Goal: Information Seeking & Learning: Learn about a topic

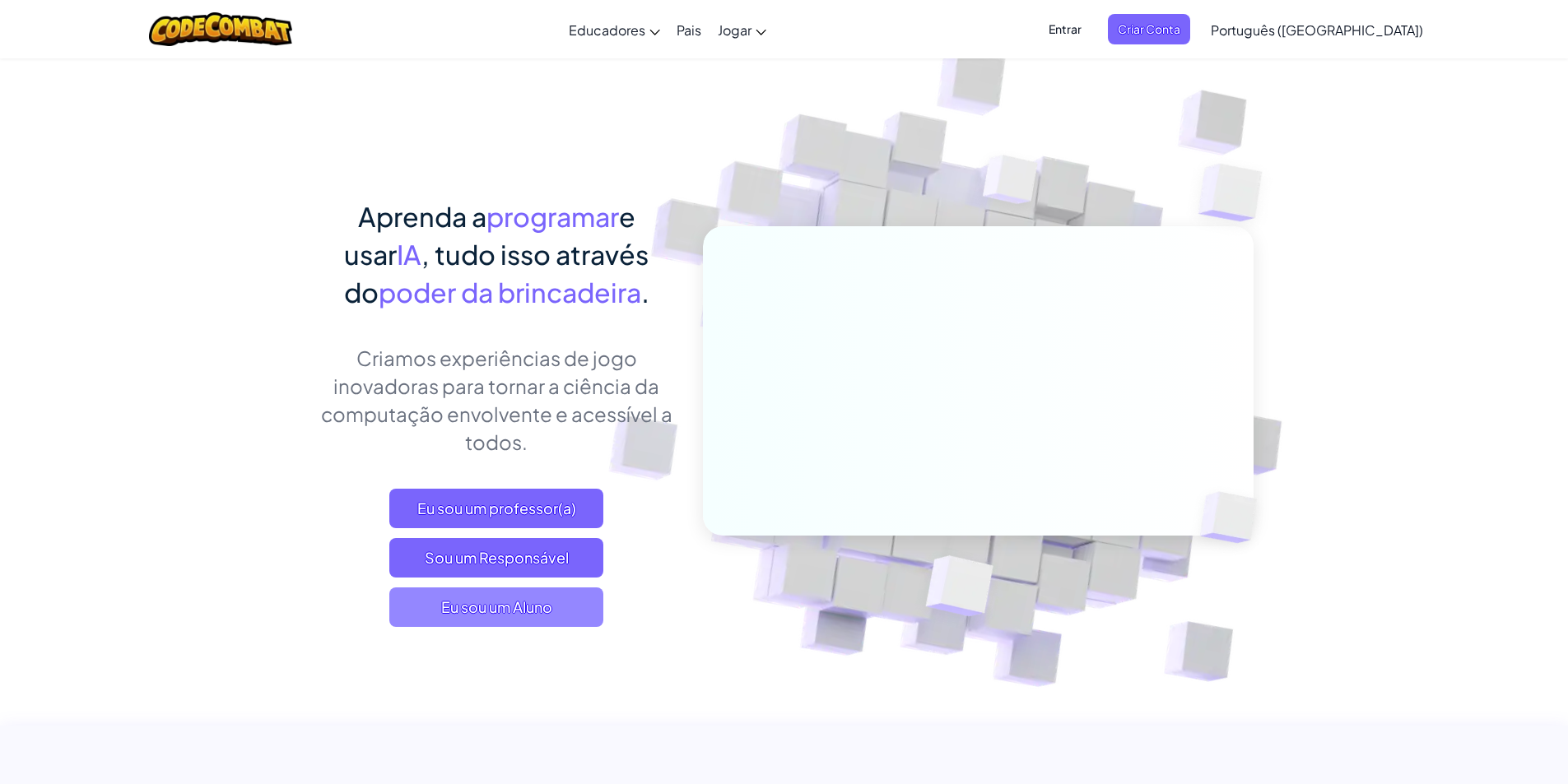
click at [557, 603] on span "Eu sou um Aluno" at bounding box center [497, 607] width 214 height 40
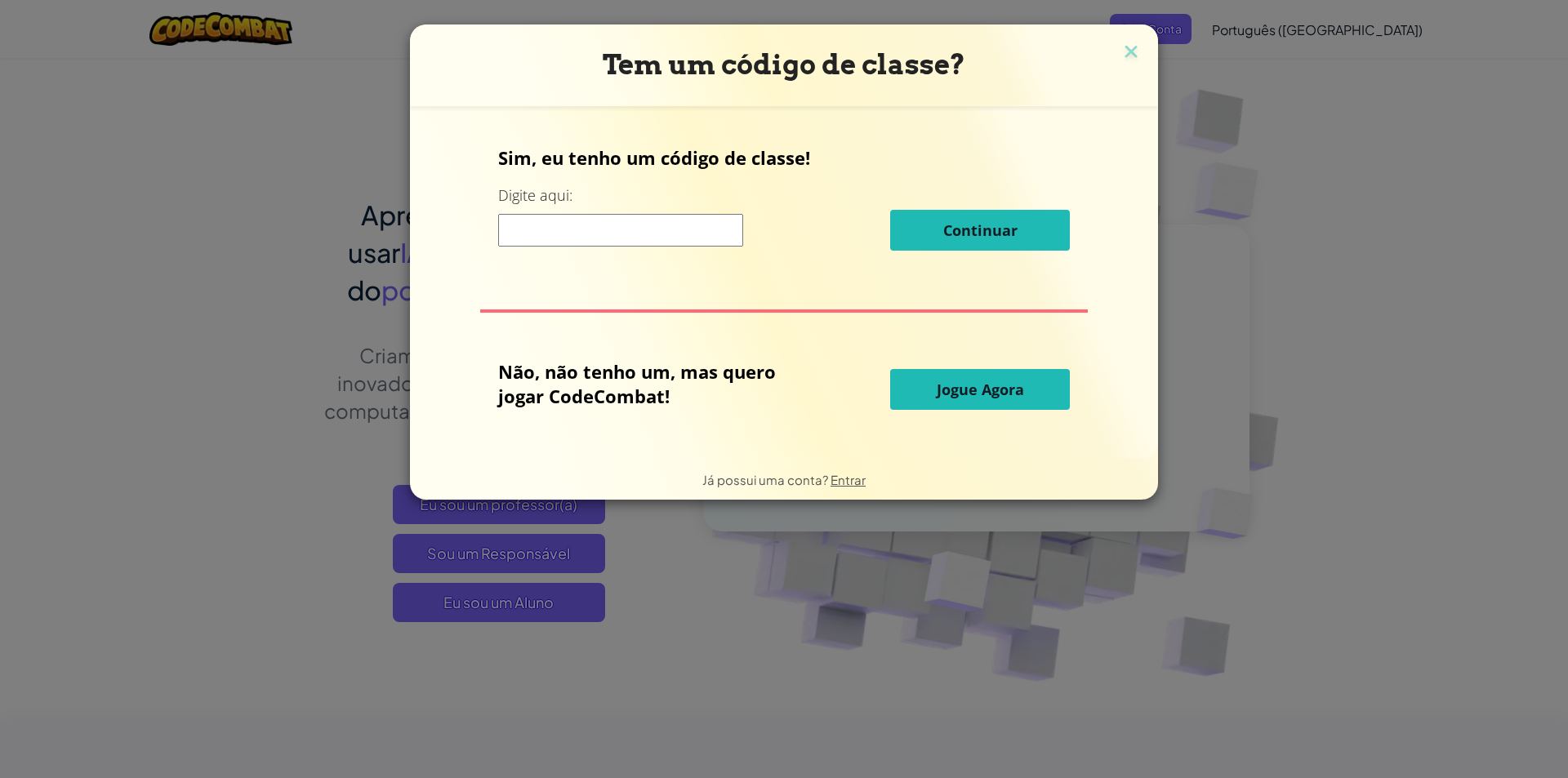
click at [972, 403] on button "Jogue Agora" at bounding box center [980, 389] width 180 height 41
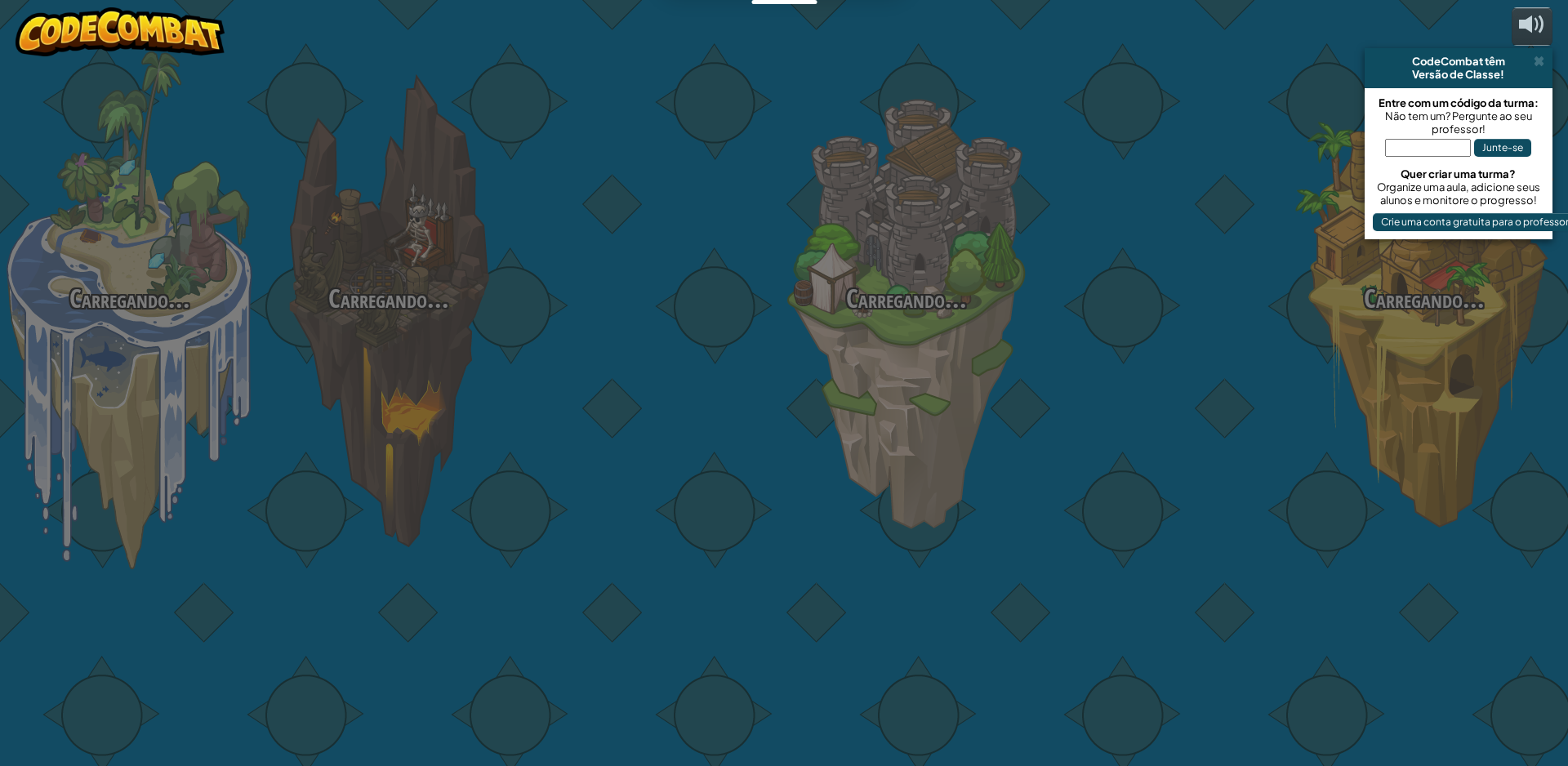
select select "pt-BR"
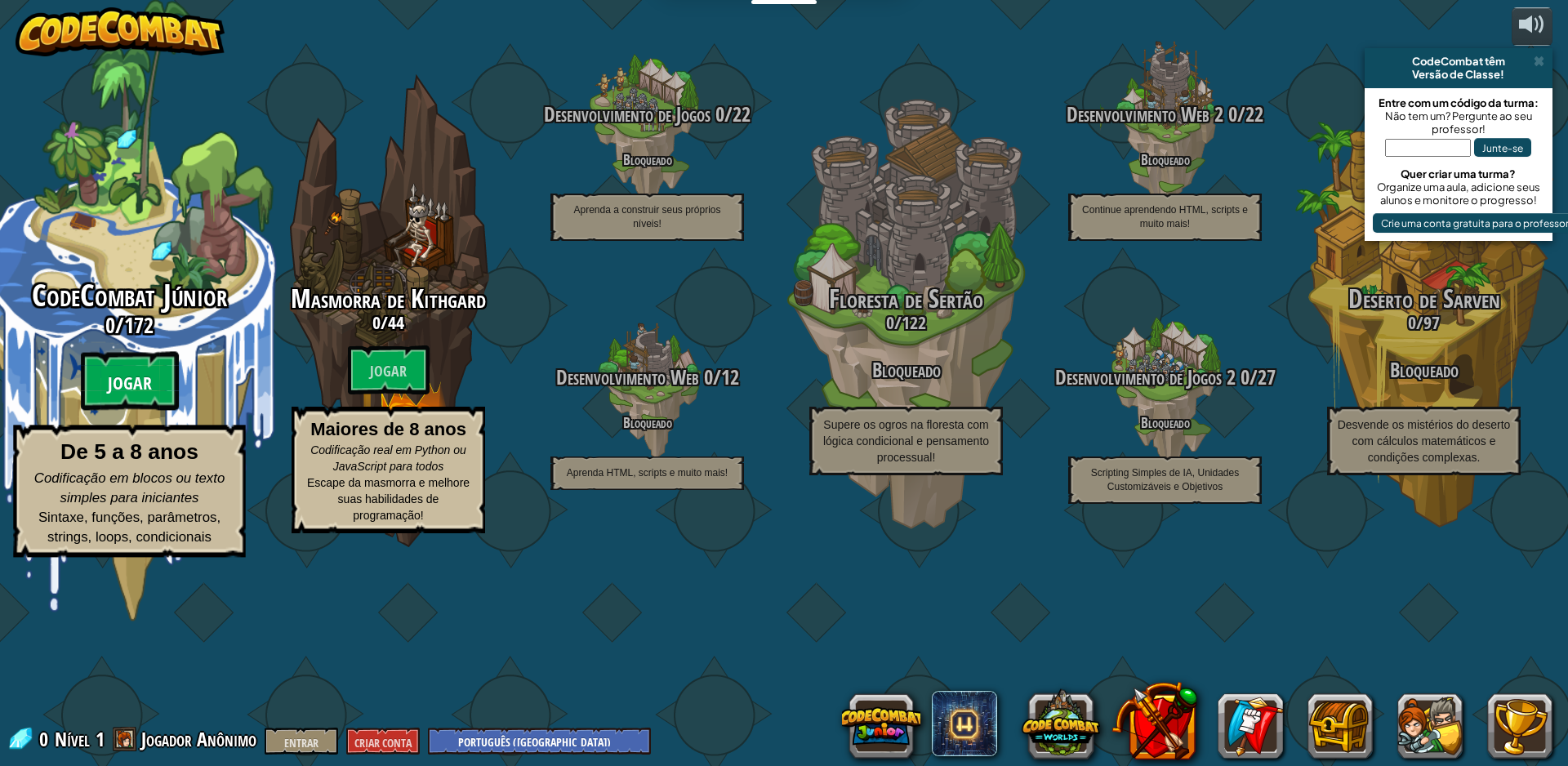
click at [137, 396] on font "Jogar" at bounding box center [130, 384] width 44 height 25
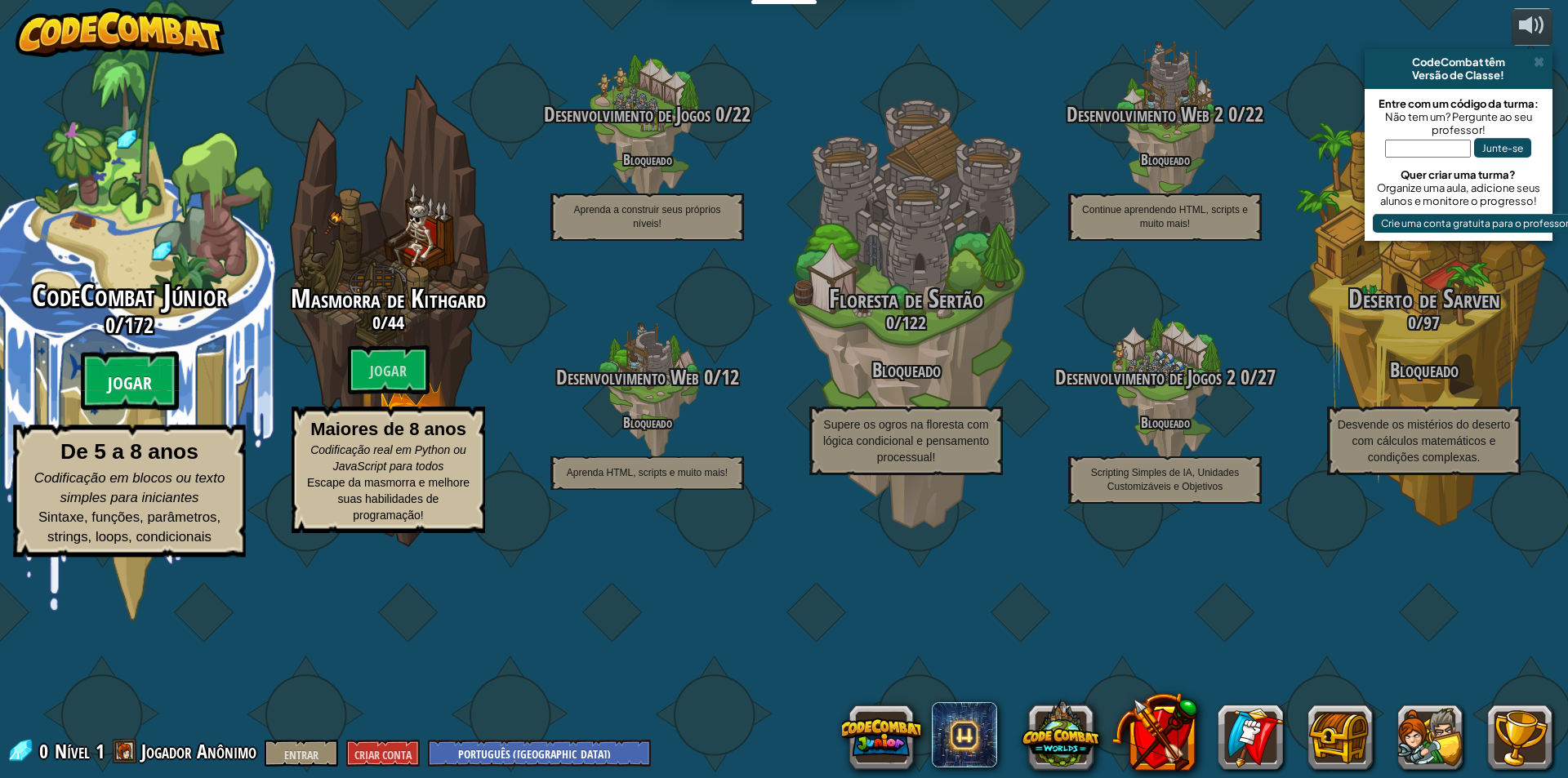
select select "pt-BR"
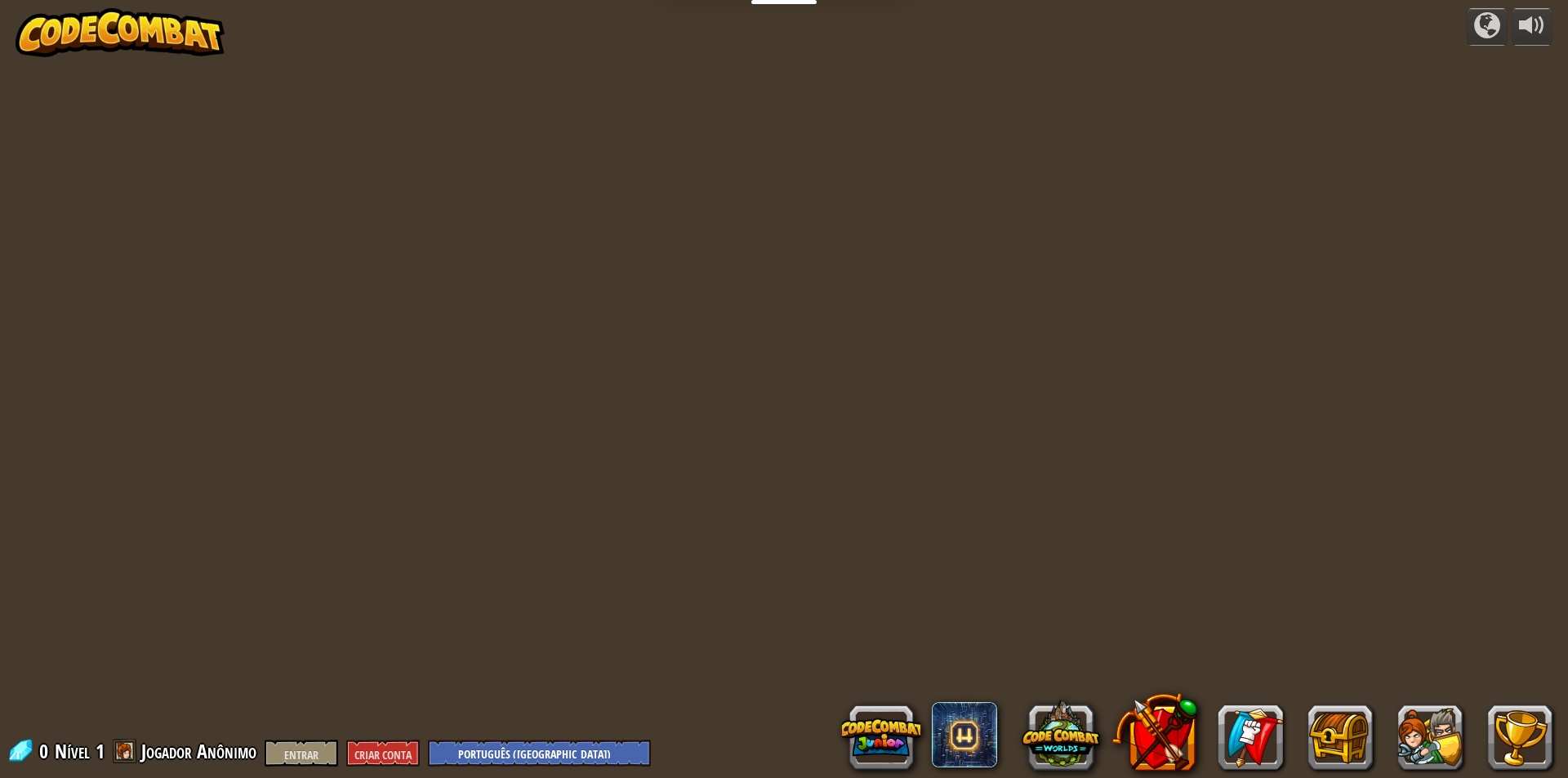
select select "pt-BR"
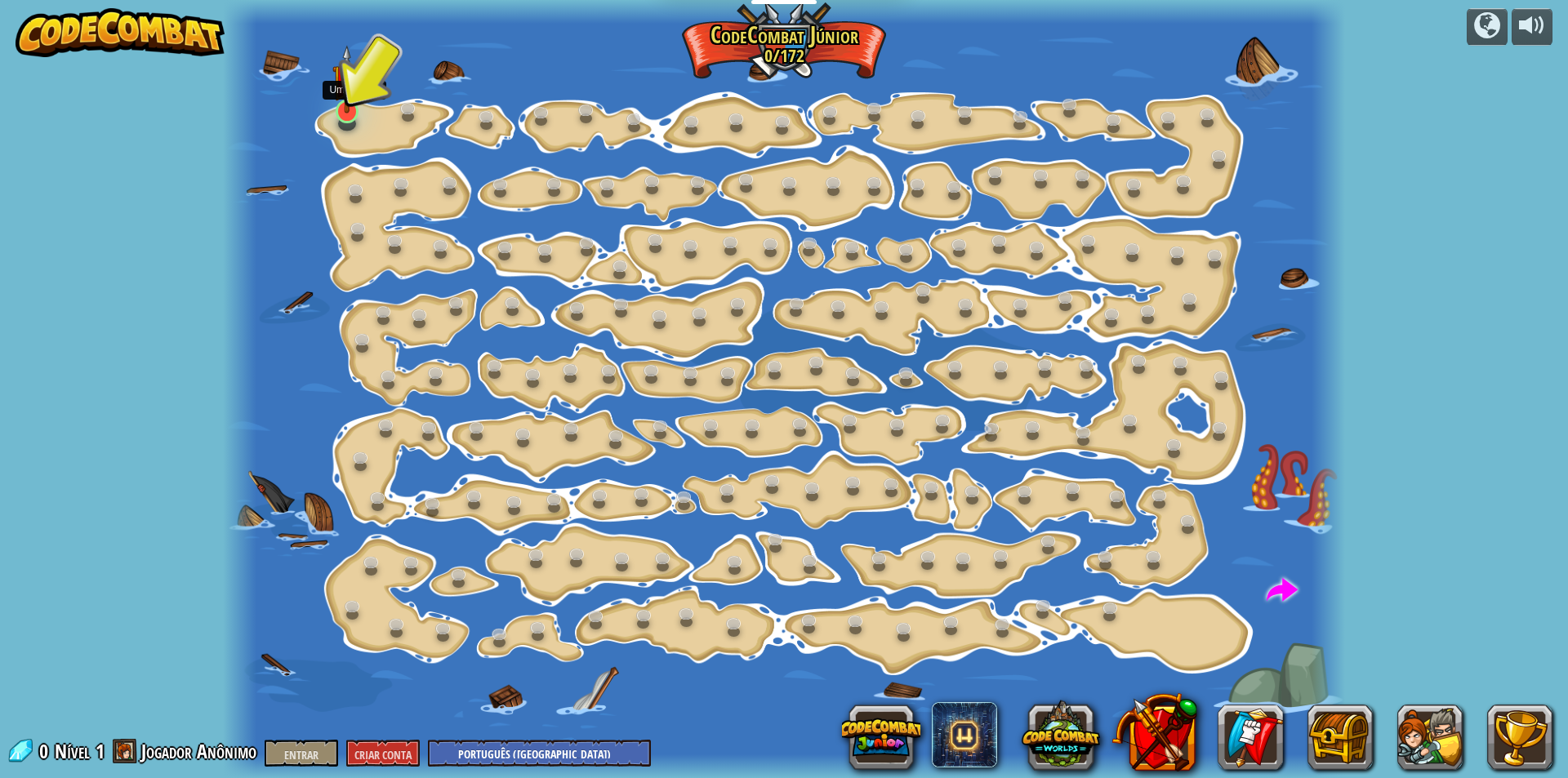
click at [346, 103] on img at bounding box center [347, 79] width 30 height 69
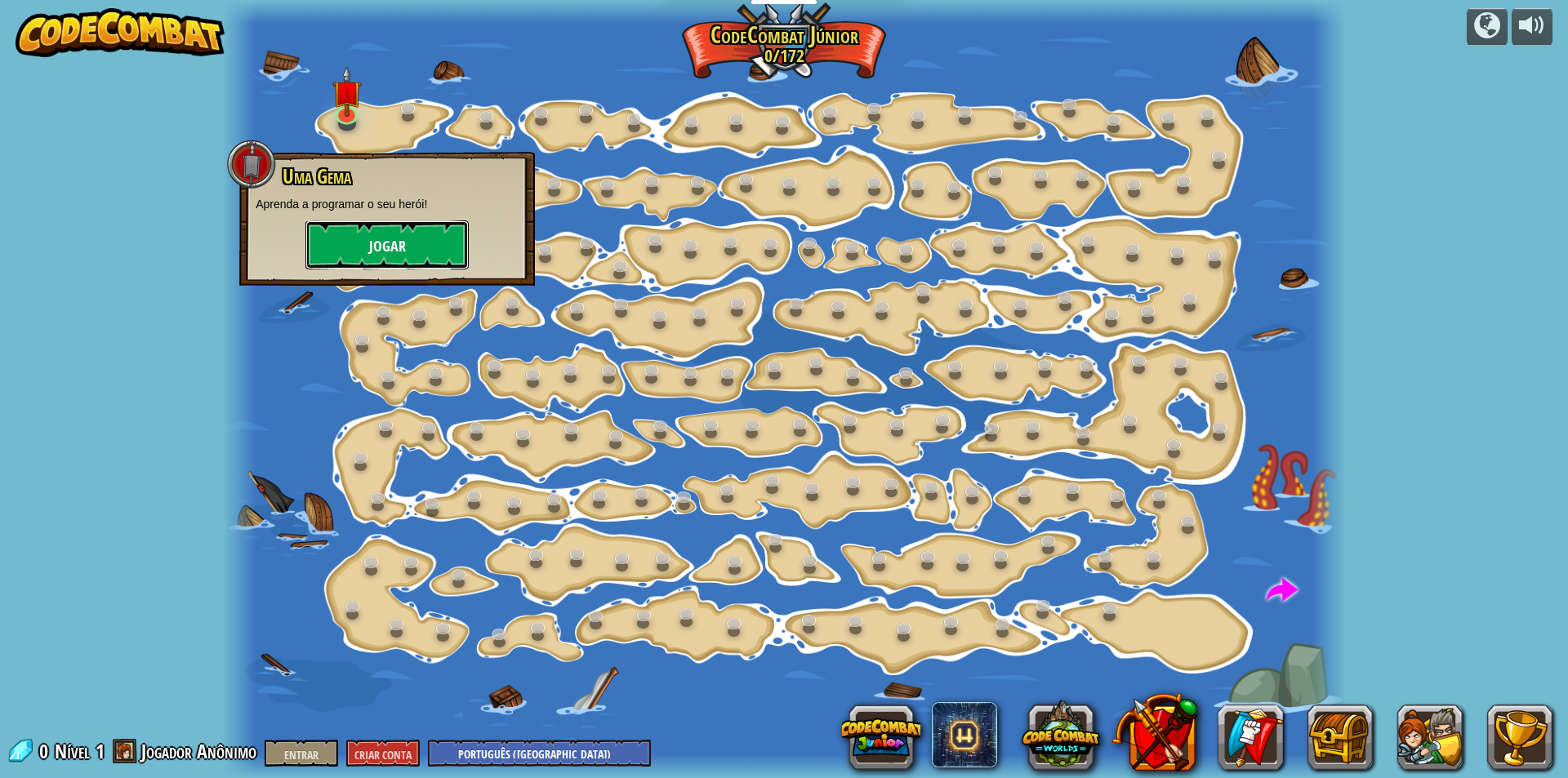
click at [377, 244] on font "Jogar" at bounding box center [388, 246] width 36 height 20
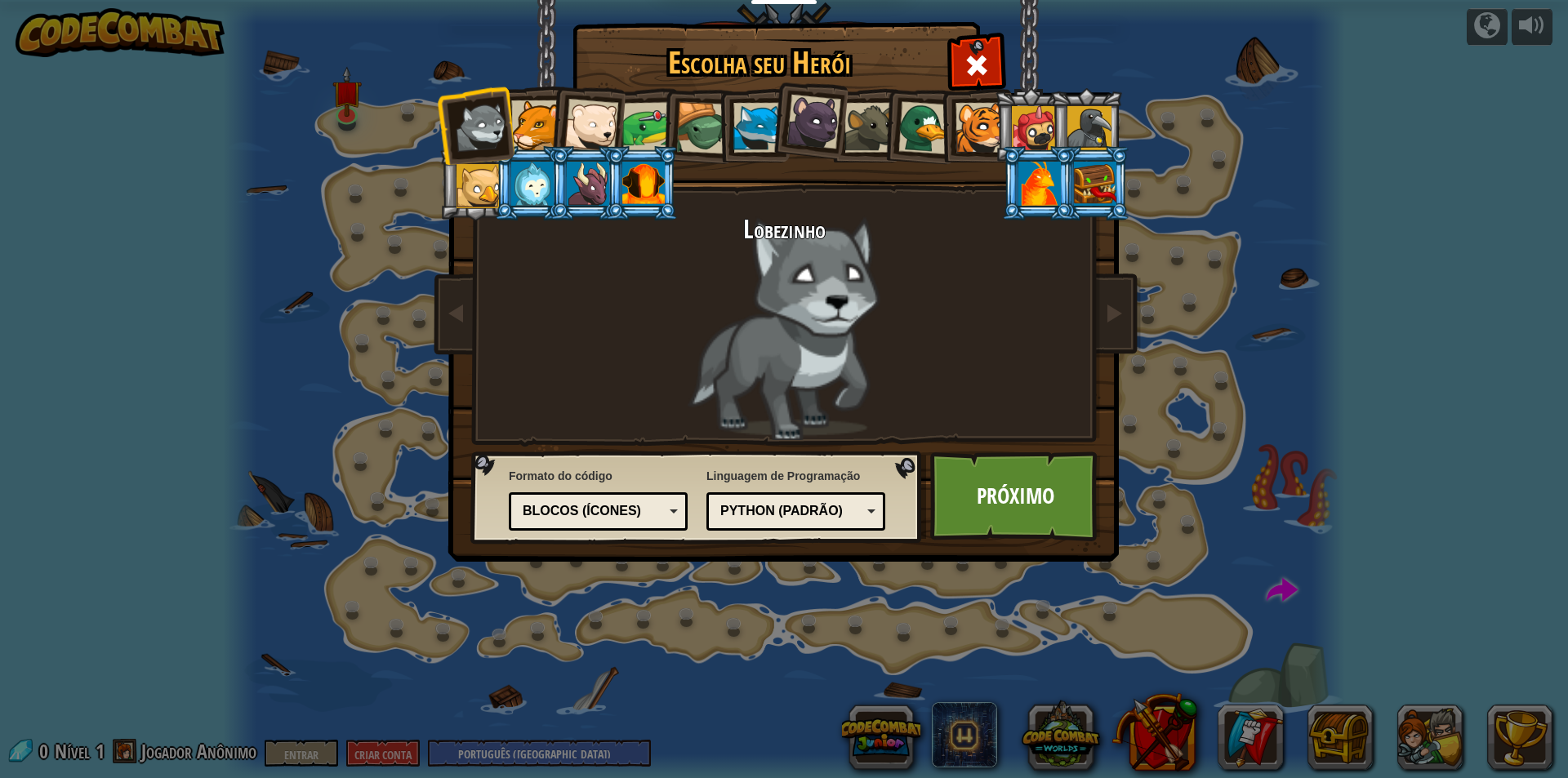
click at [797, 511] on font "Python (Padrão)" at bounding box center [782, 511] width 123 height 14
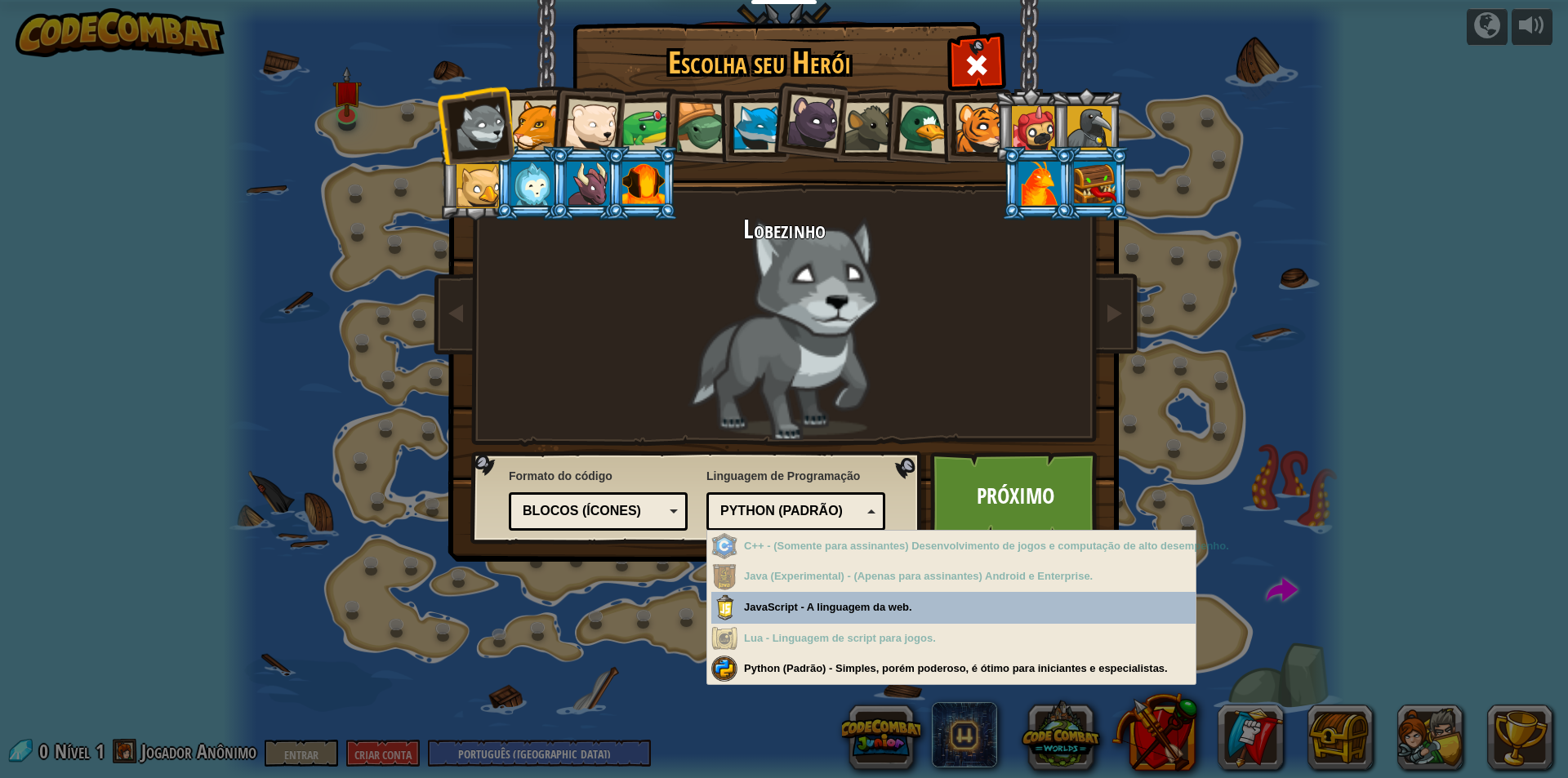
click at [797, 511] on font "Python (Padrão)" at bounding box center [782, 511] width 123 height 14
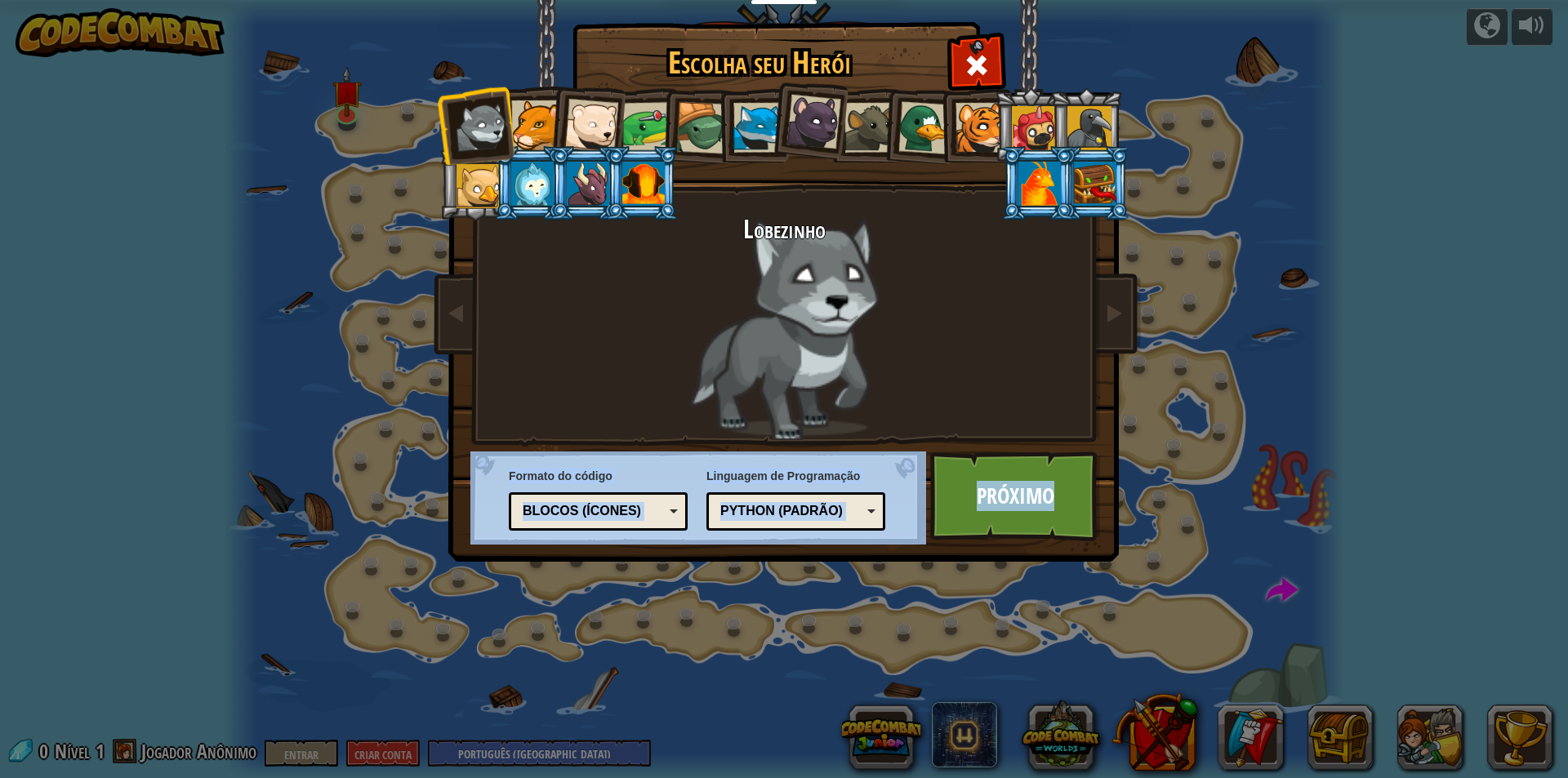
drag, startPoint x: 1067, startPoint y: 493, endPoint x: 886, endPoint y: 277, distance: 281.8
click at [886, 26] on div "Escolha seu Herói 0 Lobezinho Pantera Filhote de Urso Polar Sapo Tartaruga Rapo…" at bounding box center [784, 26] width 670 height 2
click at [581, 171] on div at bounding box center [588, 184] width 42 height 44
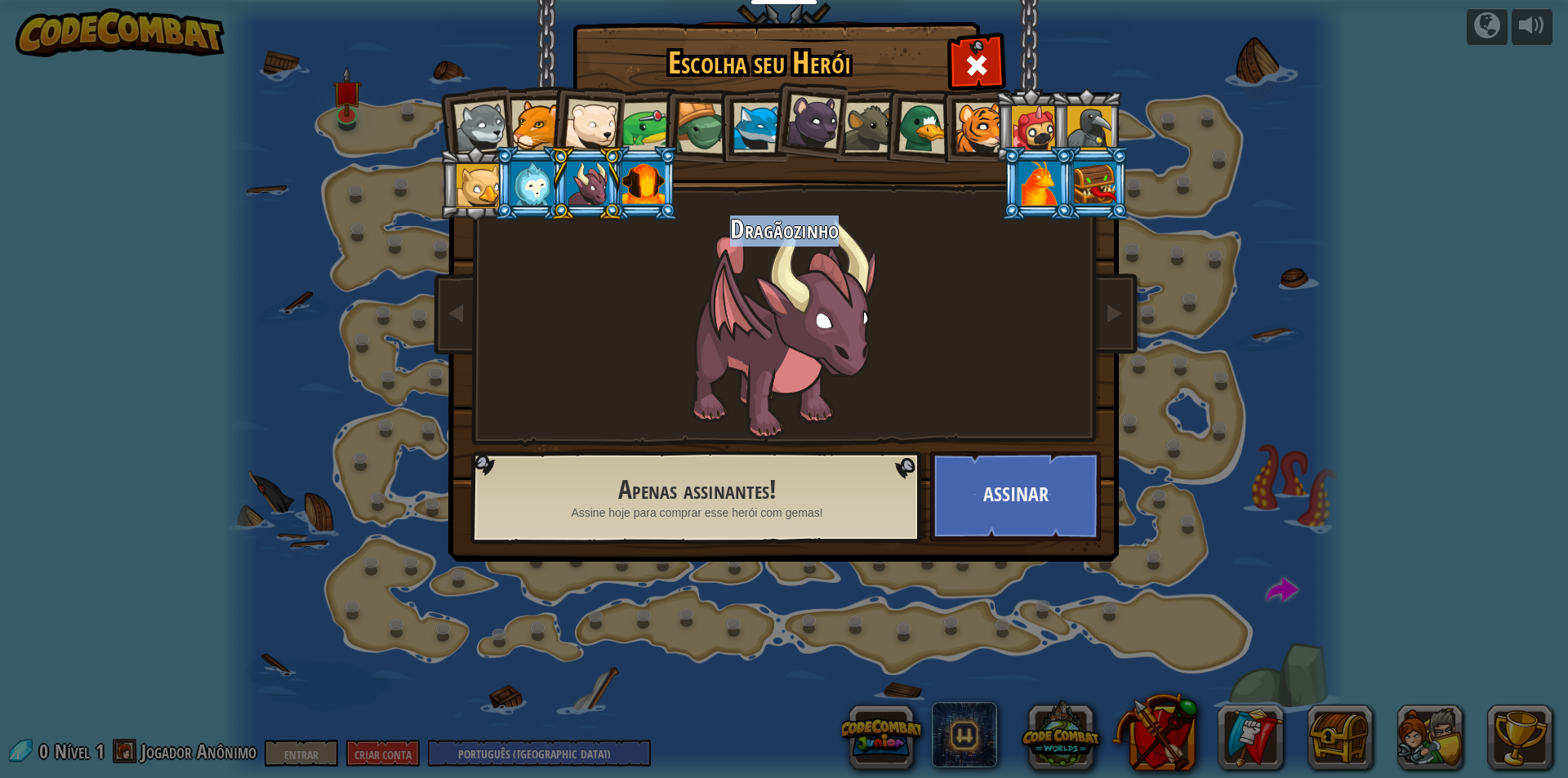
click at [690, 123] on div at bounding box center [703, 128] width 53 height 53
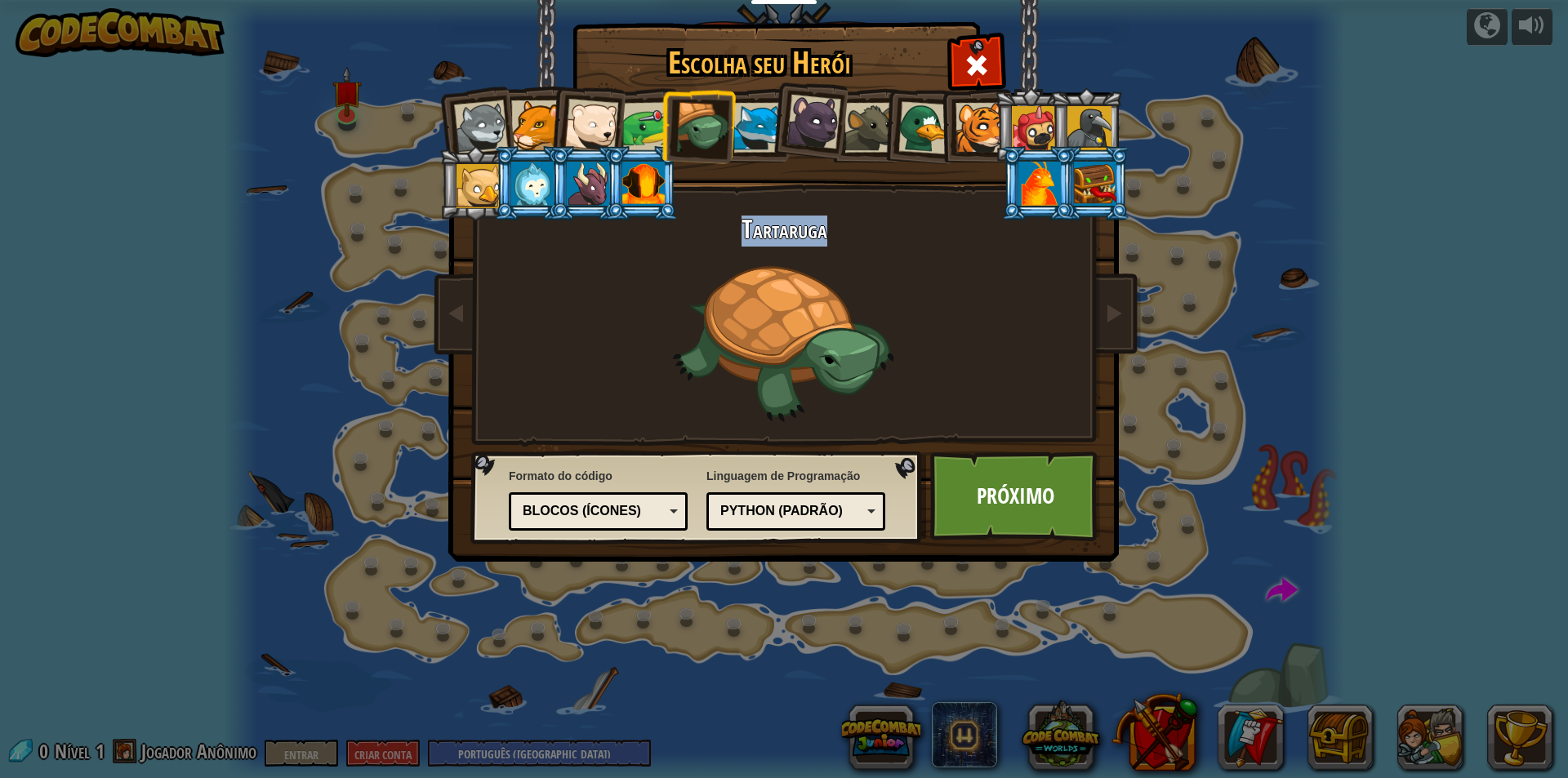
click at [902, 124] on div at bounding box center [925, 127] width 53 height 53
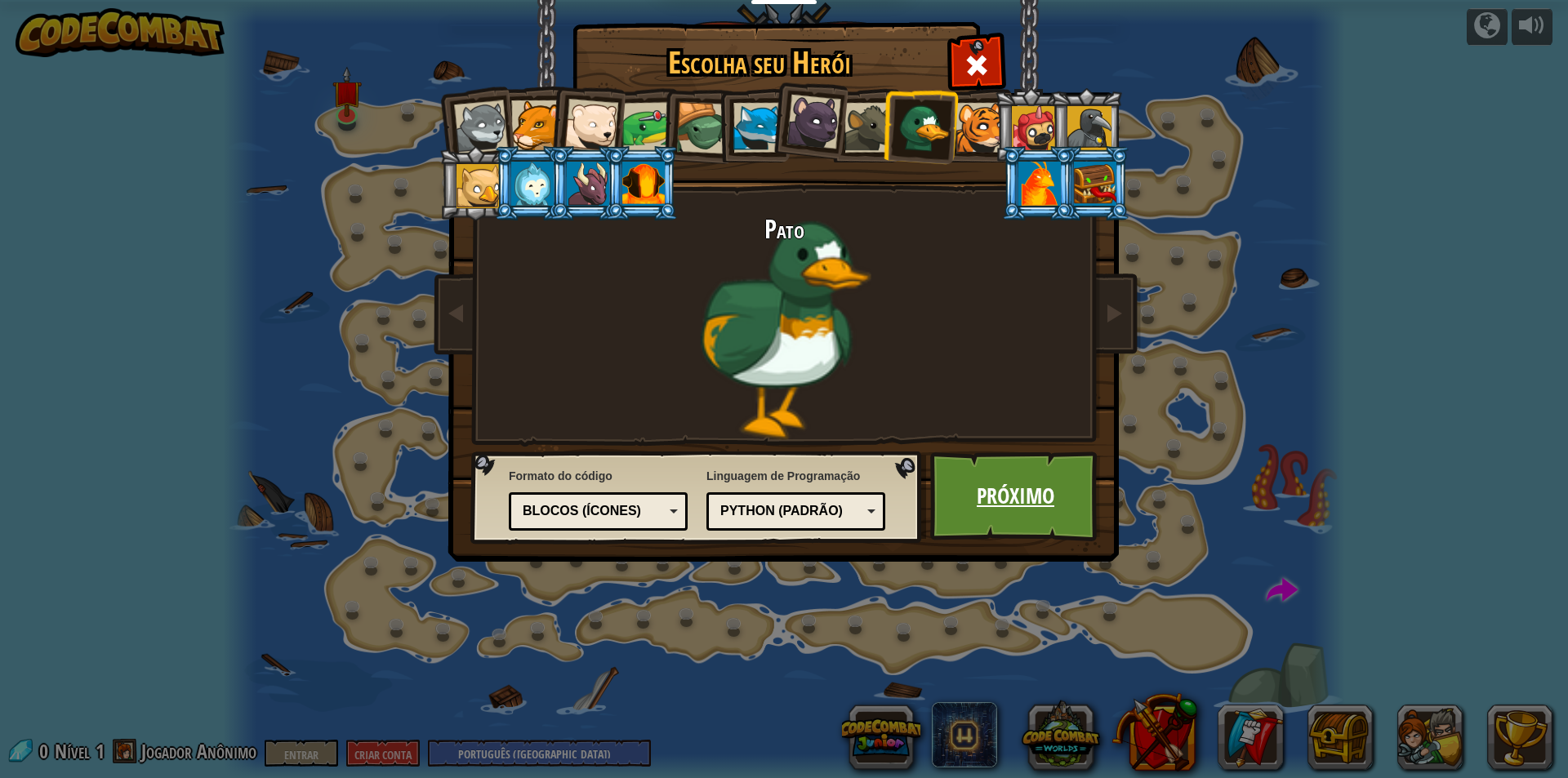
click at [1011, 488] on font "Próximo" at bounding box center [1016, 496] width 78 height 30
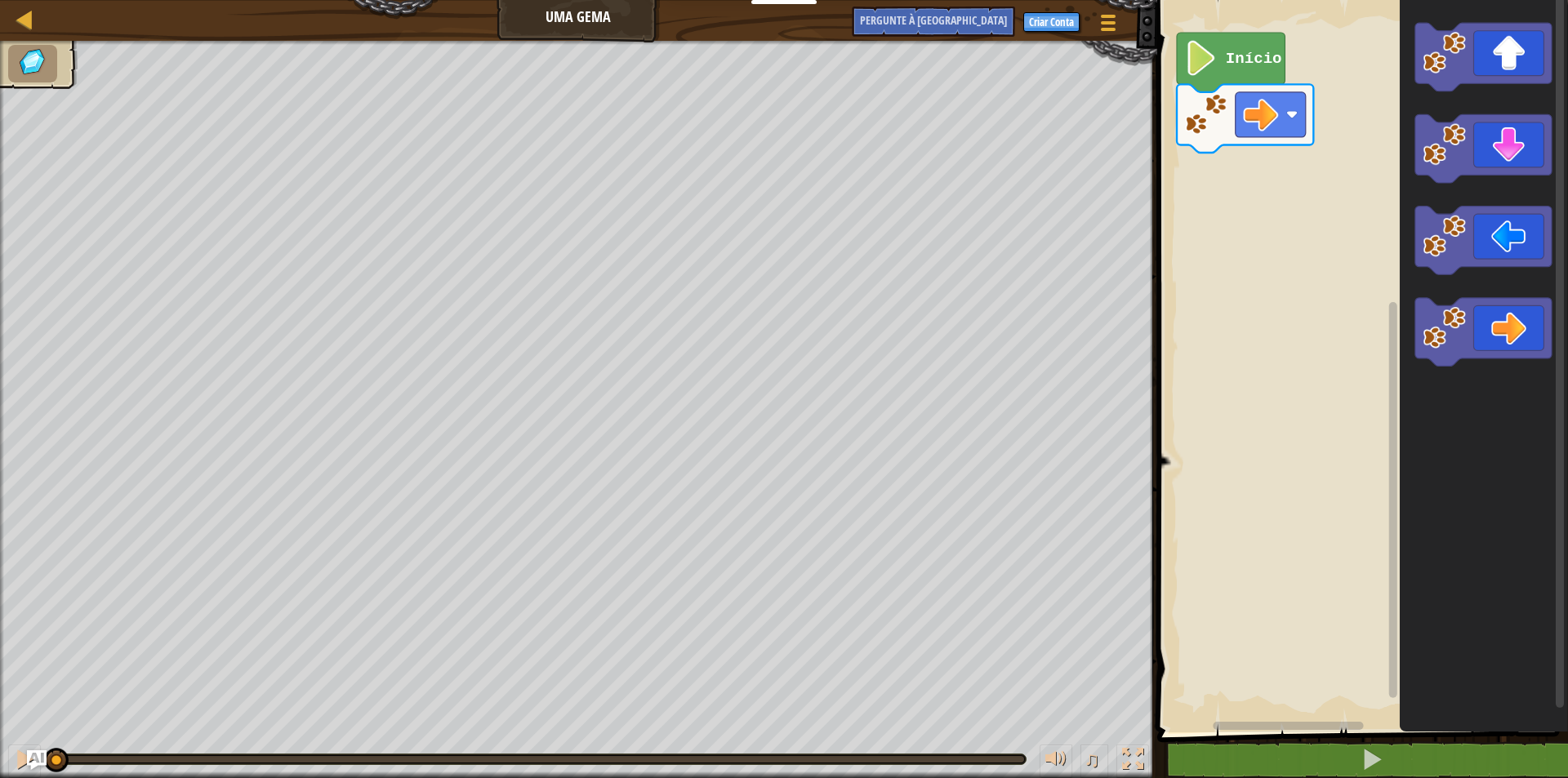
click at [1243, 64] on text "Início" at bounding box center [1253, 58] width 56 height 18
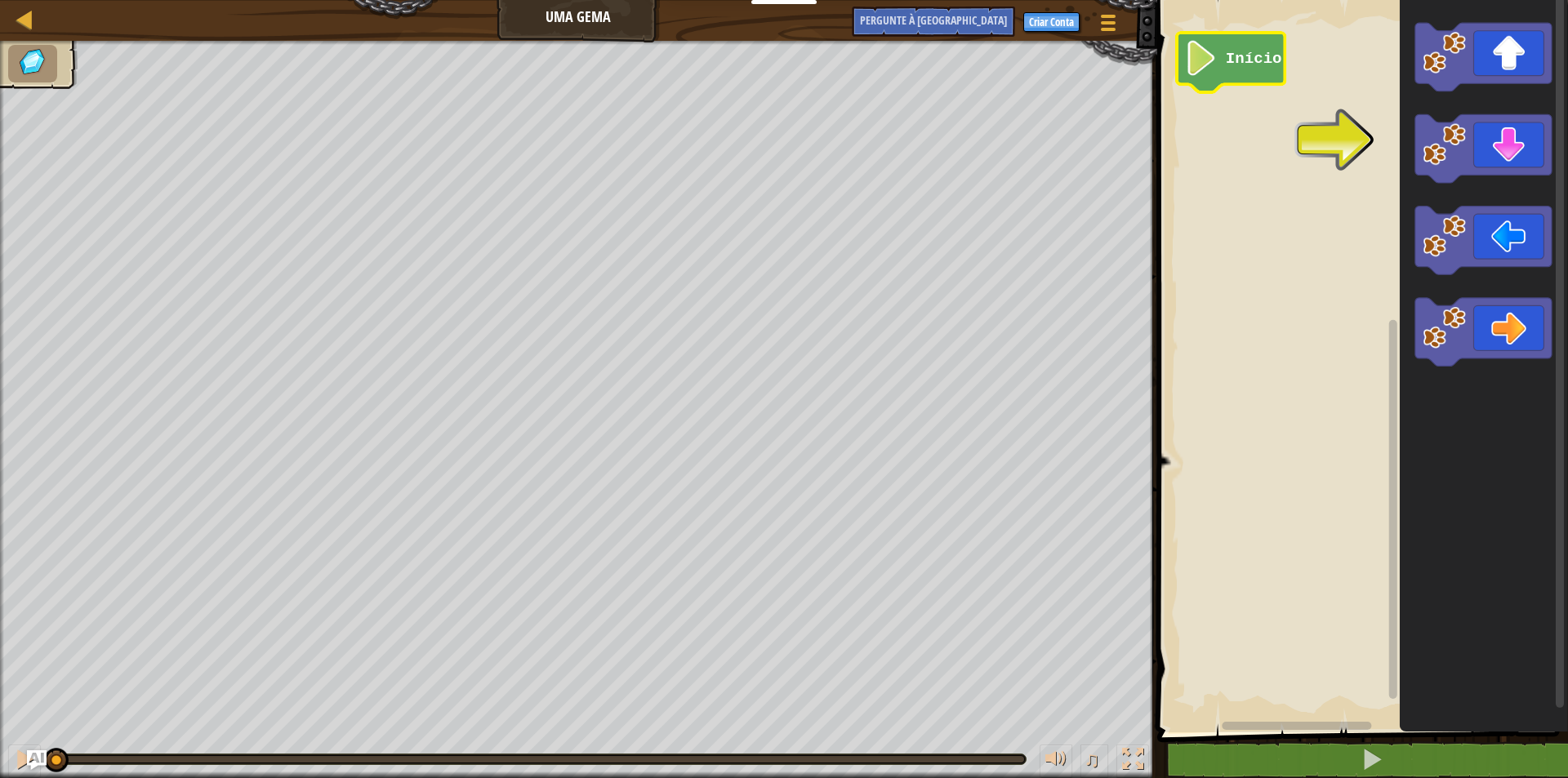
click at [1221, 60] on icon "Espaço de trabalho do Blockly" at bounding box center [1231, 62] width 108 height 59
click at [1336, 108] on rect "Espaço de trabalho do Blockly" at bounding box center [1360, 362] width 415 height 741
click at [1239, 69] on rect "Espaço de trabalho do Blockly" at bounding box center [1360, 362] width 415 height 741
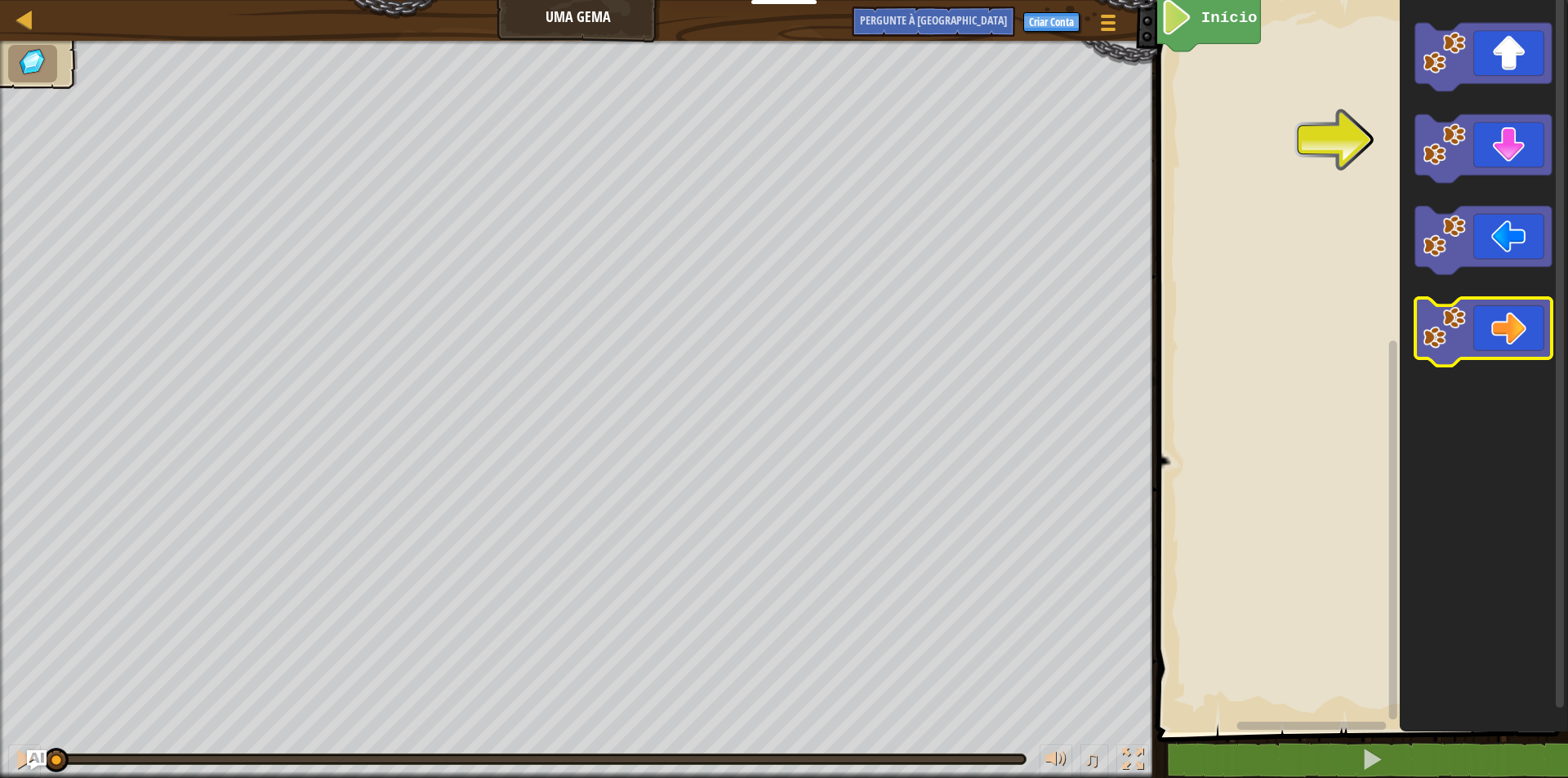
click at [1504, 338] on icon "Espaço de trabalho do Blockly" at bounding box center [1483, 332] width 137 height 69
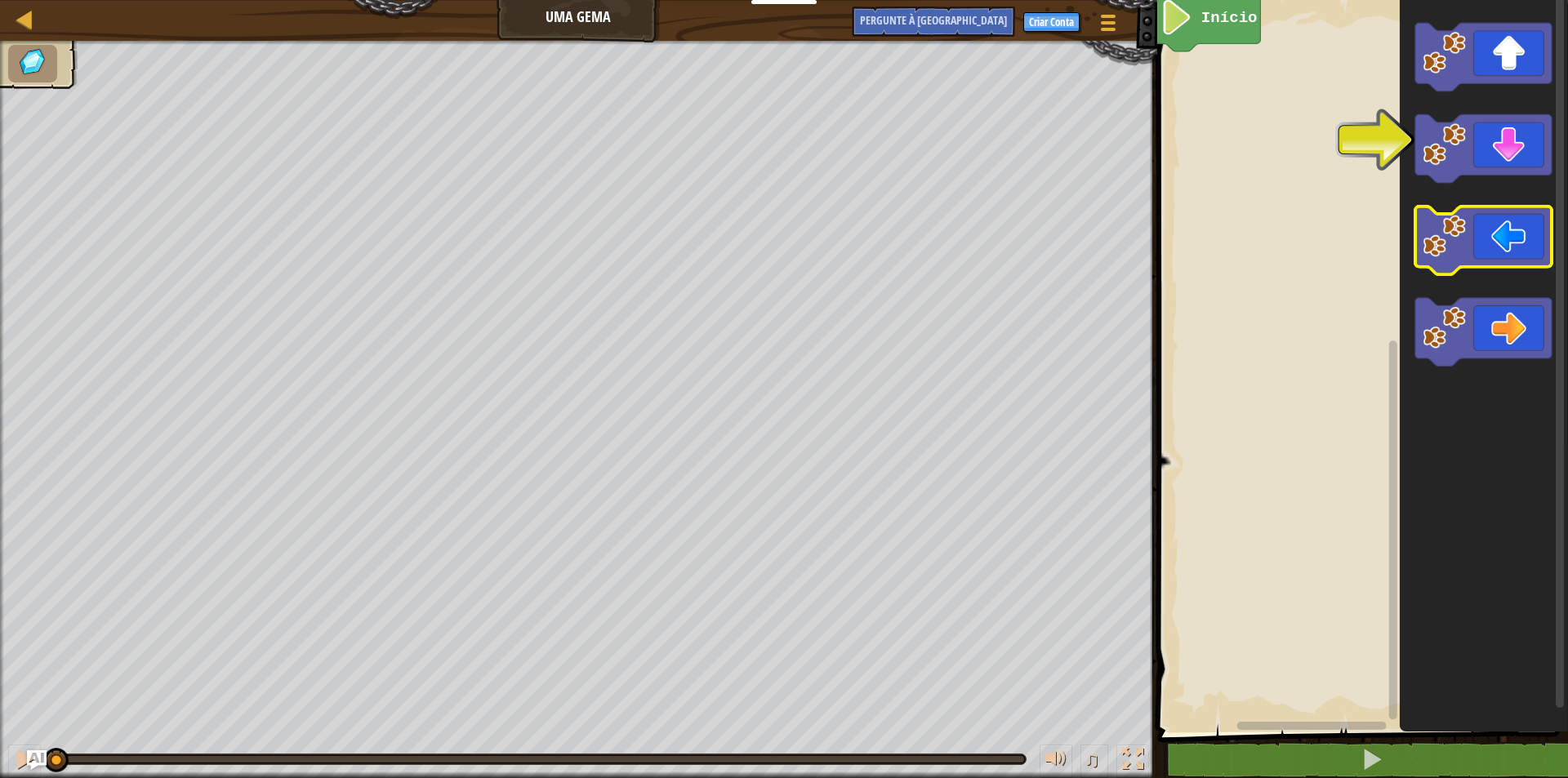
click at [1480, 242] on icon "Espaço de trabalho do Blockly" at bounding box center [1483, 241] width 137 height 69
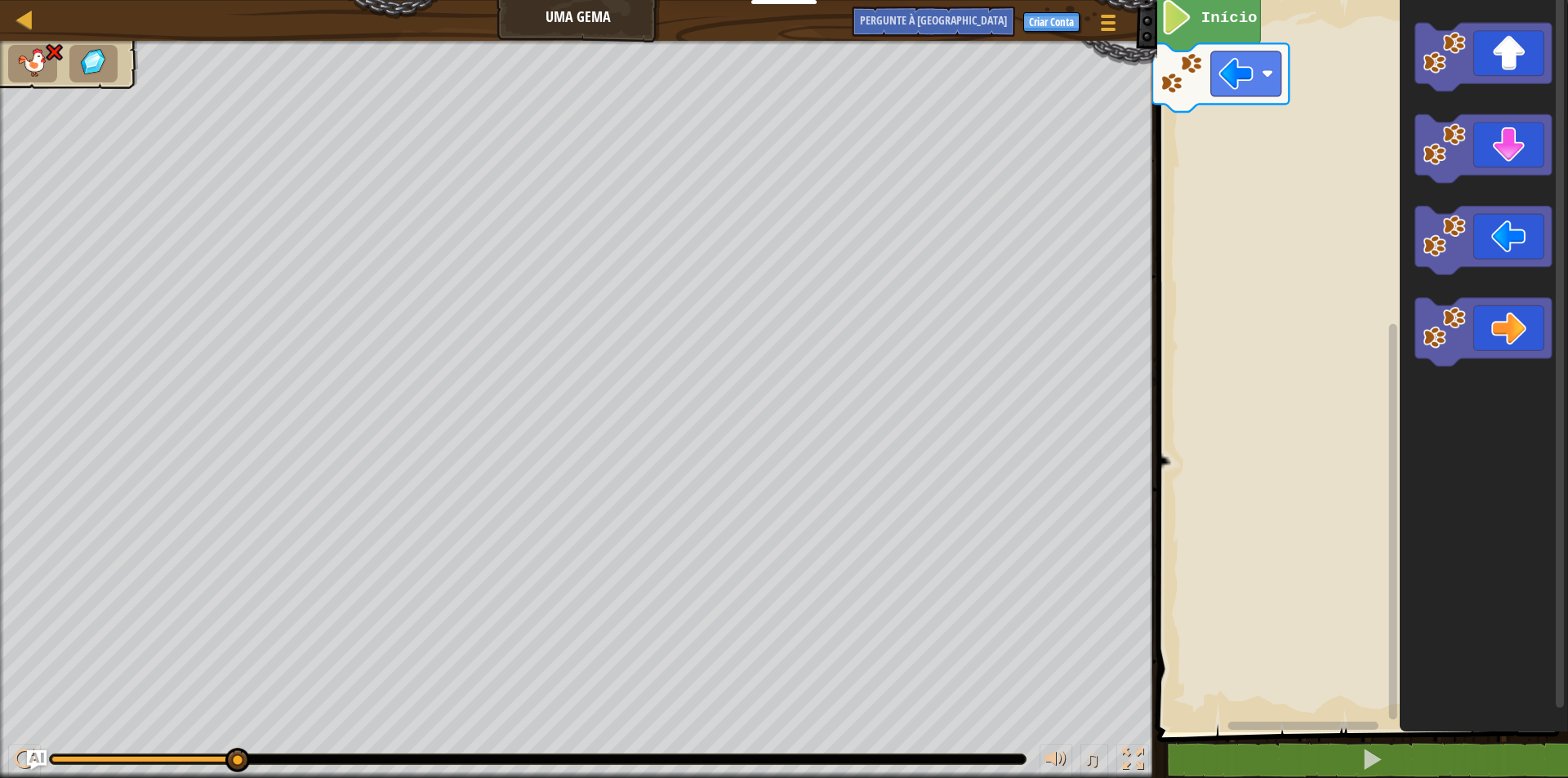
click at [85, 59] on img at bounding box center [94, 61] width 34 height 30
click at [42, 62] on img at bounding box center [33, 62] width 34 height 29
click at [31, 27] on div at bounding box center [24, 18] width 20 height 20
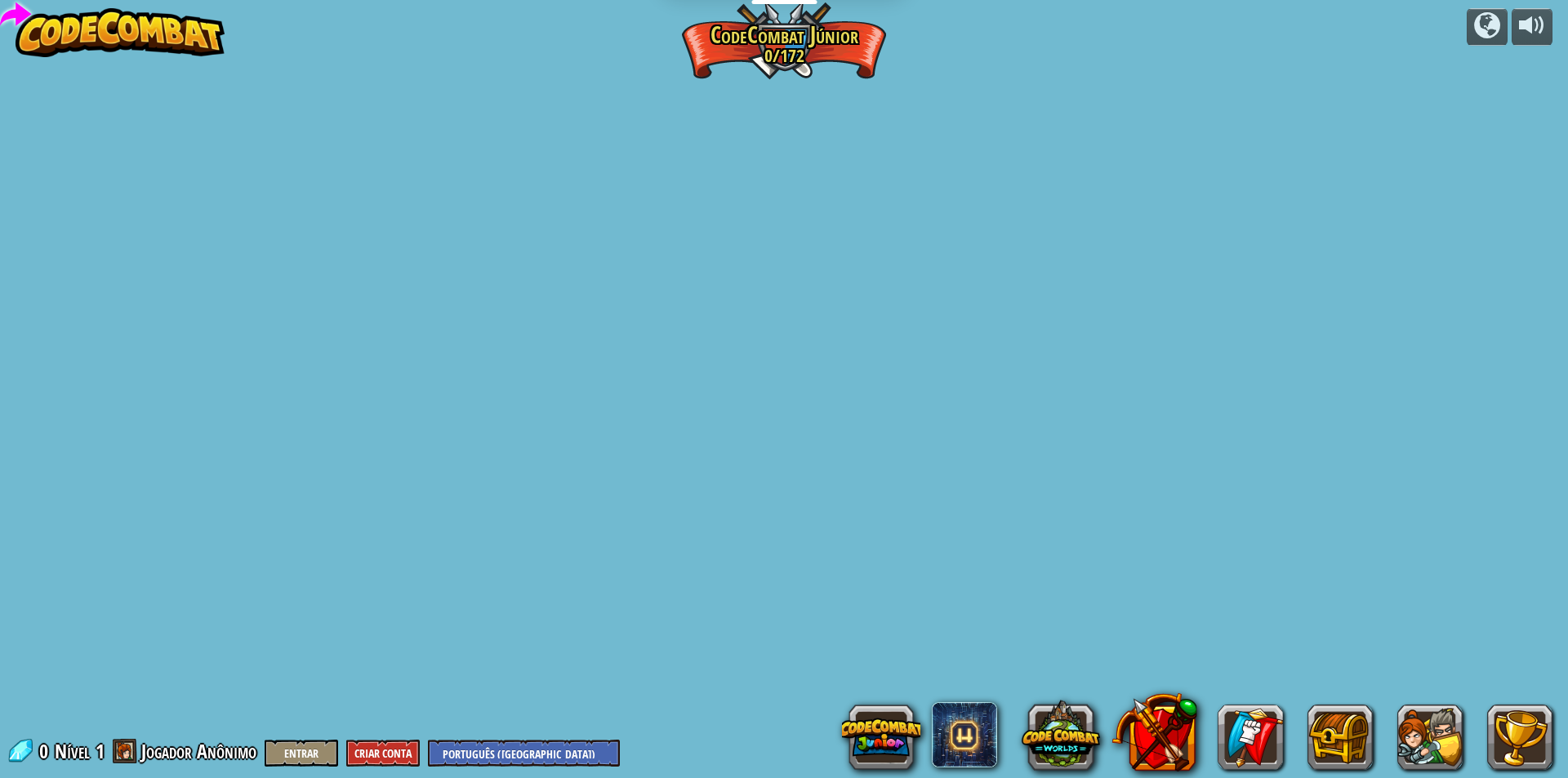
select select "pt-BR"
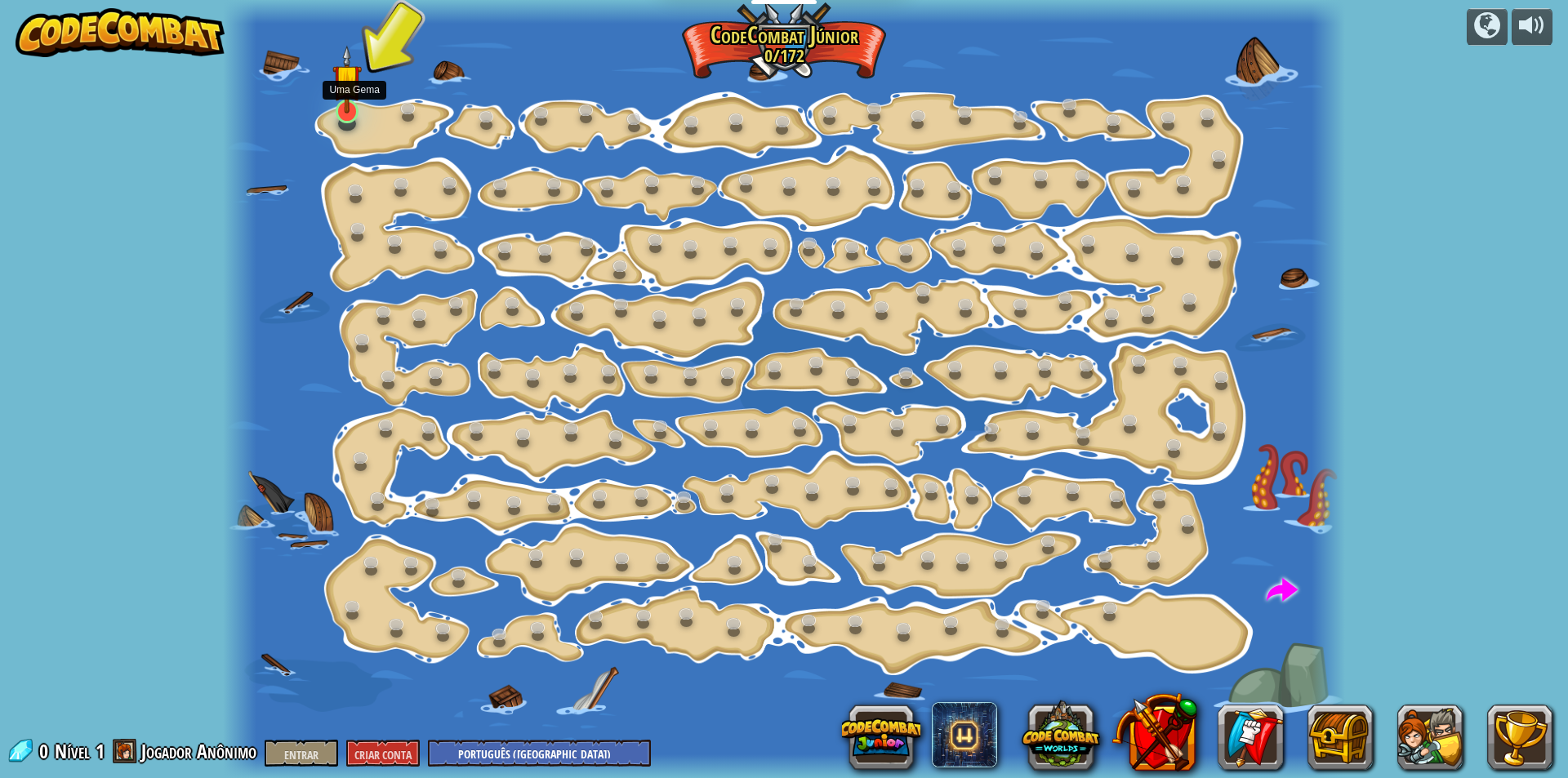
click at [343, 109] on img at bounding box center [347, 79] width 30 height 69
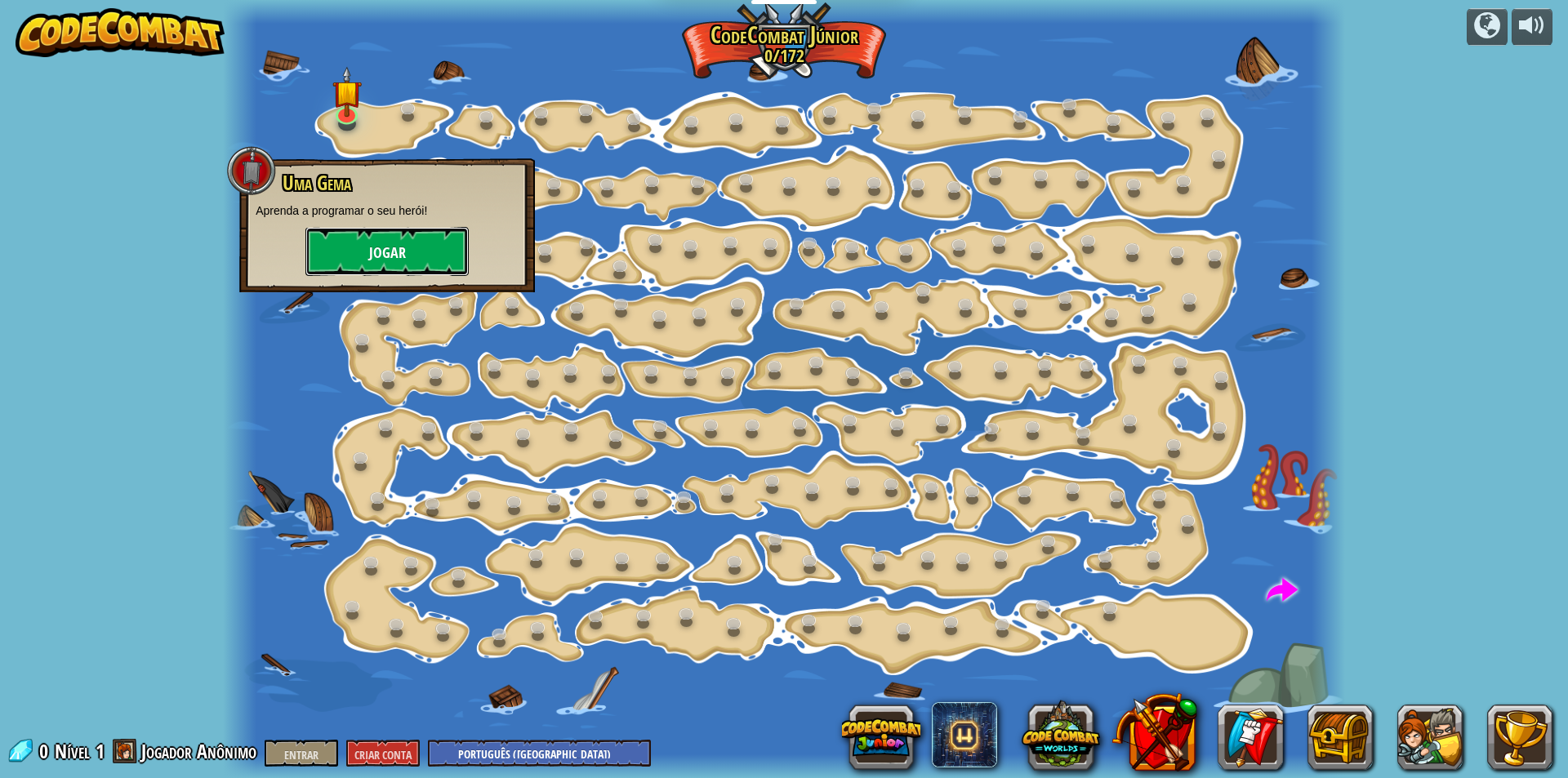
click at [365, 256] on button "Jogar" at bounding box center [387, 251] width 164 height 49
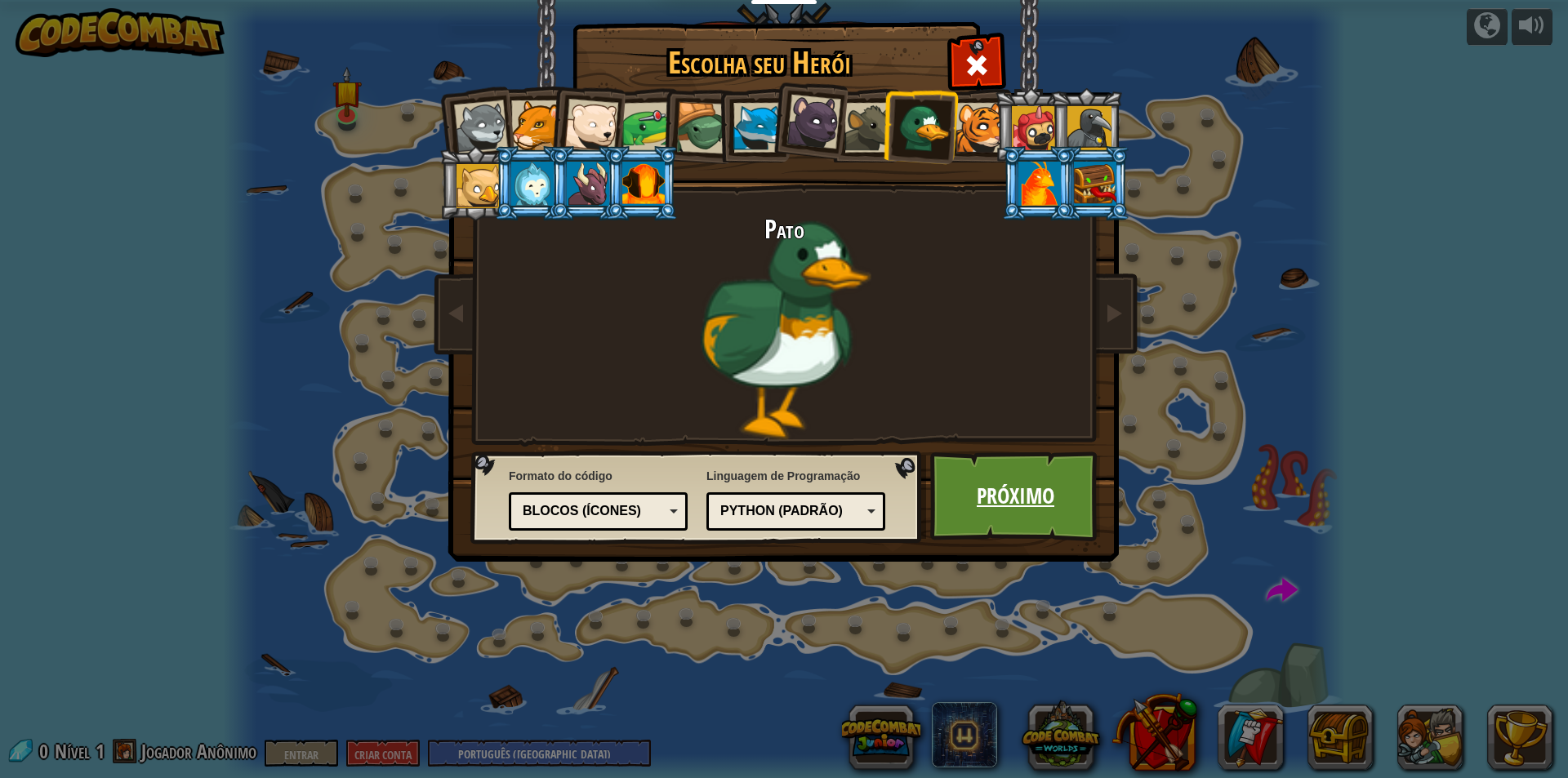
click at [1017, 503] on font "Próximo" at bounding box center [1016, 496] width 78 height 30
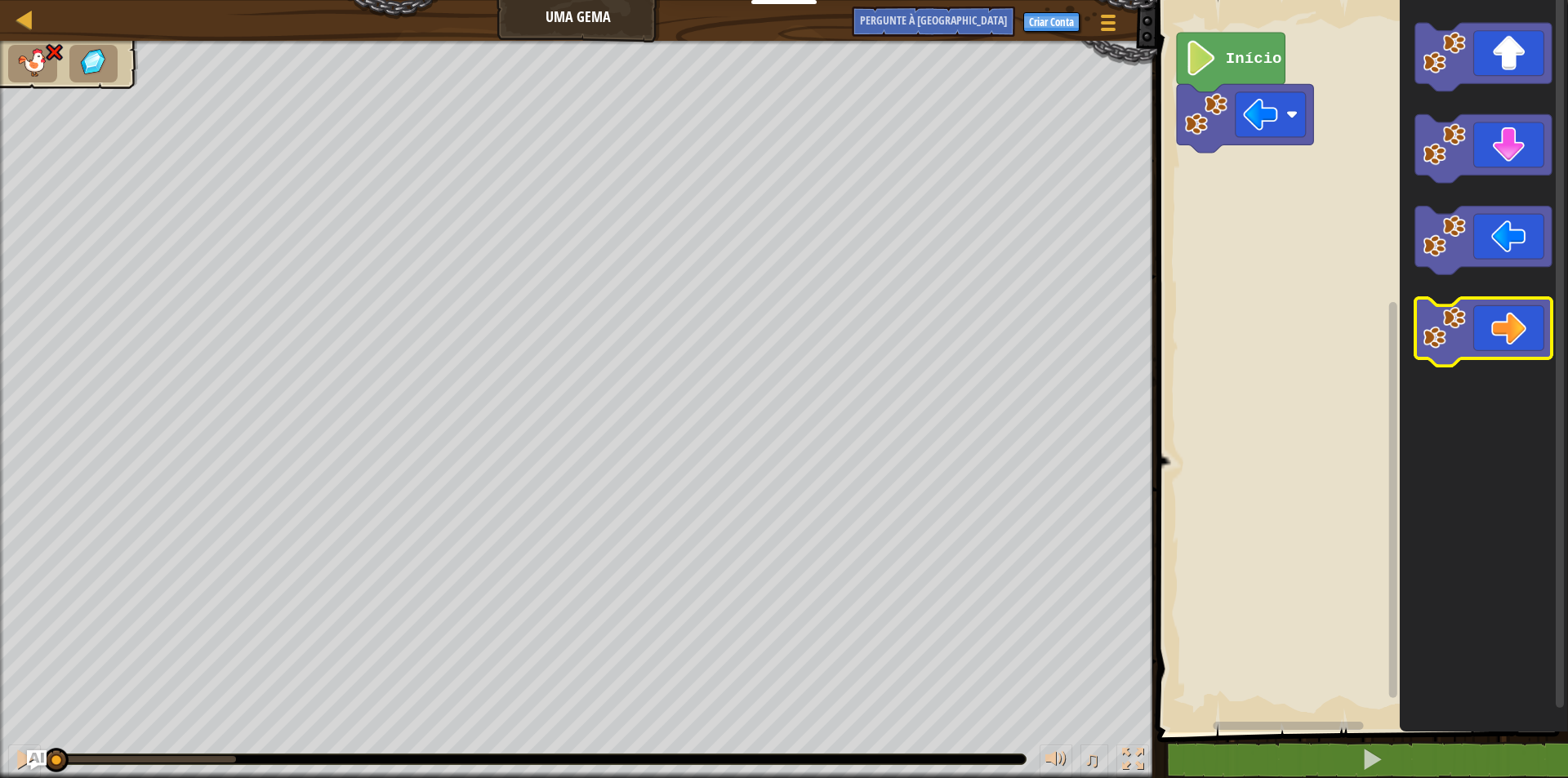
click at [1533, 321] on icon "Espaço de trabalho do Blockly" at bounding box center [1483, 332] width 137 height 69
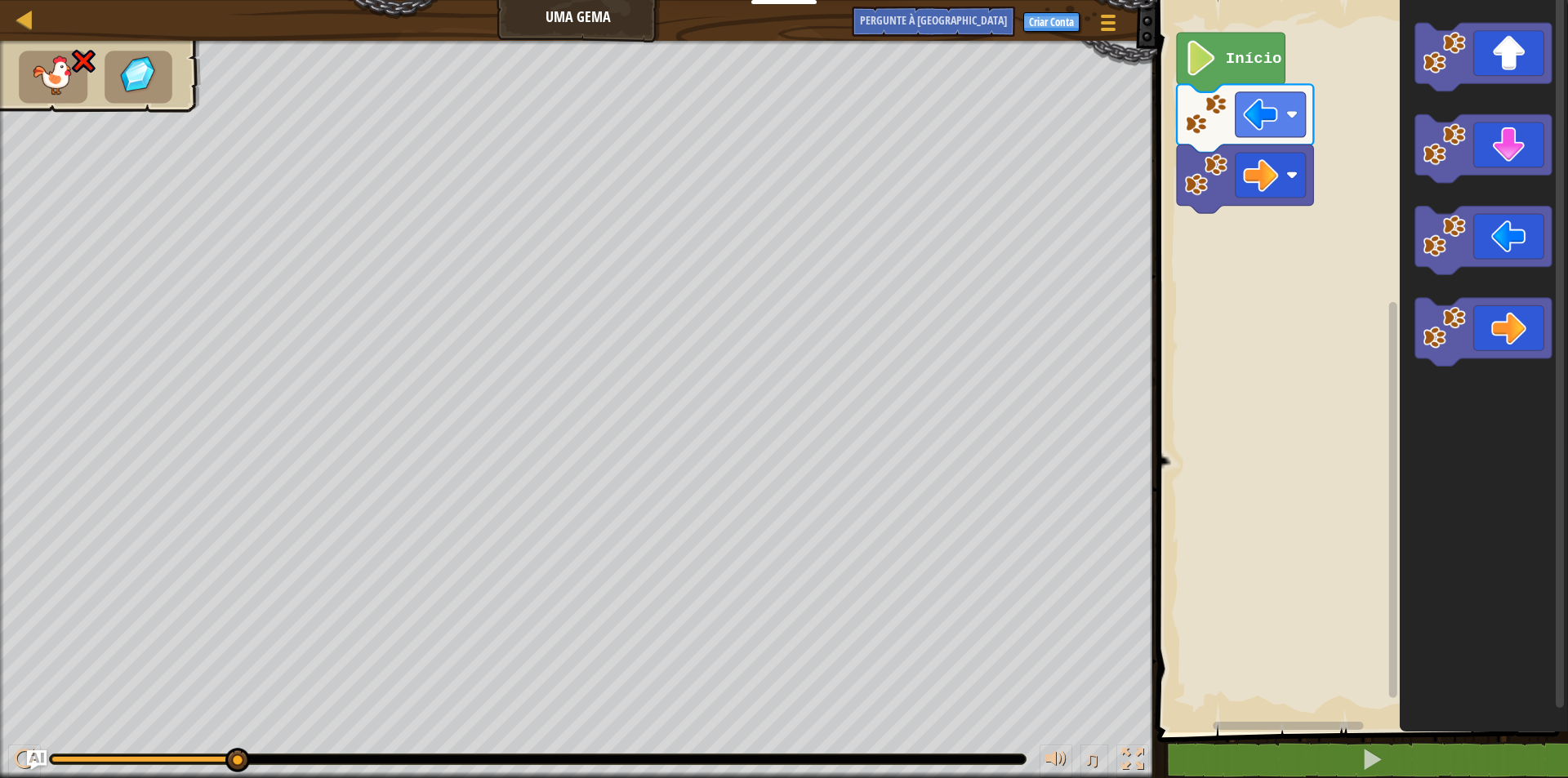
click at [593, 20] on div "Mapa Uma Gema Menu do Jogo Criar Conta Pergunte à IA" at bounding box center [578, 20] width 1157 height 41
click at [1055, 26] on font "Criar Conta" at bounding box center [1051, 21] width 45 height 14
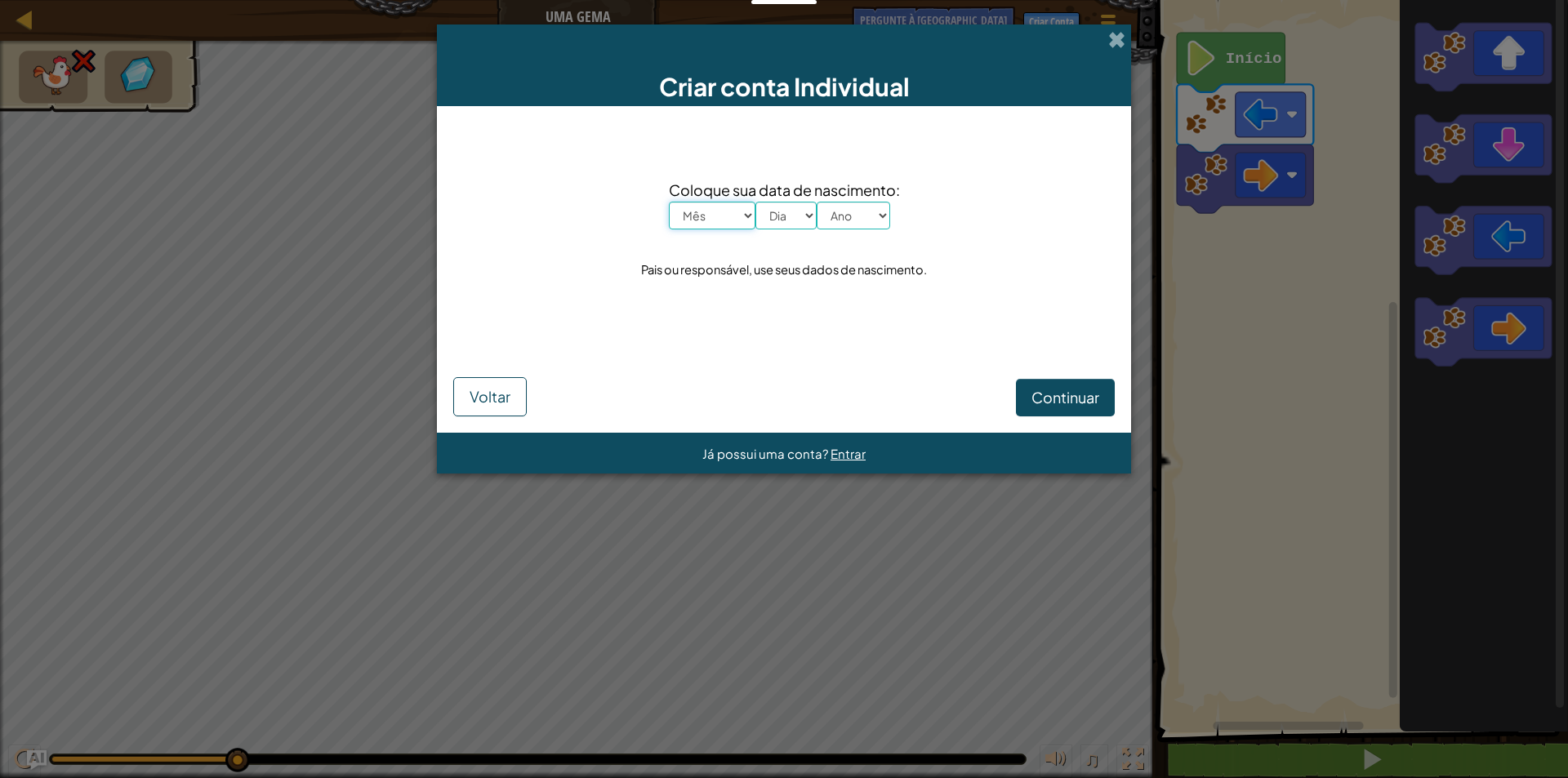
click at [717, 217] on select "Mês Janeiro Fevereiro Março Abril Maio Junho Julho Agosto Setembro Outubro Nove…" at bounding box center [712, 215] width 86 height 28
select select "6"
click at [669, 202] on select "Mês Janeiro Fevereiro Março Abril Maio Junho Julho Agosto Setembro Outubro Nove…" at bounding box center [712, 215] width 86 height 28
click at [767, 212] on select "Dia 1 2 3 4 5 6 7 8 9 10 11 12 13 14 15 16 17 18 19 20 21 22 23 24 25 26 27 28 …" at bounding box center [786, 215] width 61 height 28
select select "14"
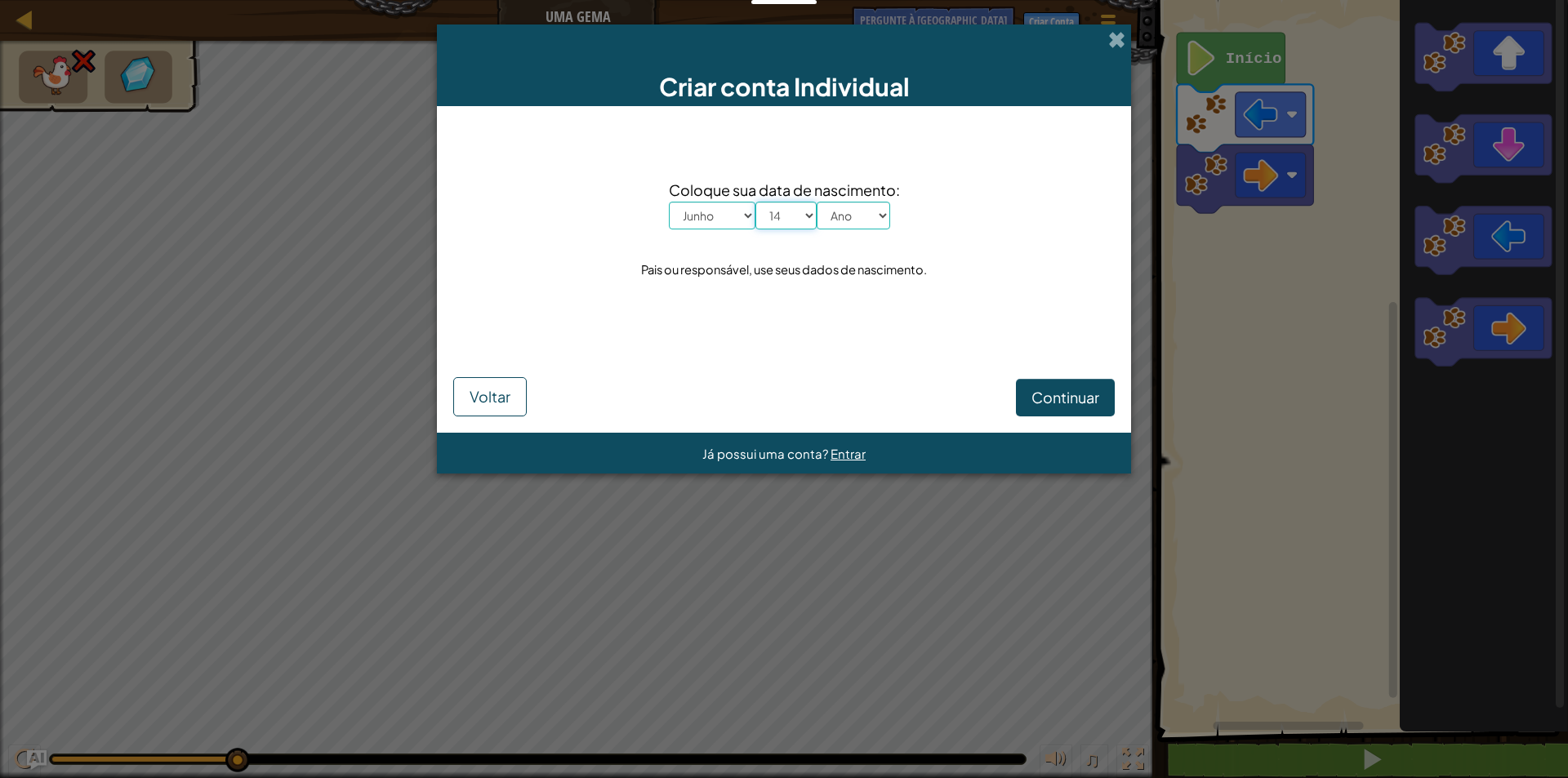
click at [755, 202] on select "Dia 1 2 3 4 5 6 7 8 9 10 11 12 13 14 15 16 17 18 19 20 21 22 23 24 25 26 27 28 …" at bounding box center [786, 215] width 61 height 28
click at [845, 215] on select "Ano 2025 2024 2023 2022 2021 2020 2019 2018 2017 2016 2015 2014 2013 2012 2011 …" at bounding box center [853, 215] width 74 height 28
select select "1995"
click at [817, 202] on select "Ano 2025 2024 2023 2022 2021 2020 2019 2018 2017 2016 2015 2014 2013 2012 2011 …" at bounding box center [853, 215] width 74 height 28
click at [1075, 405] on font "Continuar" at bounding box center [1065, 397] width 68 height 19
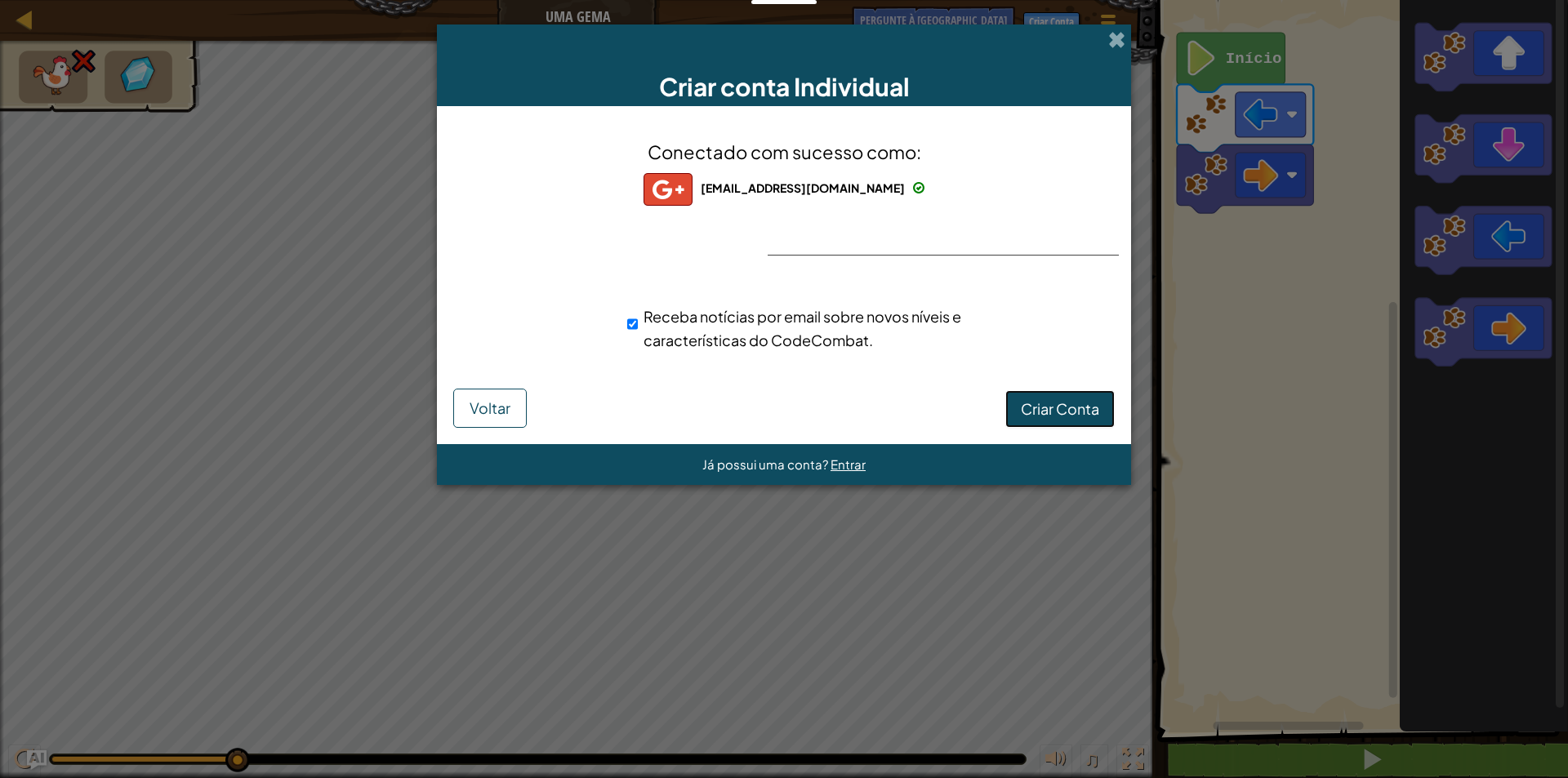
click at [1061, 404] on font "Criar Conta" at bounding box center [1061, 409] width 78 height 19
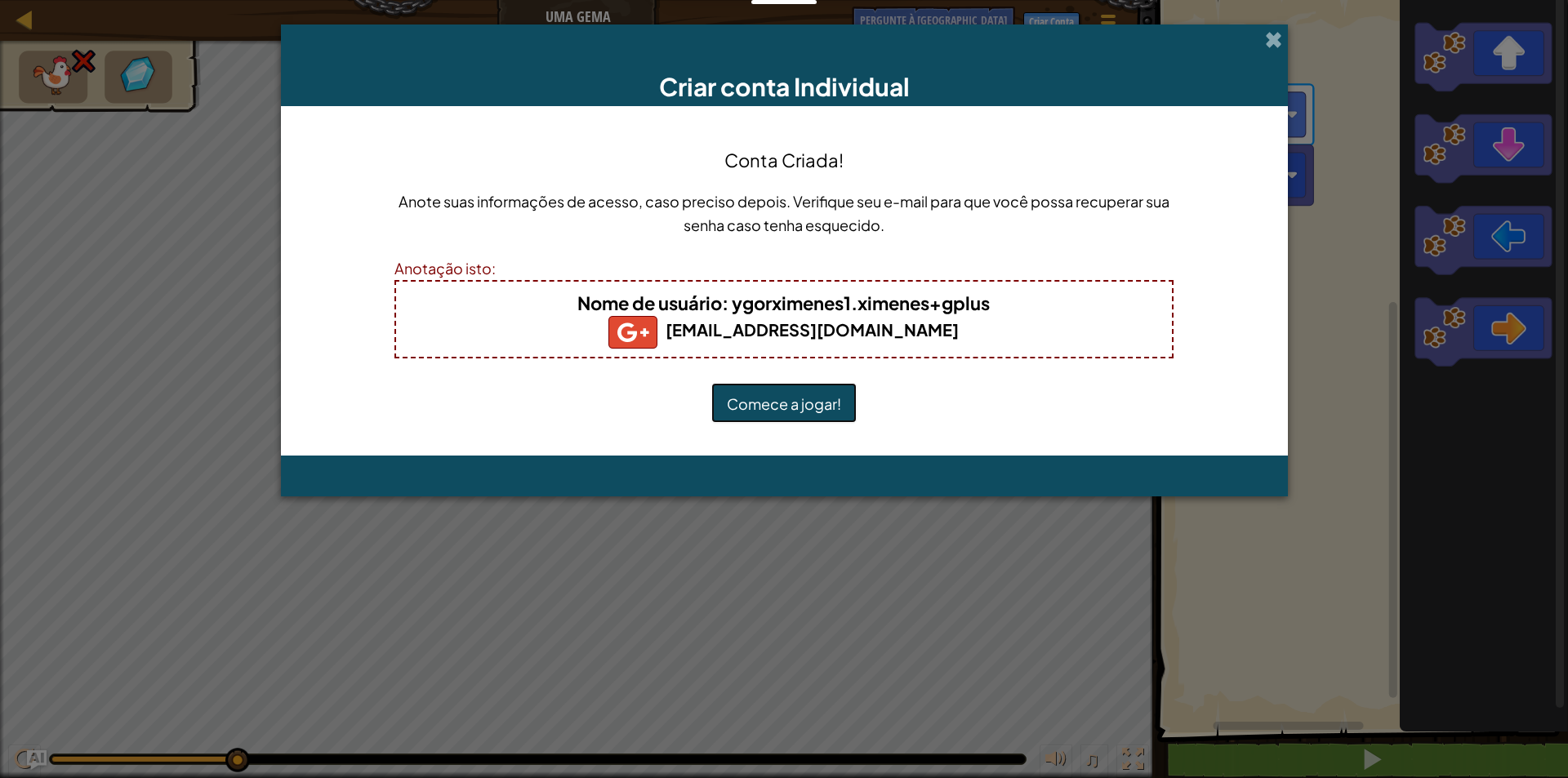
click at [777, 408] on font "Comece a jogar!" at bounding box center [783, 404] width 114 height 19
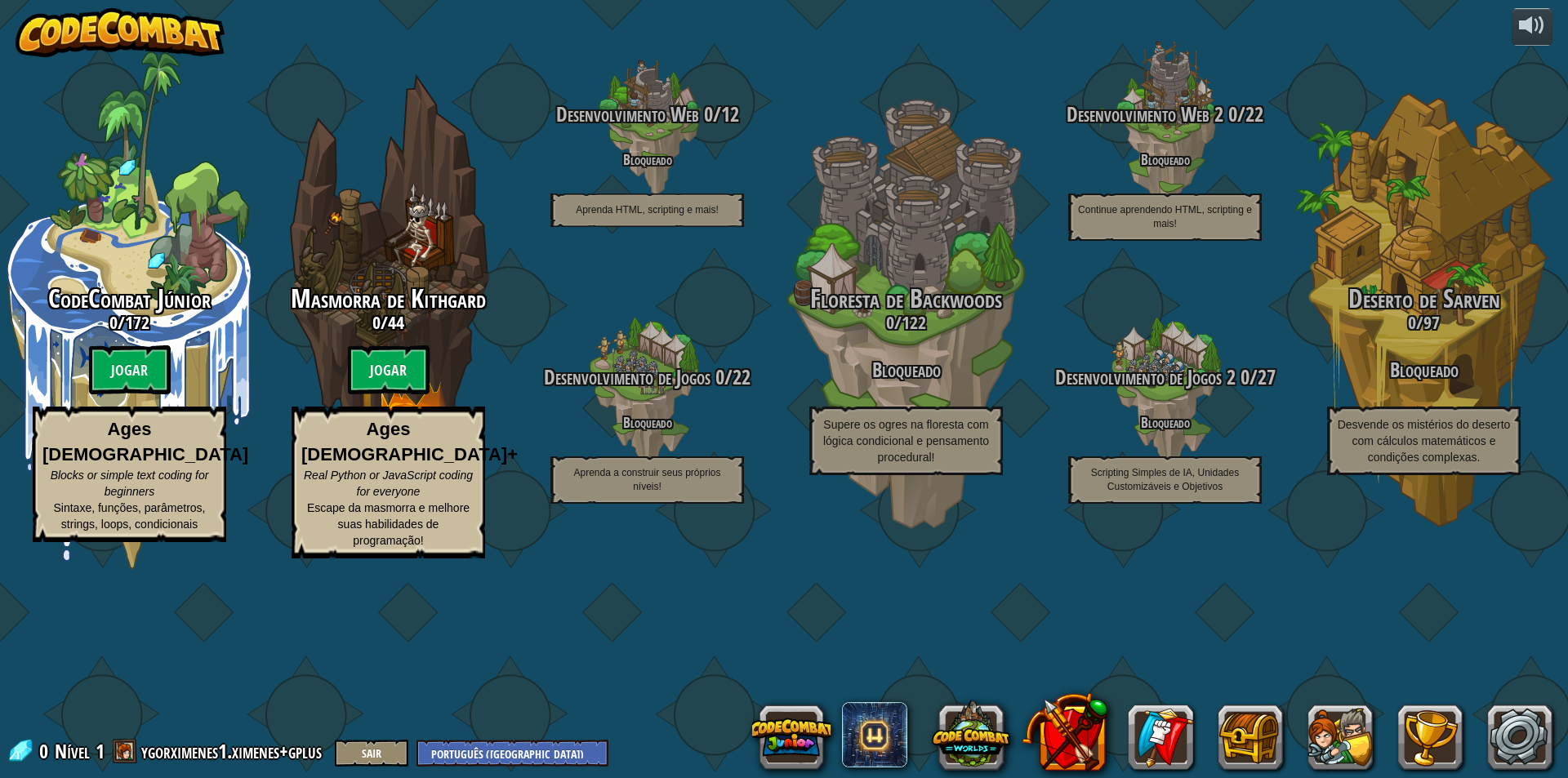
select select "pt-BR"
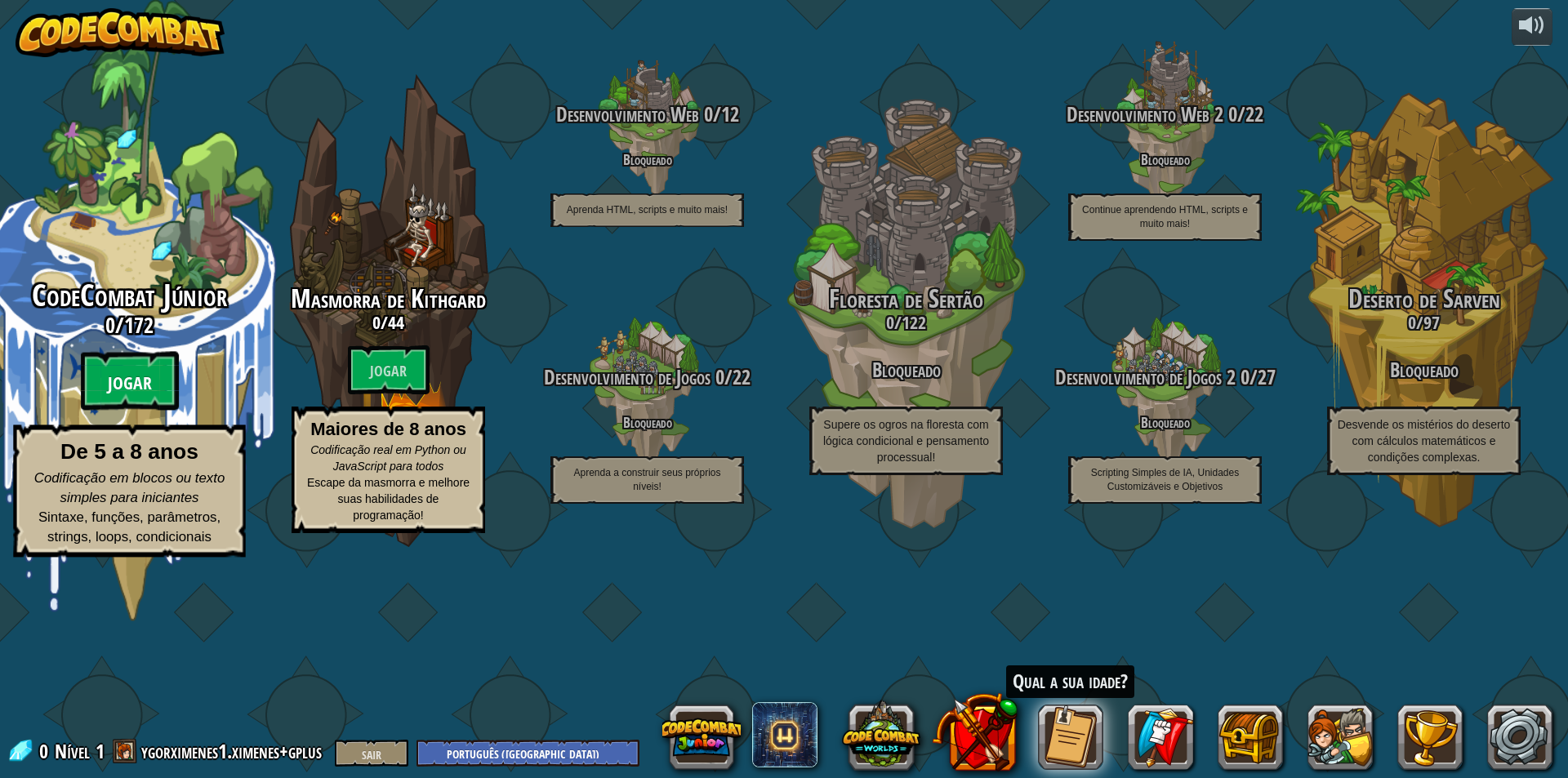
click at [143, 396] on font "Jogar" at bounding box center [130, 384] width 44 height 25
select select "pt-BR"
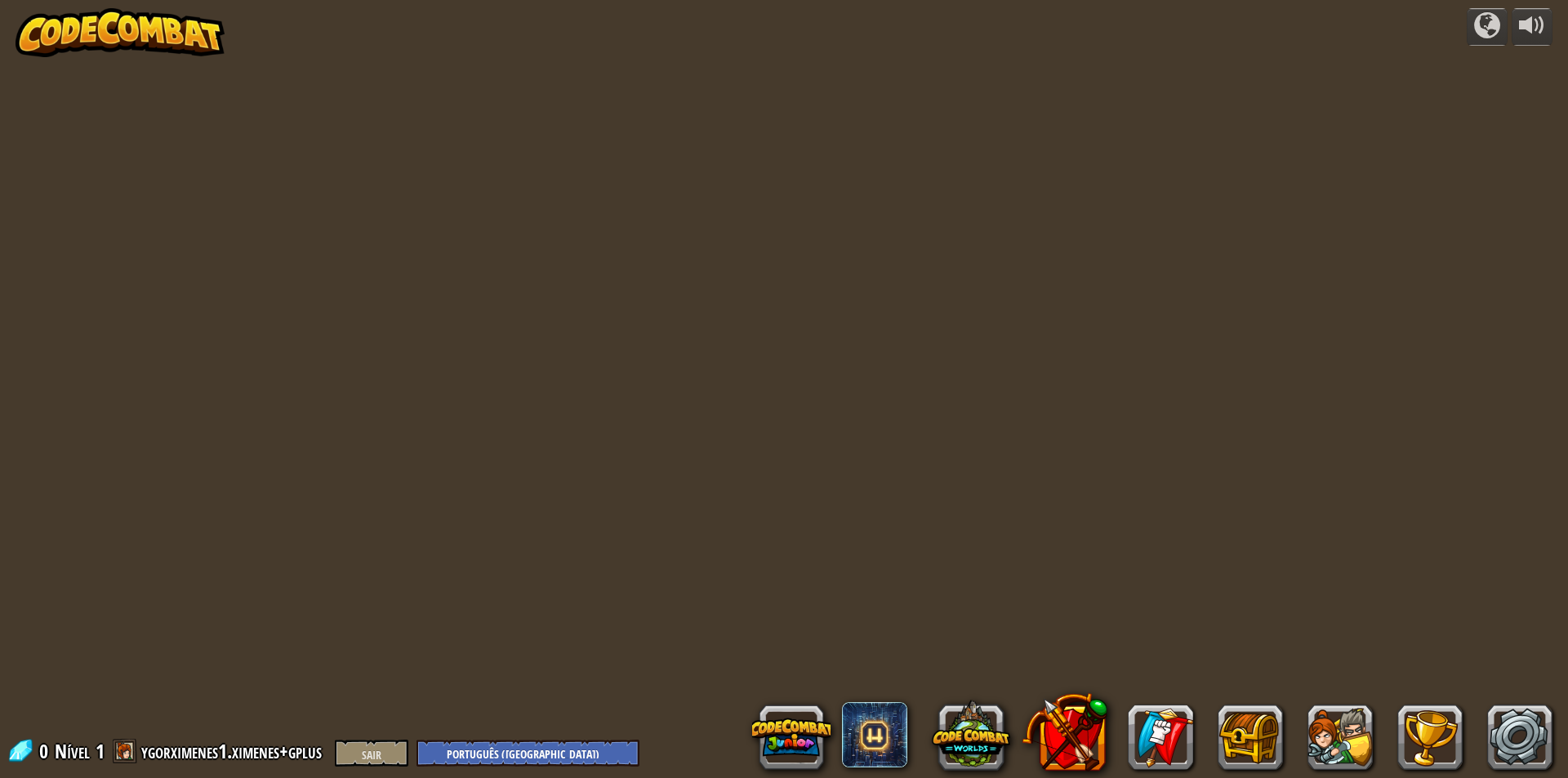
select select "pt-BR"
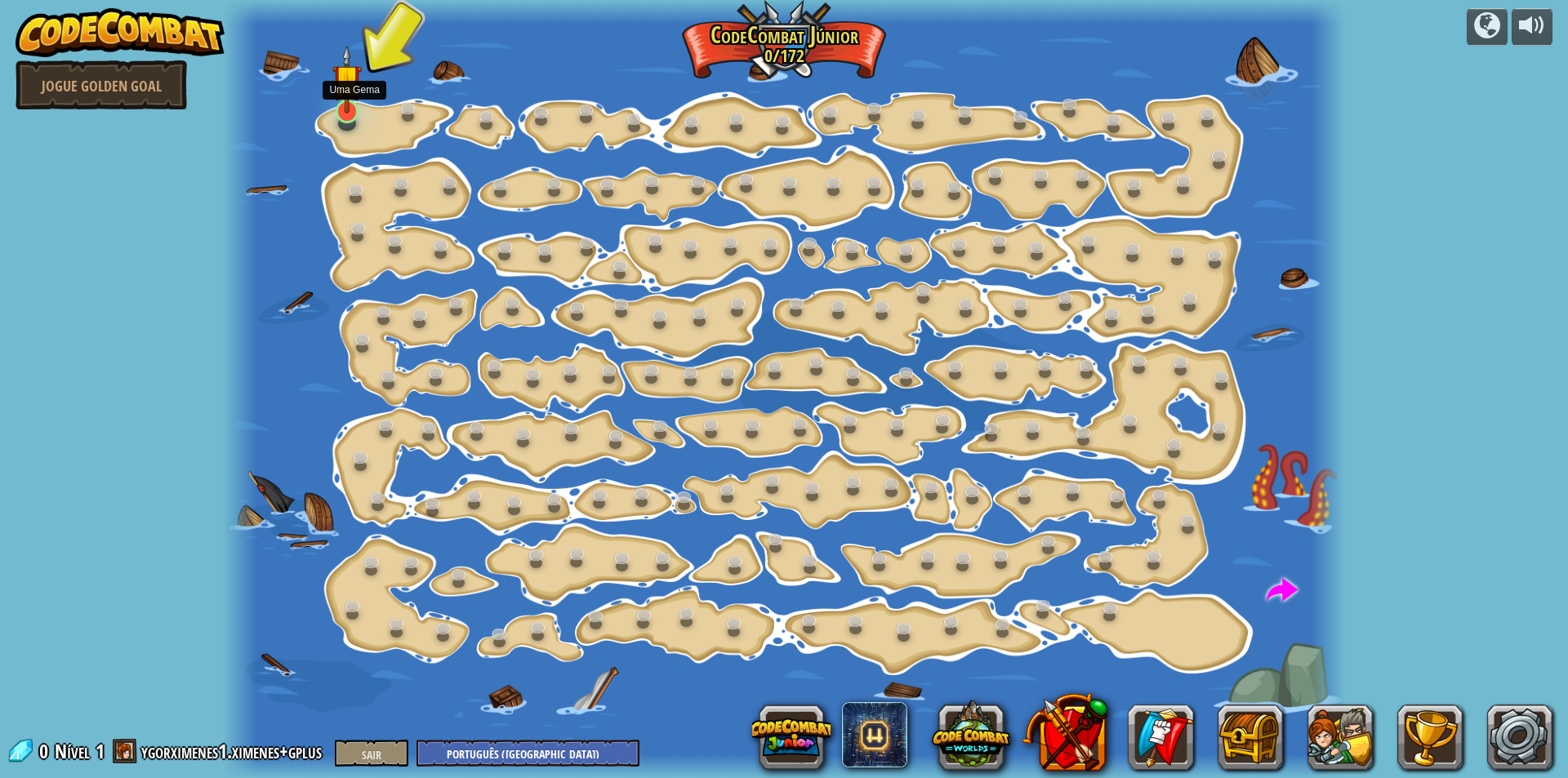
click at [346, 113] on img at bounding box center [347, 79] width 30 height 69
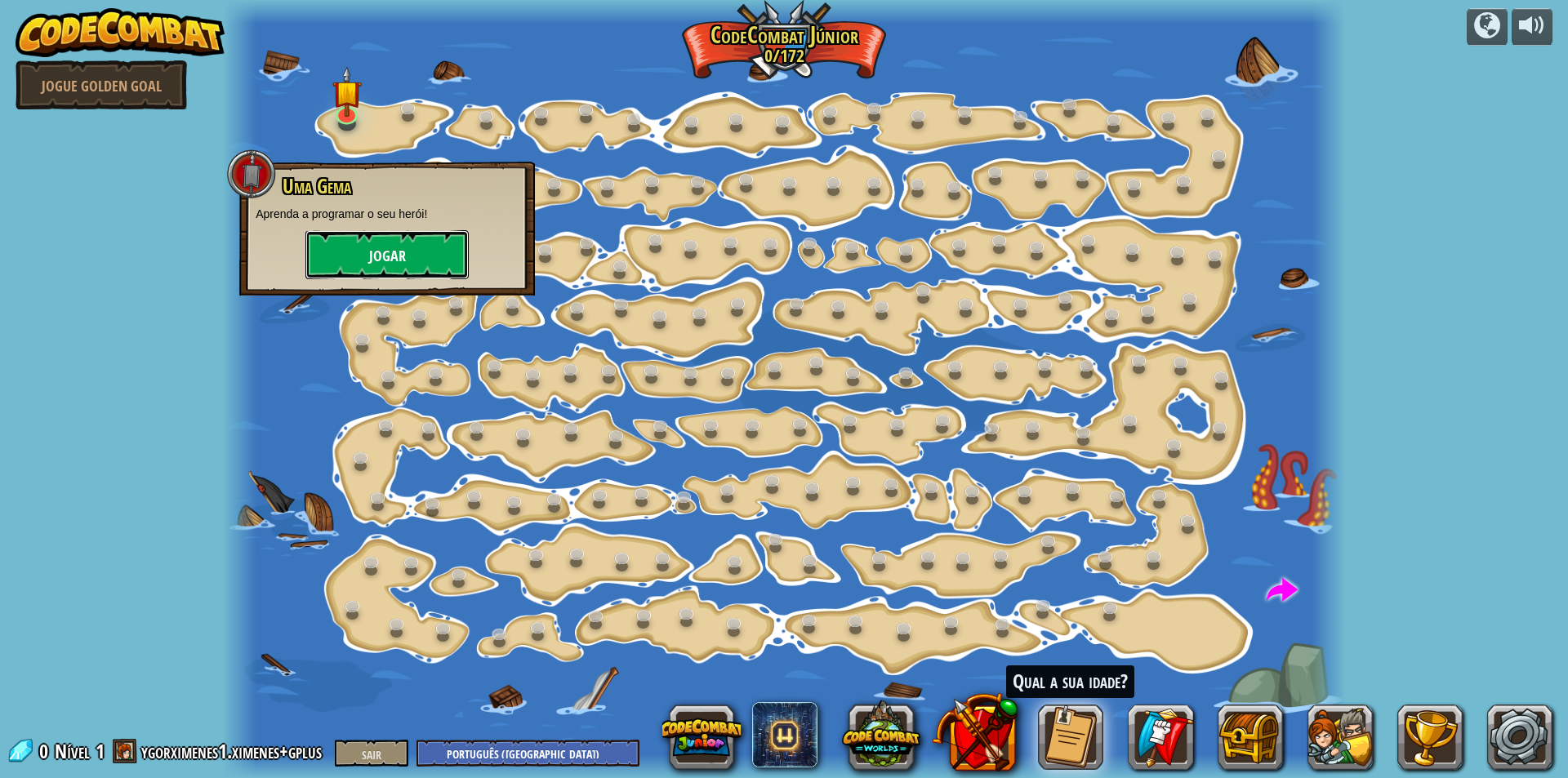
click at [406, 259] on button "Jogar" at bounding box center [387, 255] width 164 height 49
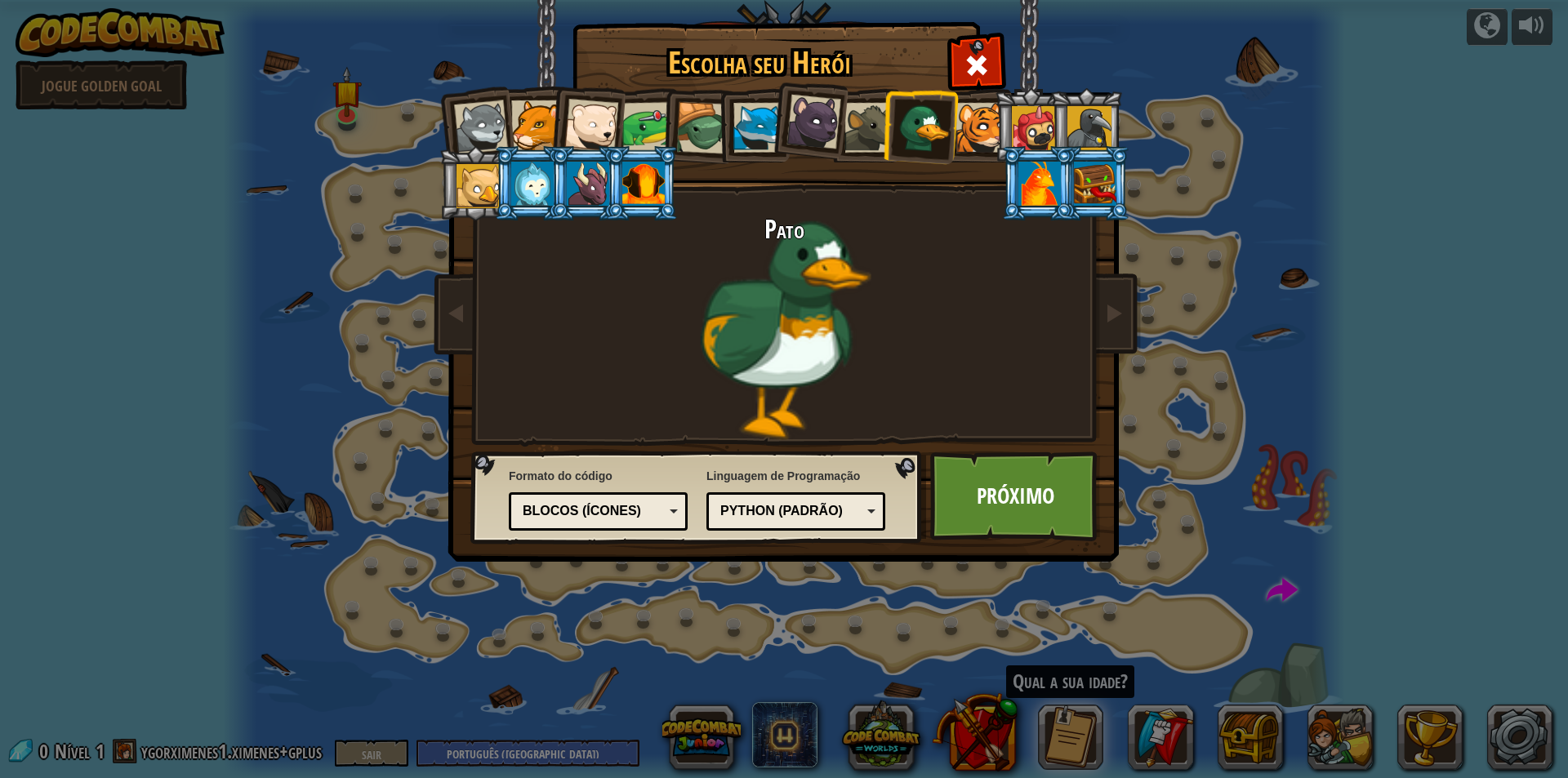
click at [607, 512] on font "Blocos (Ícones)" at bounding box center [582, 511] width 119 height 14
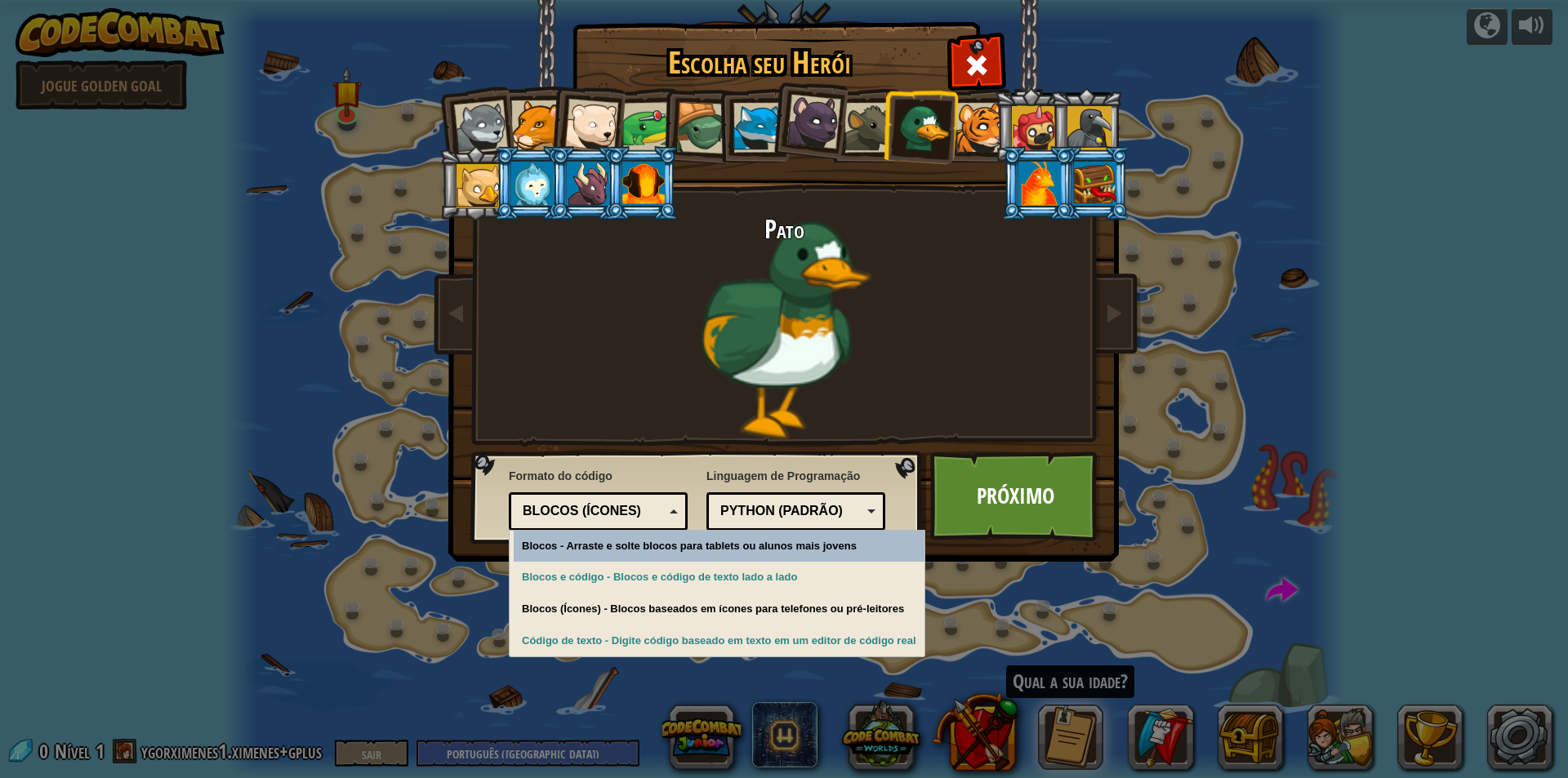
click at [607, 512] on font "Blocos (Ícones)" at bounding box center [582, 511] width 119 height 14
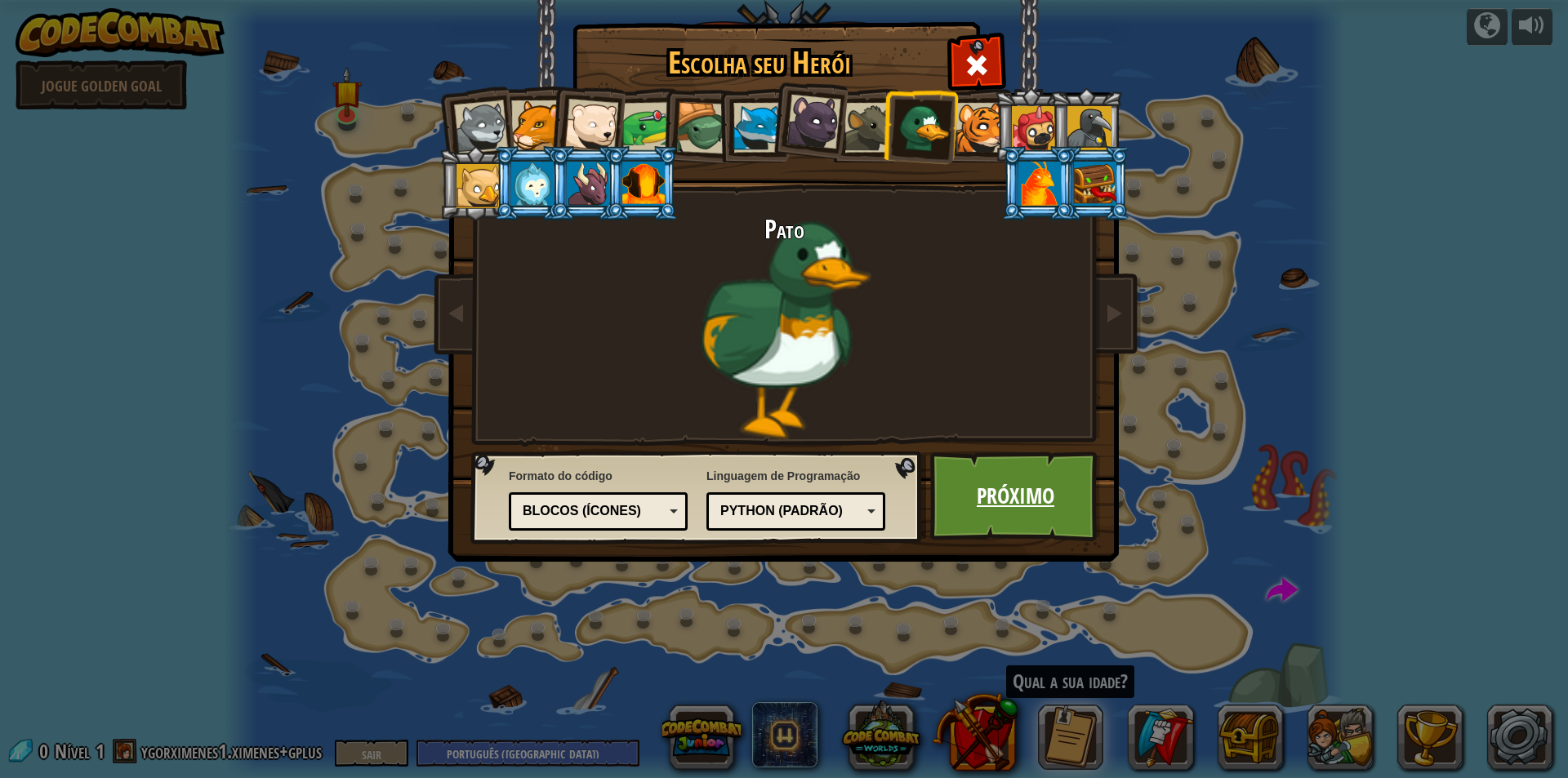
click at [1039, 498] on font "Próximo" at bounding box center [1016, 496] width 78 height 30
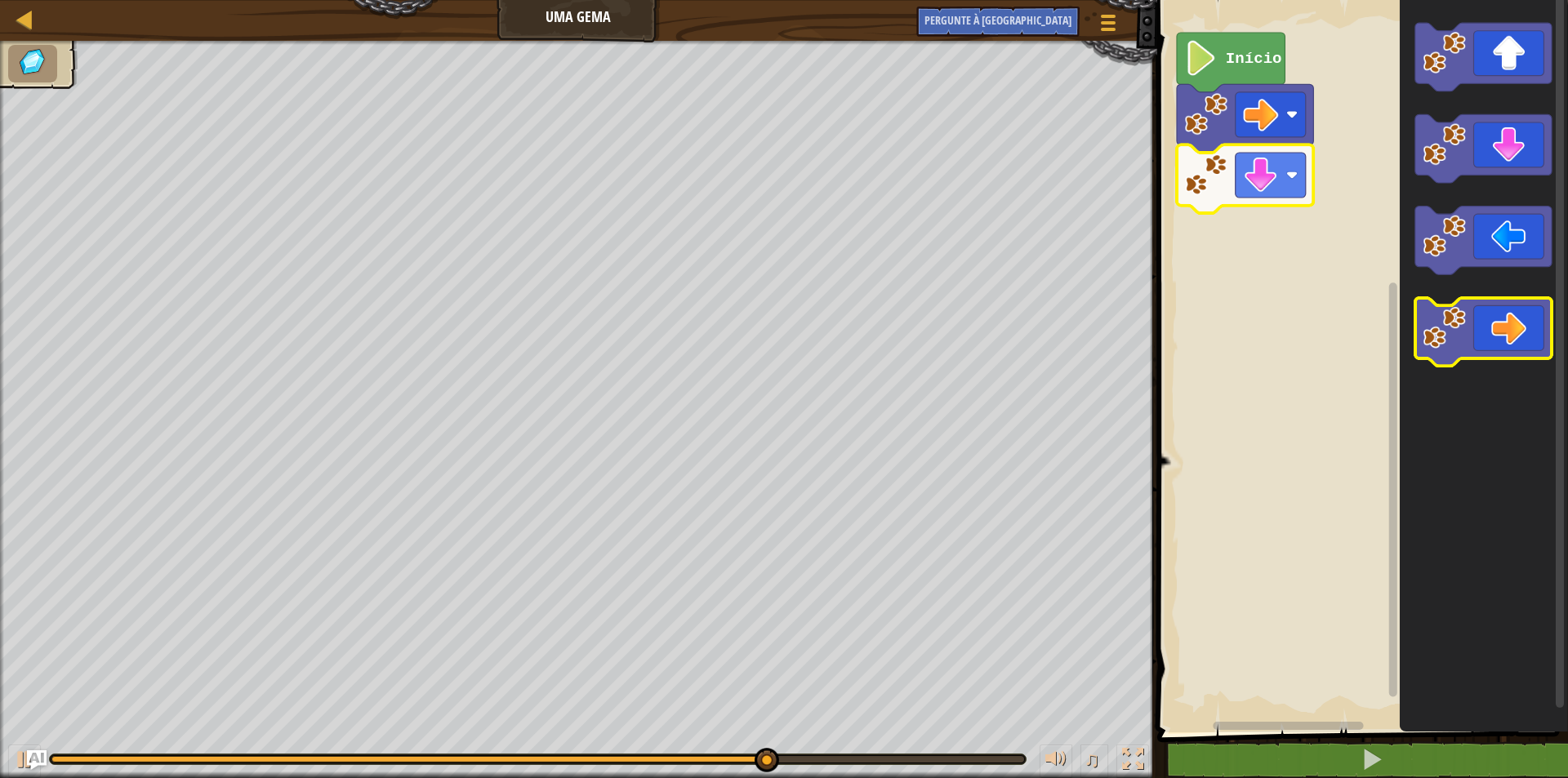
click at [1507, 330] on icon "Espaço de trabalho do Blockly" at bounding box center [1483, 332] width 137 height 69
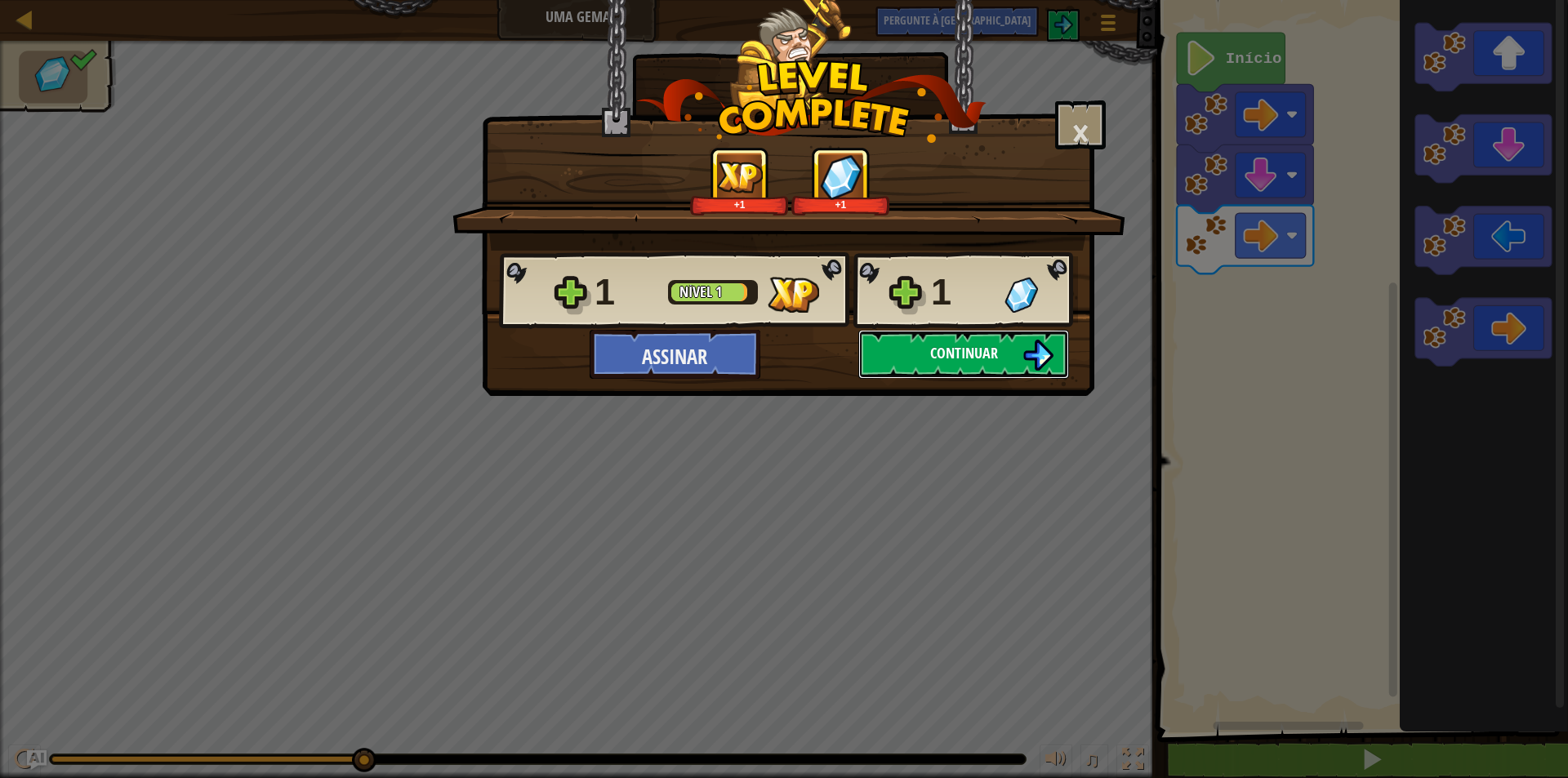
click at [930, 354] on font "Continuar" at bounding box center [964, 352] width 68 height 20
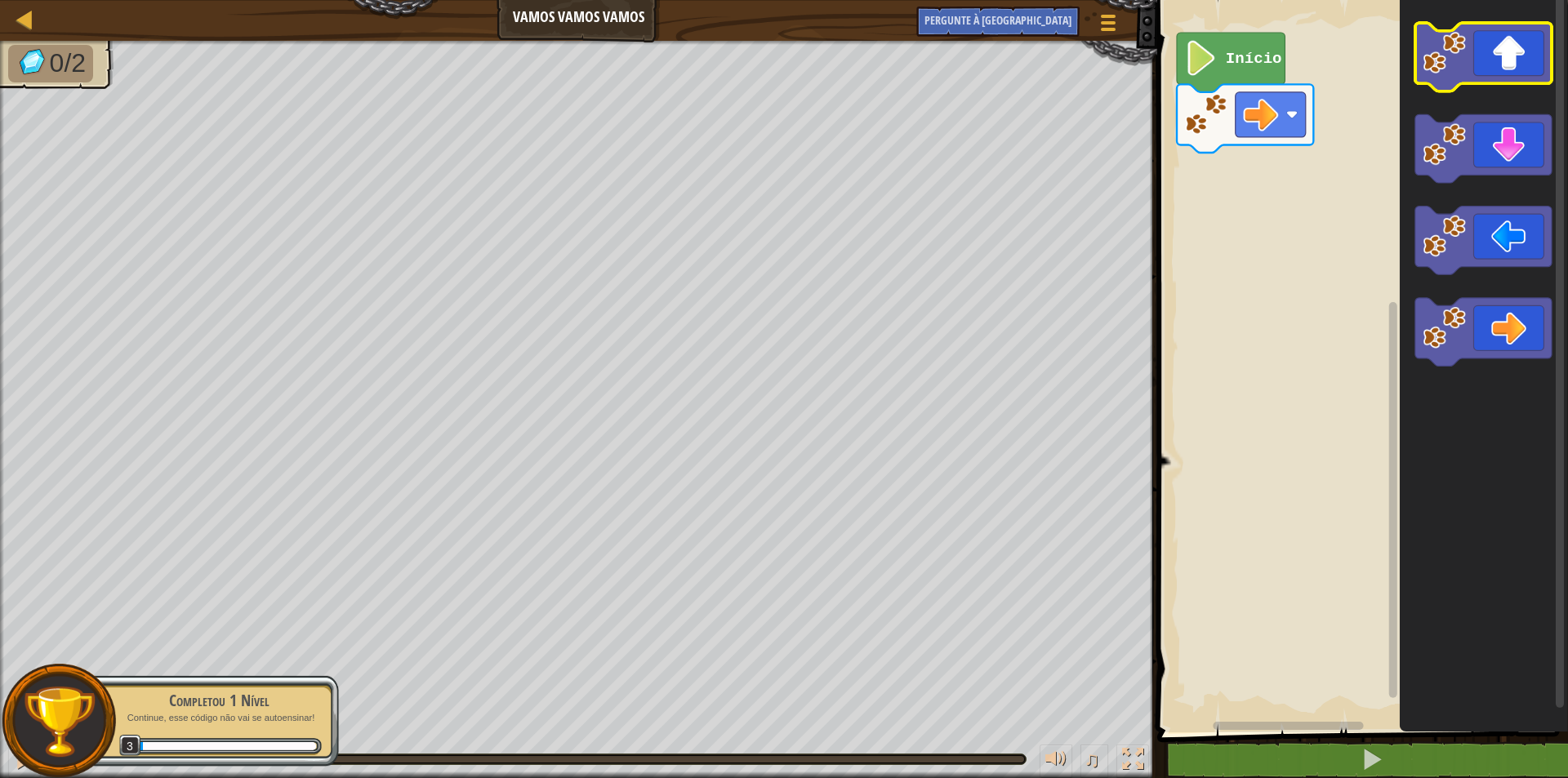
click at [1497, 65] on icon "Espaço de trabalho do Blockly" at bounding box center [1483, 57] width 137 height 69
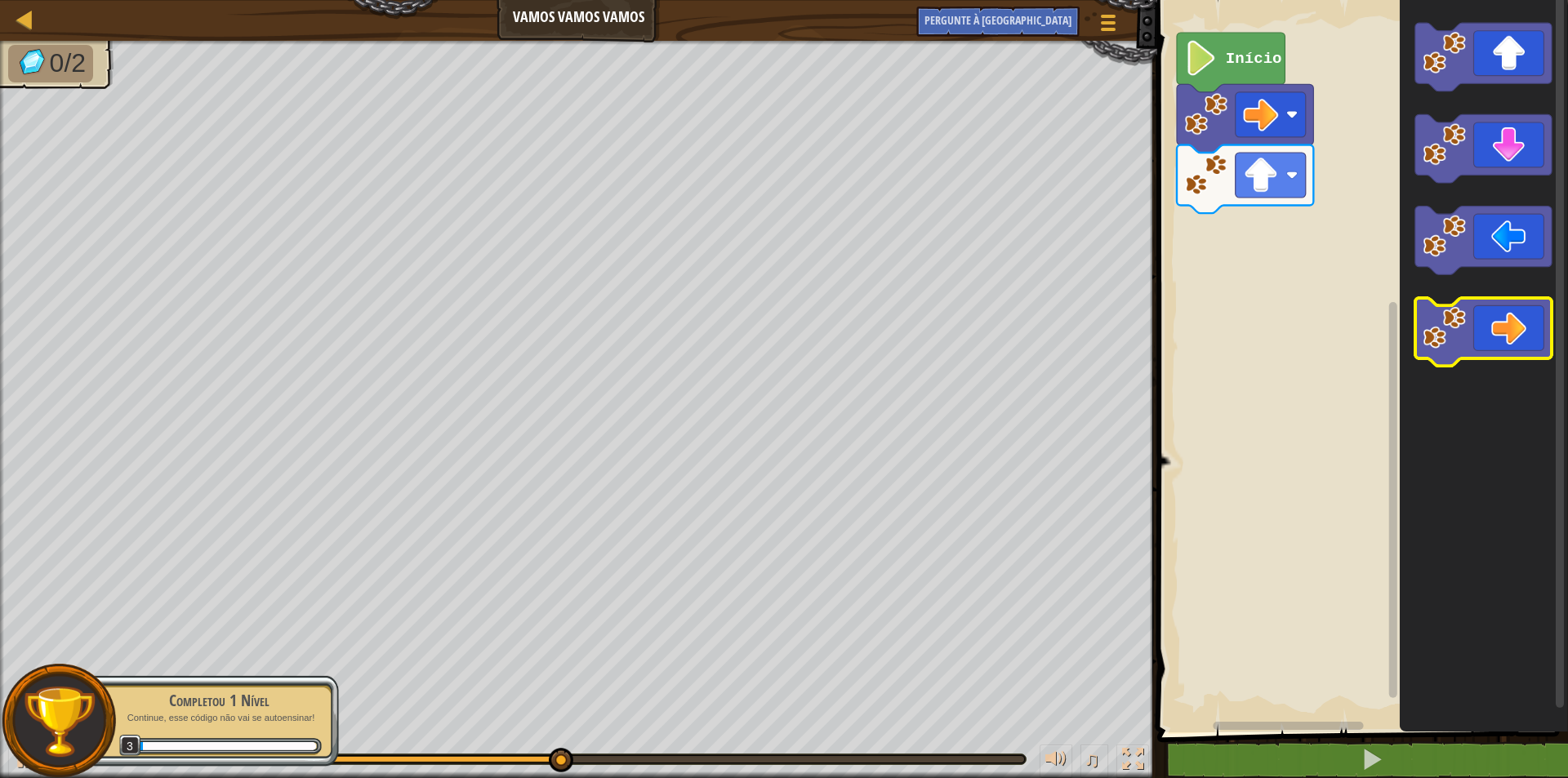
click at [1512, 336] on icon "Espaço de trabalho do Blockly" at bounding box center [1483, 332] width 137 height 69
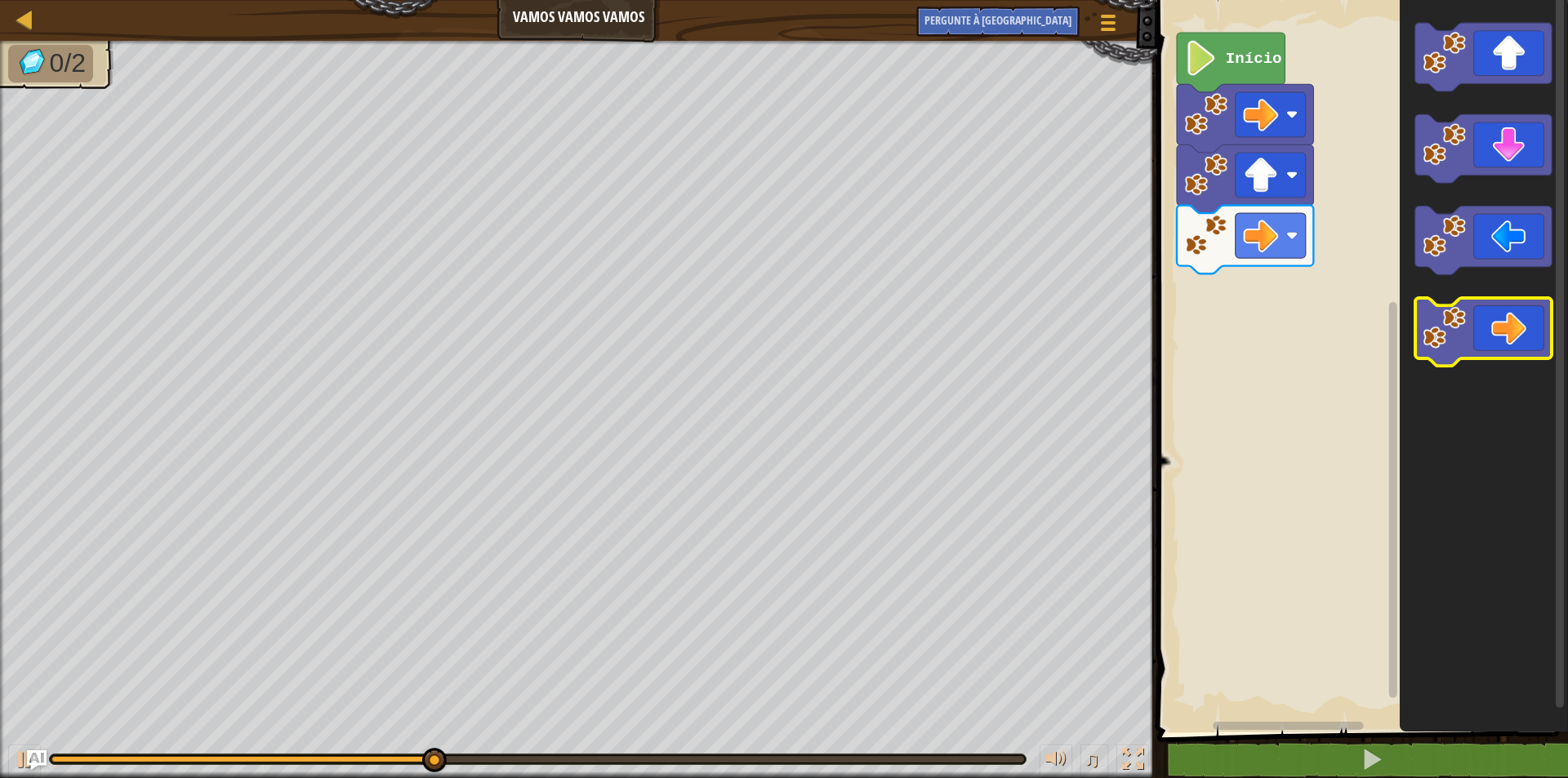
click at [1512, 336] on icon "Espaço de trabalho do Blockly" at bounding box center [1483, 332] width 137 height 69
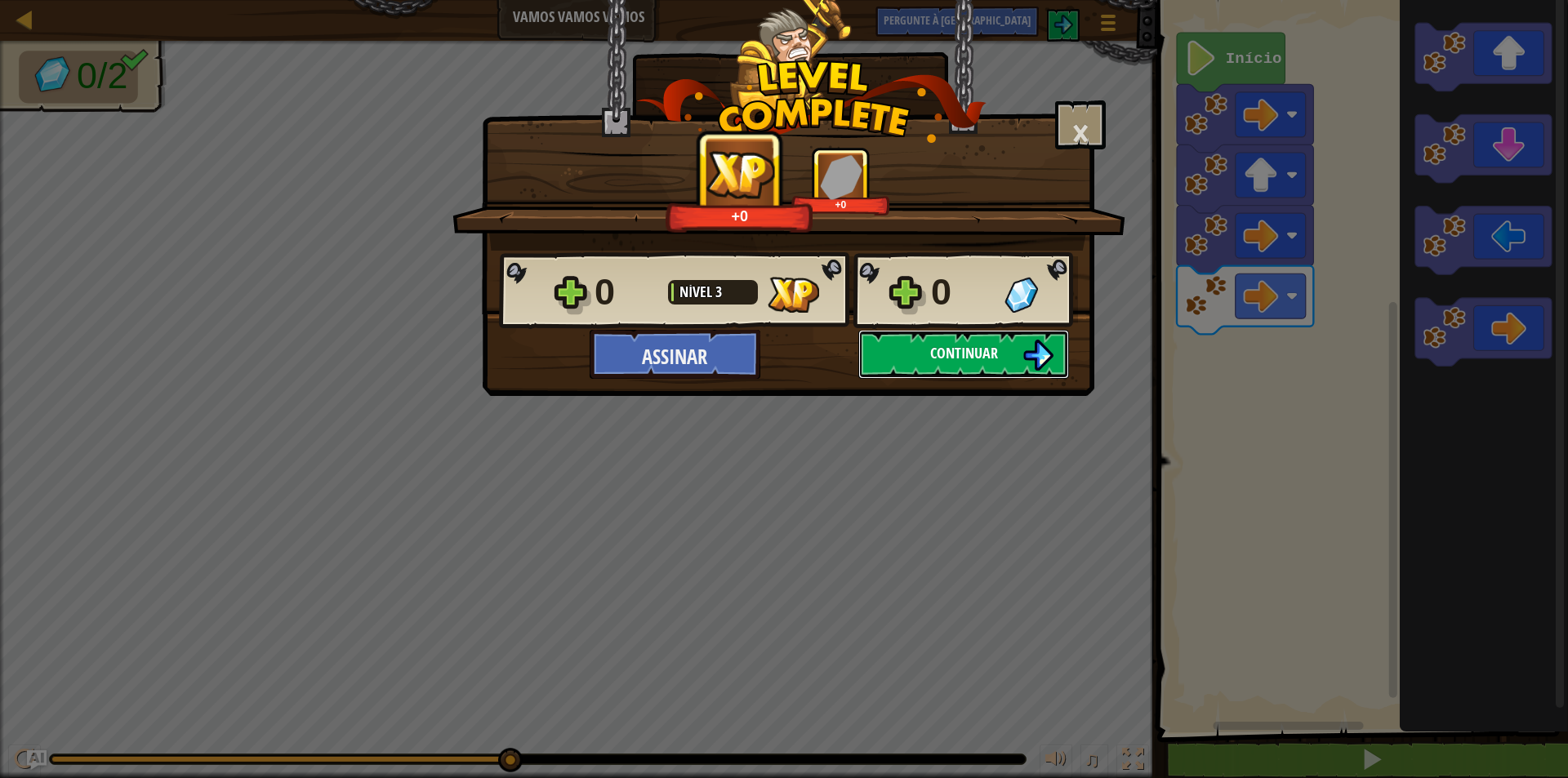
click at [1004, 348] on button "Continuar" at bounding box center [964, 354] width 211 height 49
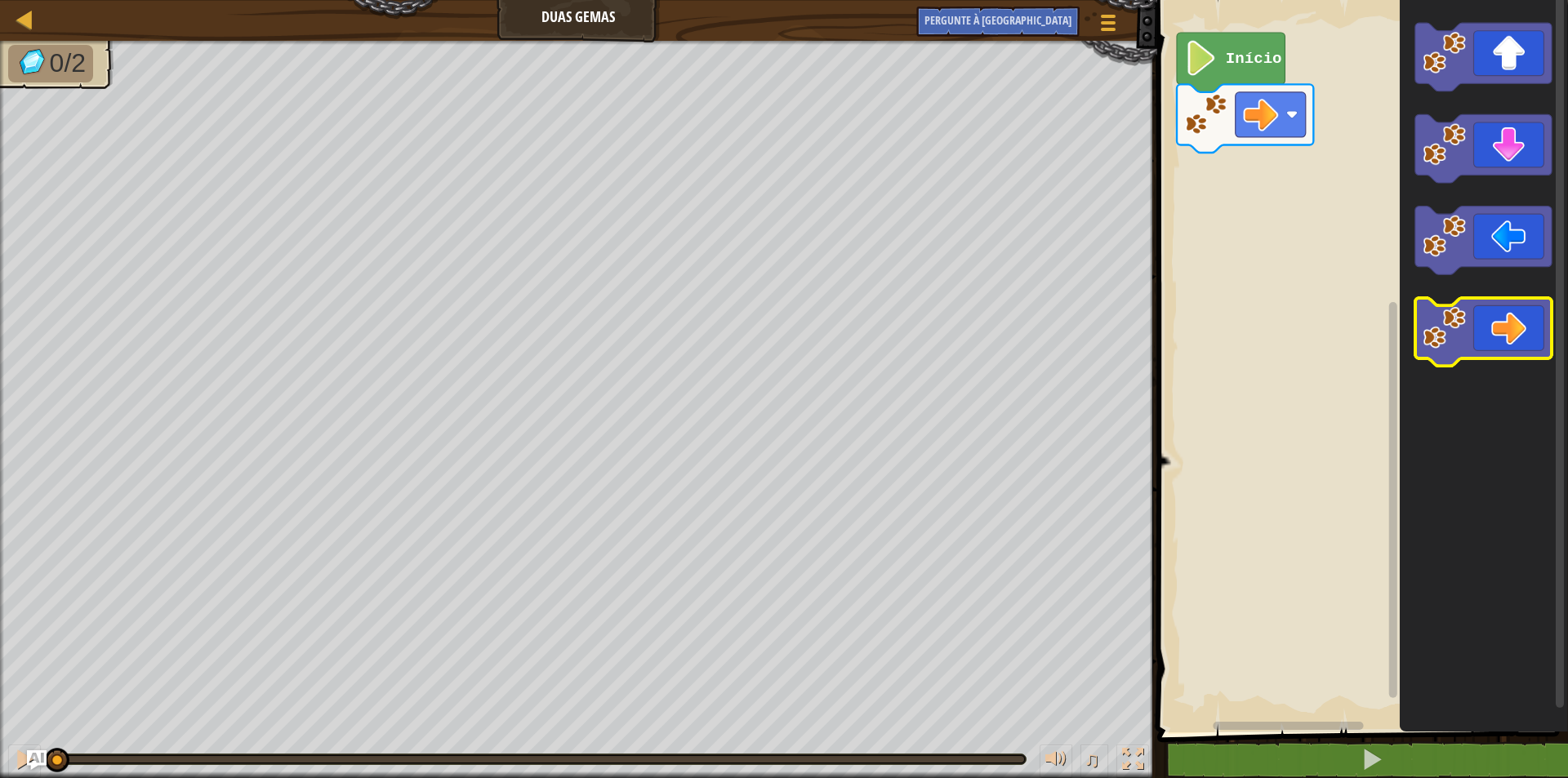
click at [1495, 333] on icon "Espaço de trabalho do Blockly" at bounding box center [1483, 332] width 137 height 69
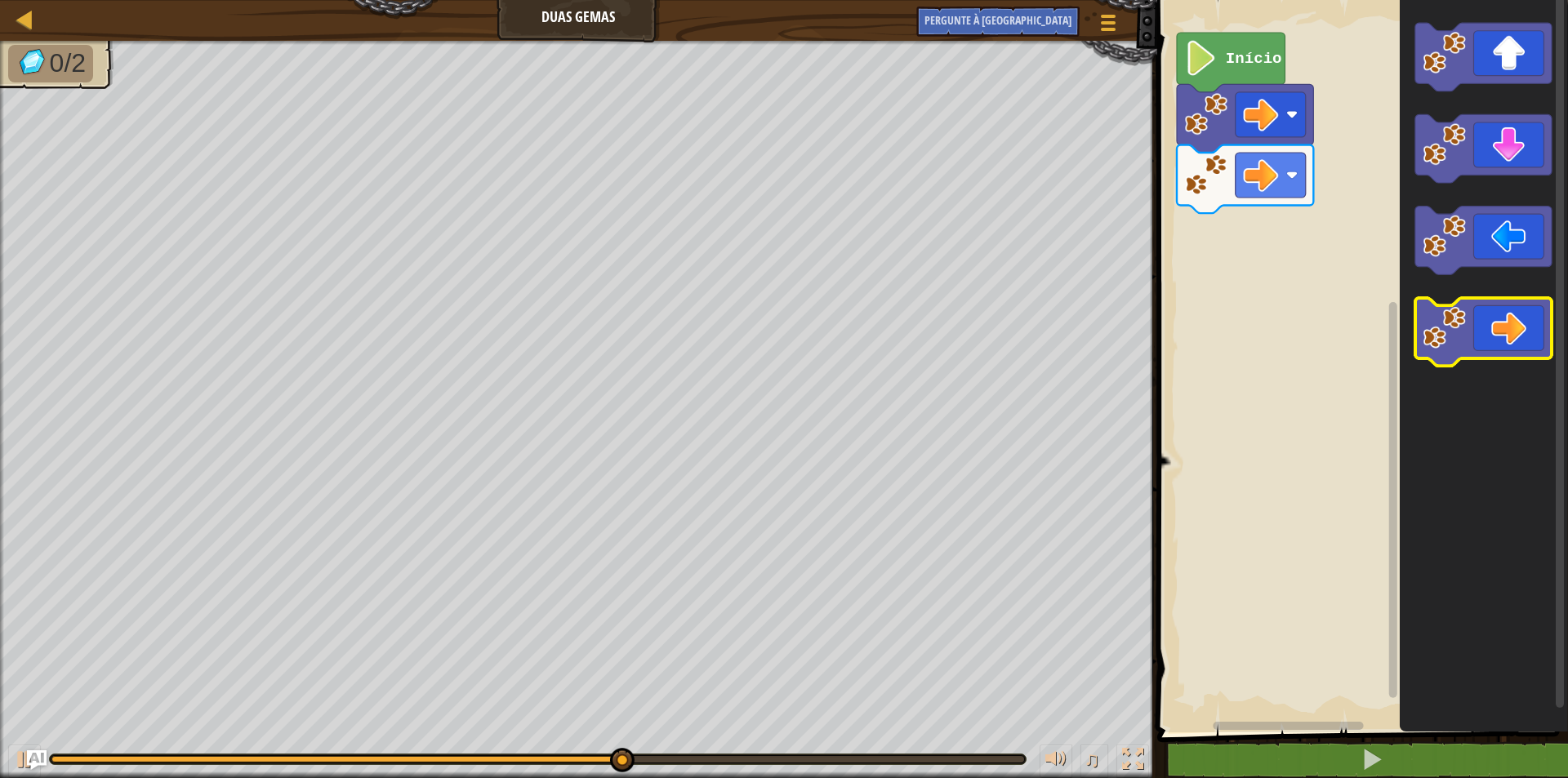
click at [1495, 333] on icon "Espaço de trabalho do Blockly" at bounding box center [1483, 332] width 137 height 69
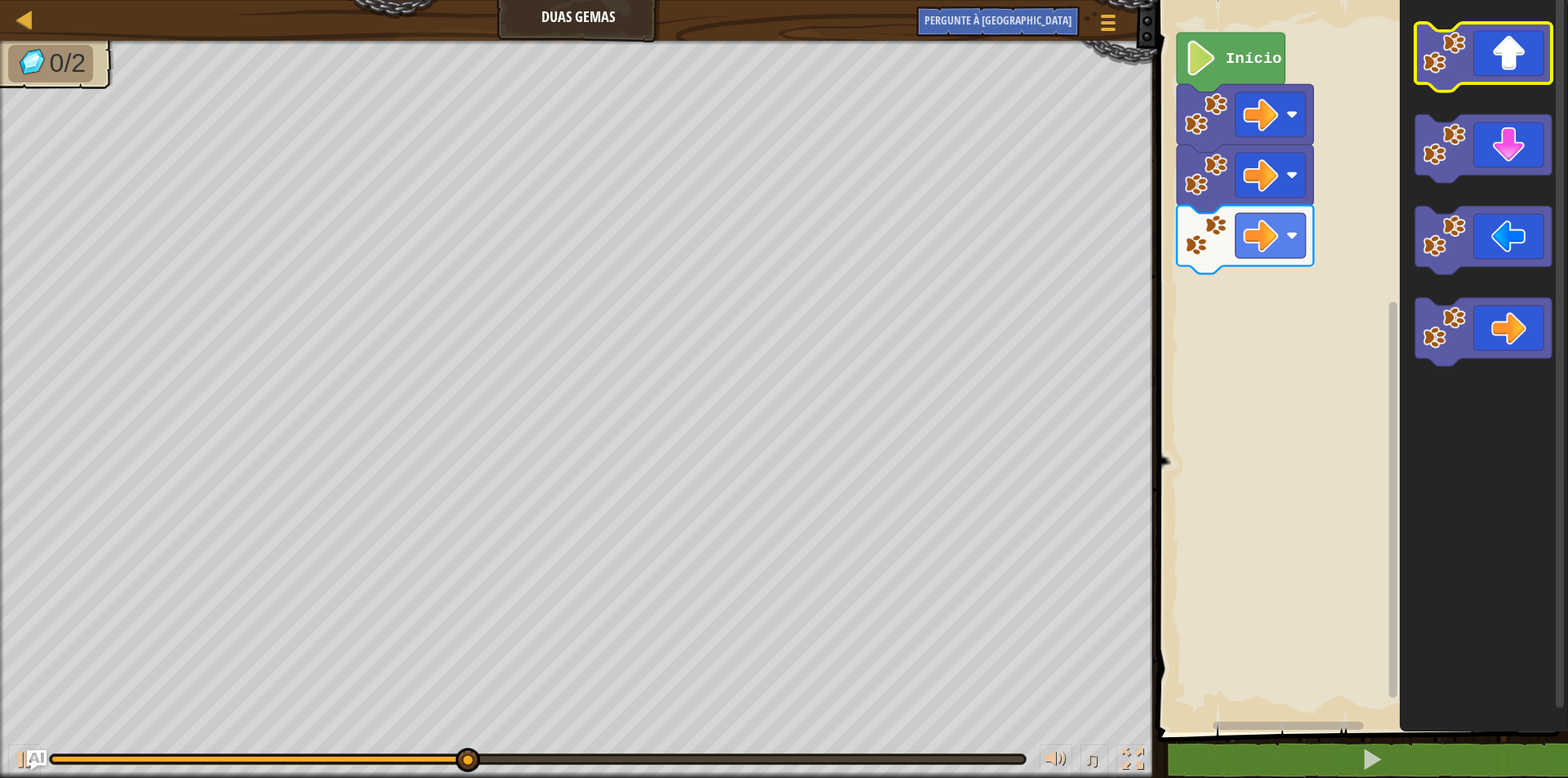
click at [1500, 58] on icon "Espaço de trabalho do Blockly" at bounding box center [1483, 57] width 137 height 69
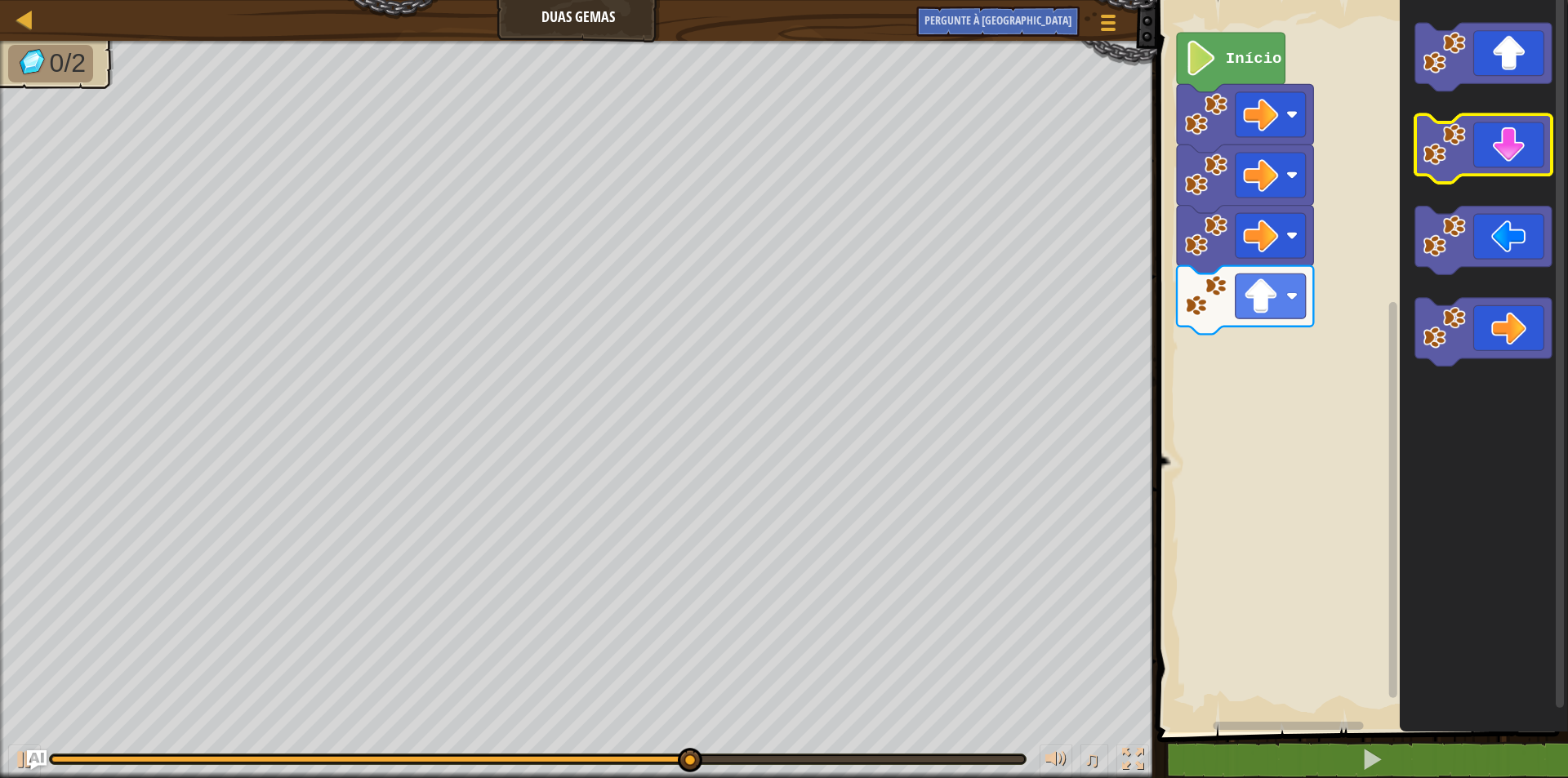
click at [1510, 159] on icon "Espaço de trabalho do Blockly" at bounding box center [1483, 149] width 137 height 69
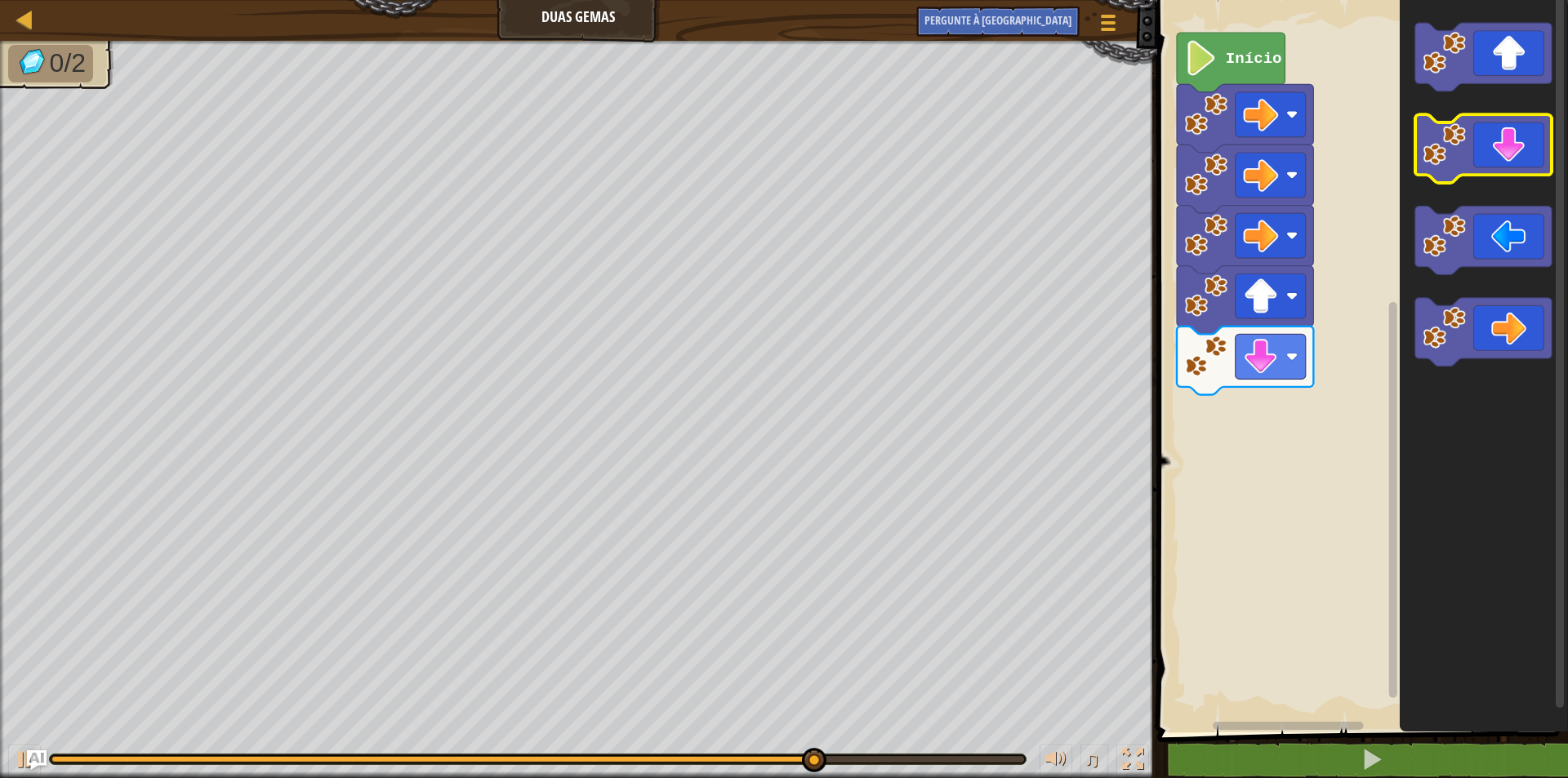
click at [1510, 159] on icon "Espaço de trabalho do Blockly" at bounding box center [1483, 149] width 137 height 69
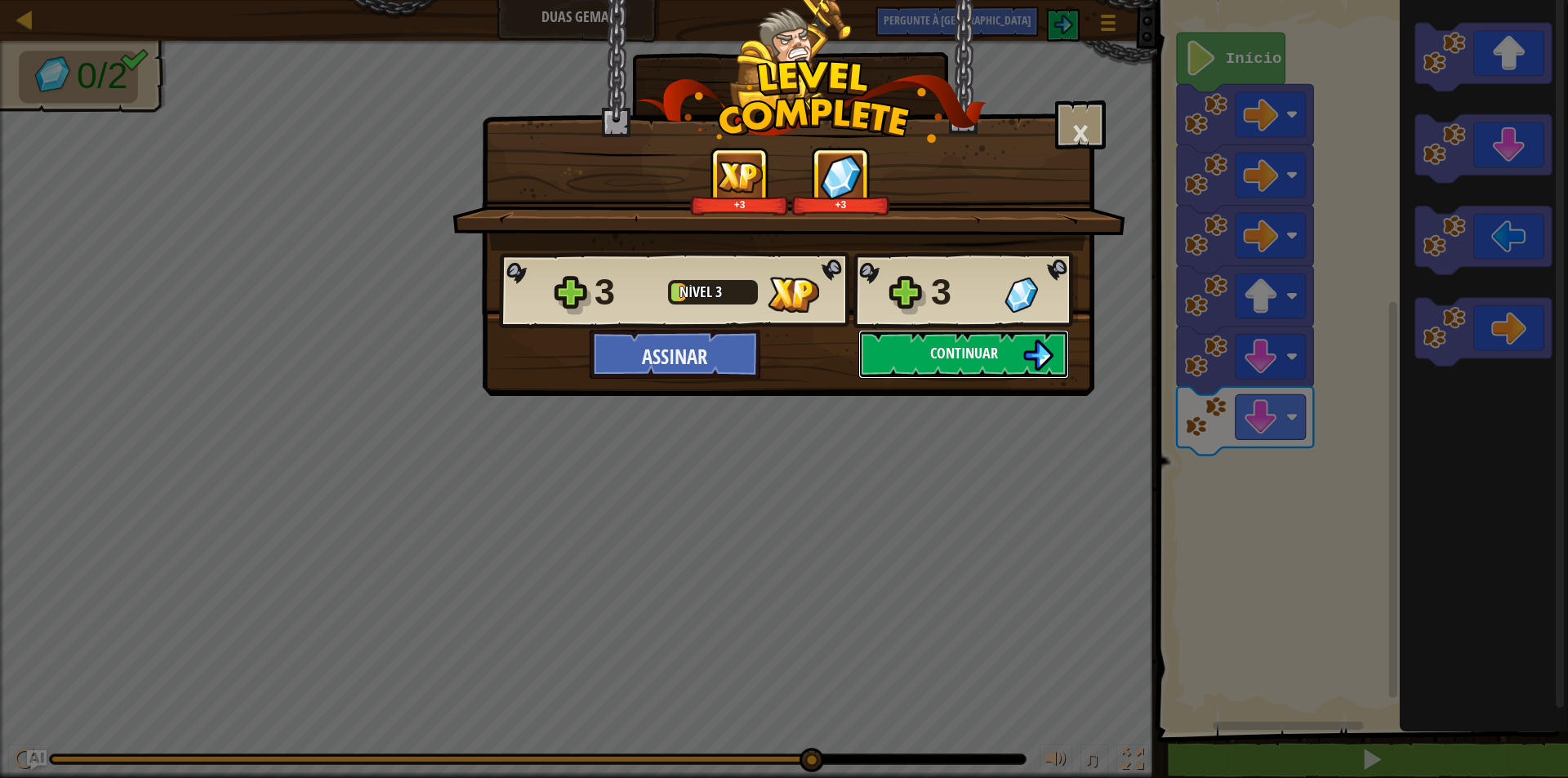
click at [984, 353] on font "Continuar" at bounding box center [964, 352] width 68 height 20
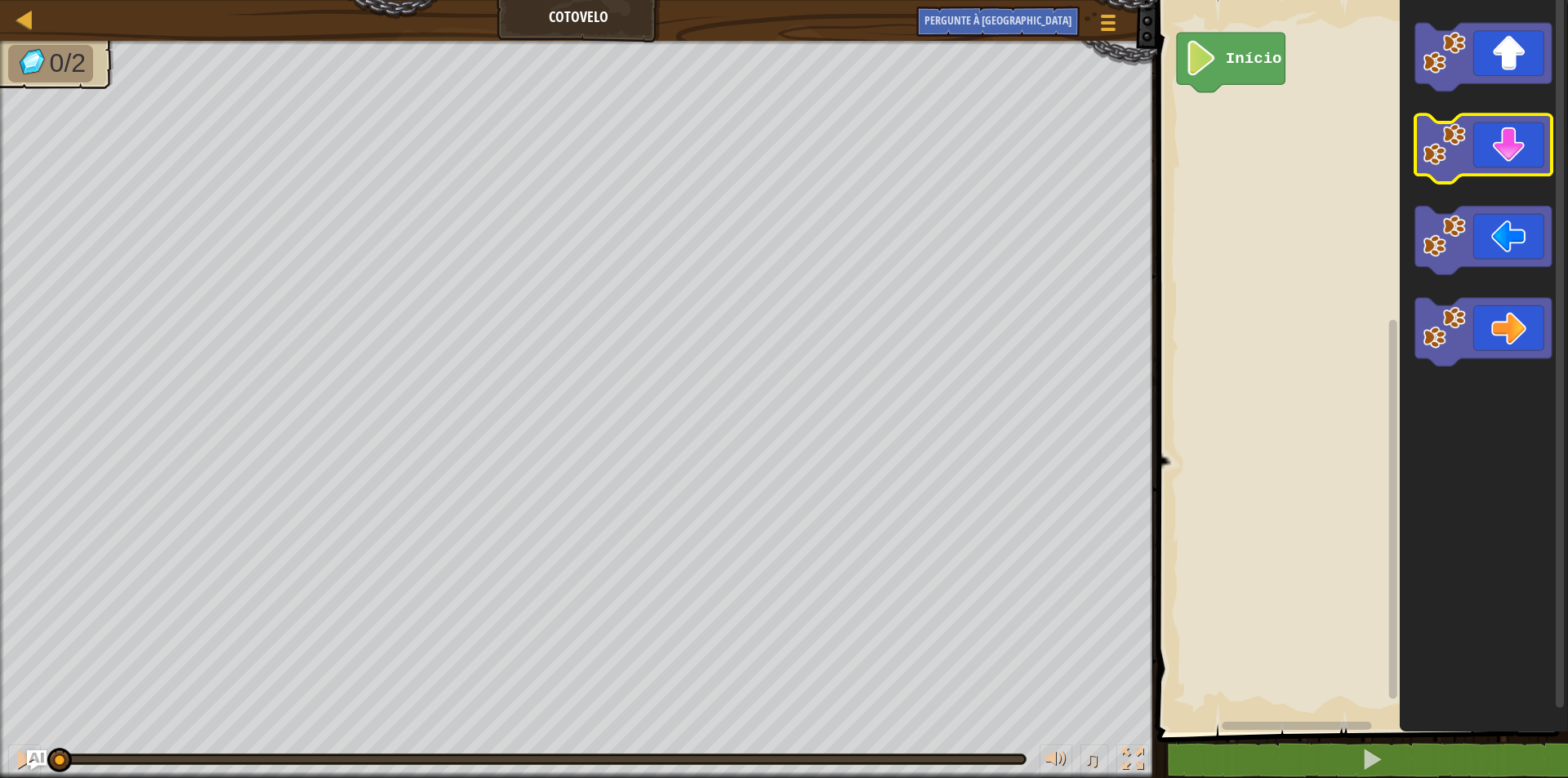
click at [1515, 140] on icon "Espaço de trabalho do Blockly" at bounding box center [1483, 149] width 137 height 69
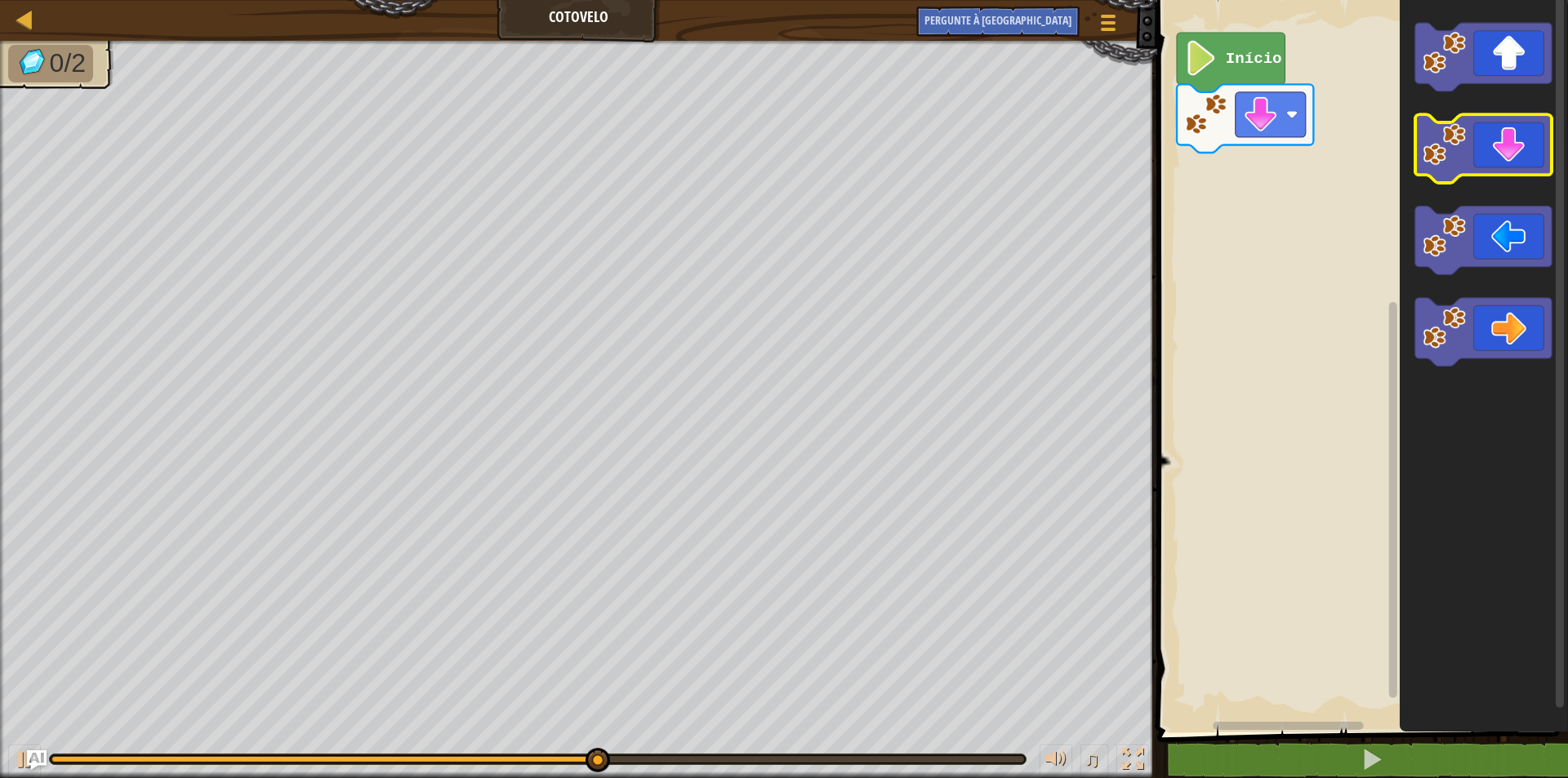
click at [1515, 147] on icon "Espaço de trabalho do Blockly" at bounding box center [1483, 149] width 137 height 69
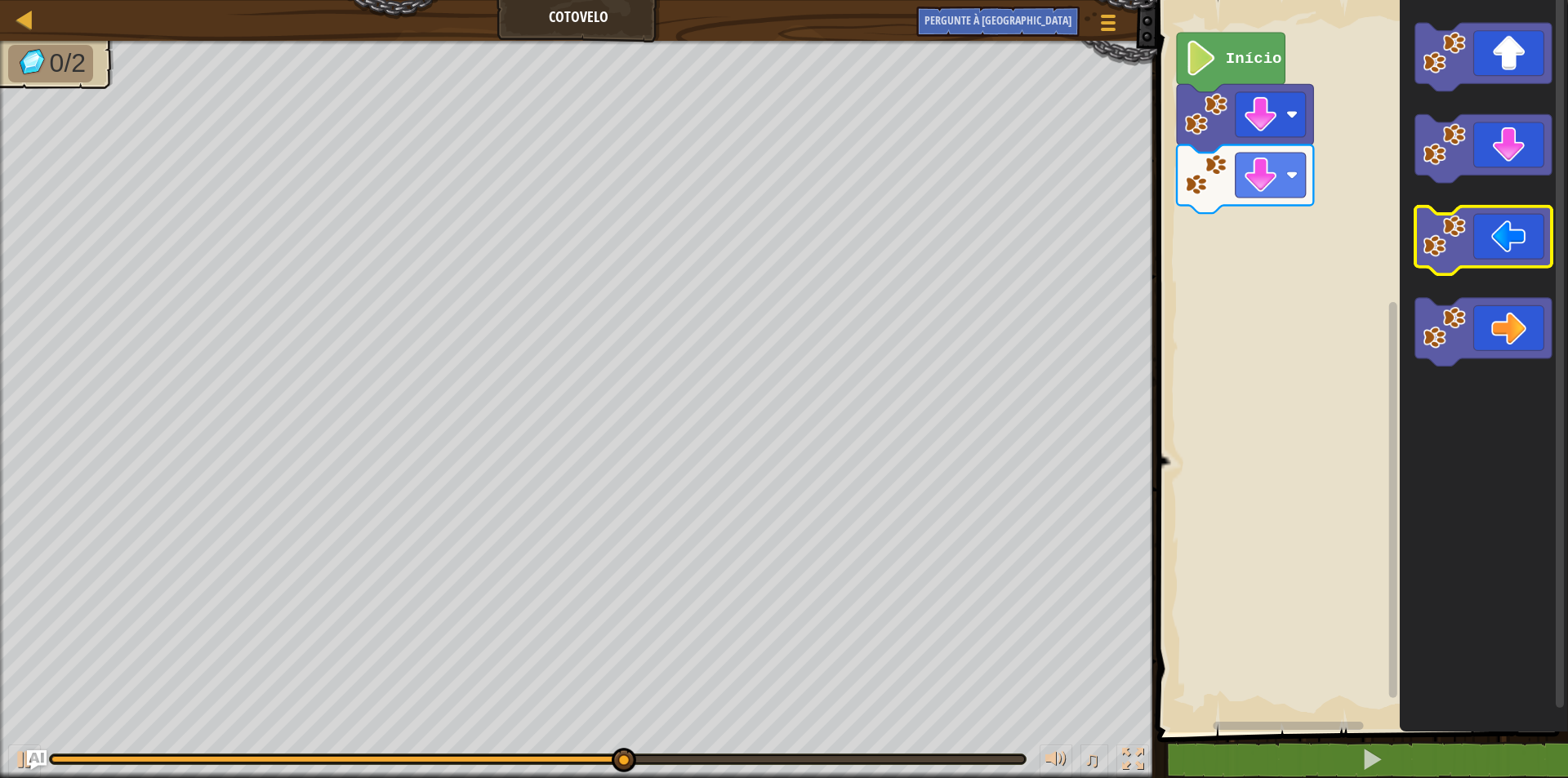
click at [1505, 245] on icon "Espaço de trabalho do Blockly" at bounding box center [1483, 241] width 137 height 69
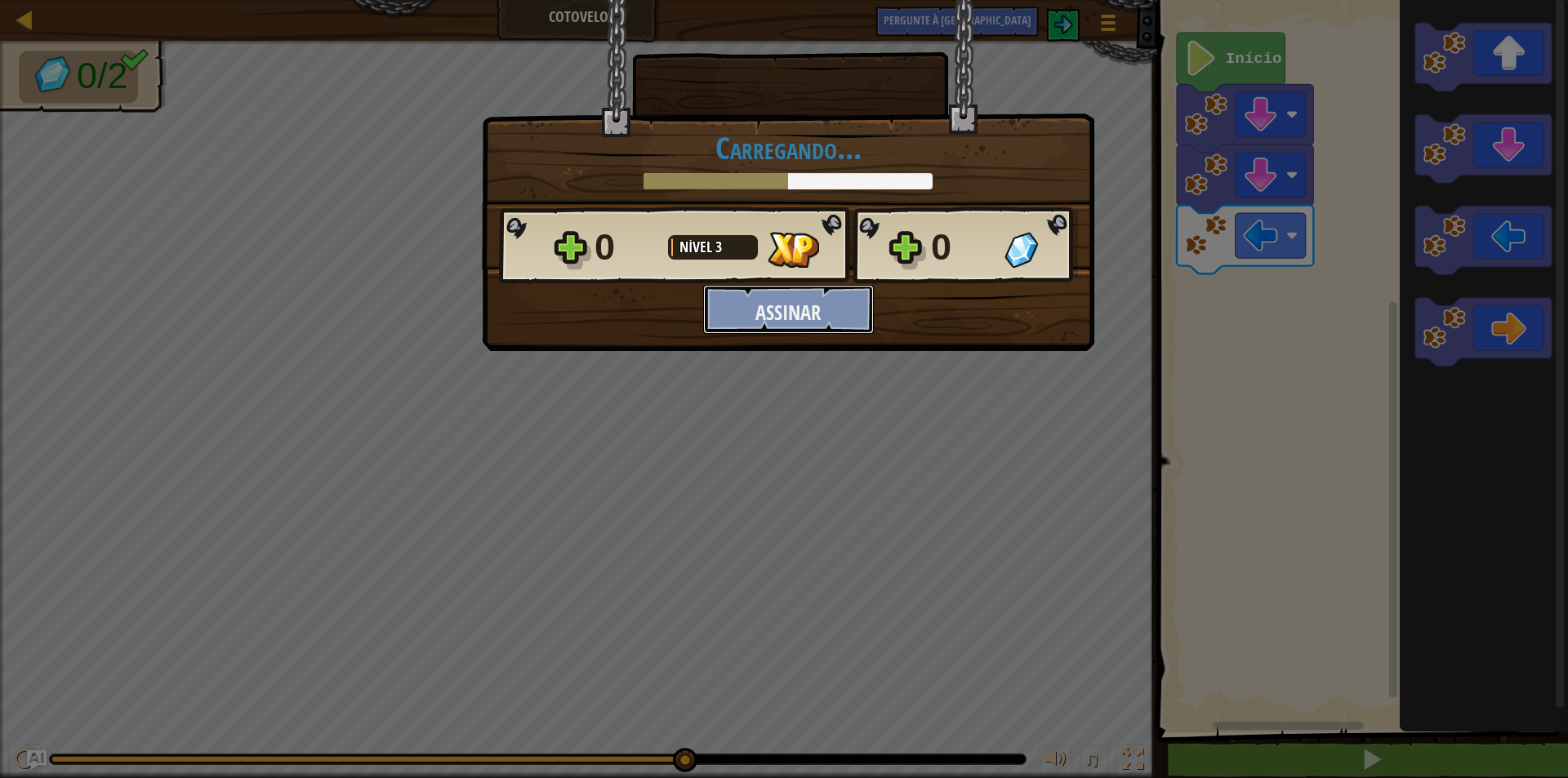
click at [819, 317] on font "Assinar" at bounding box center [788, 312] width 65 height 28
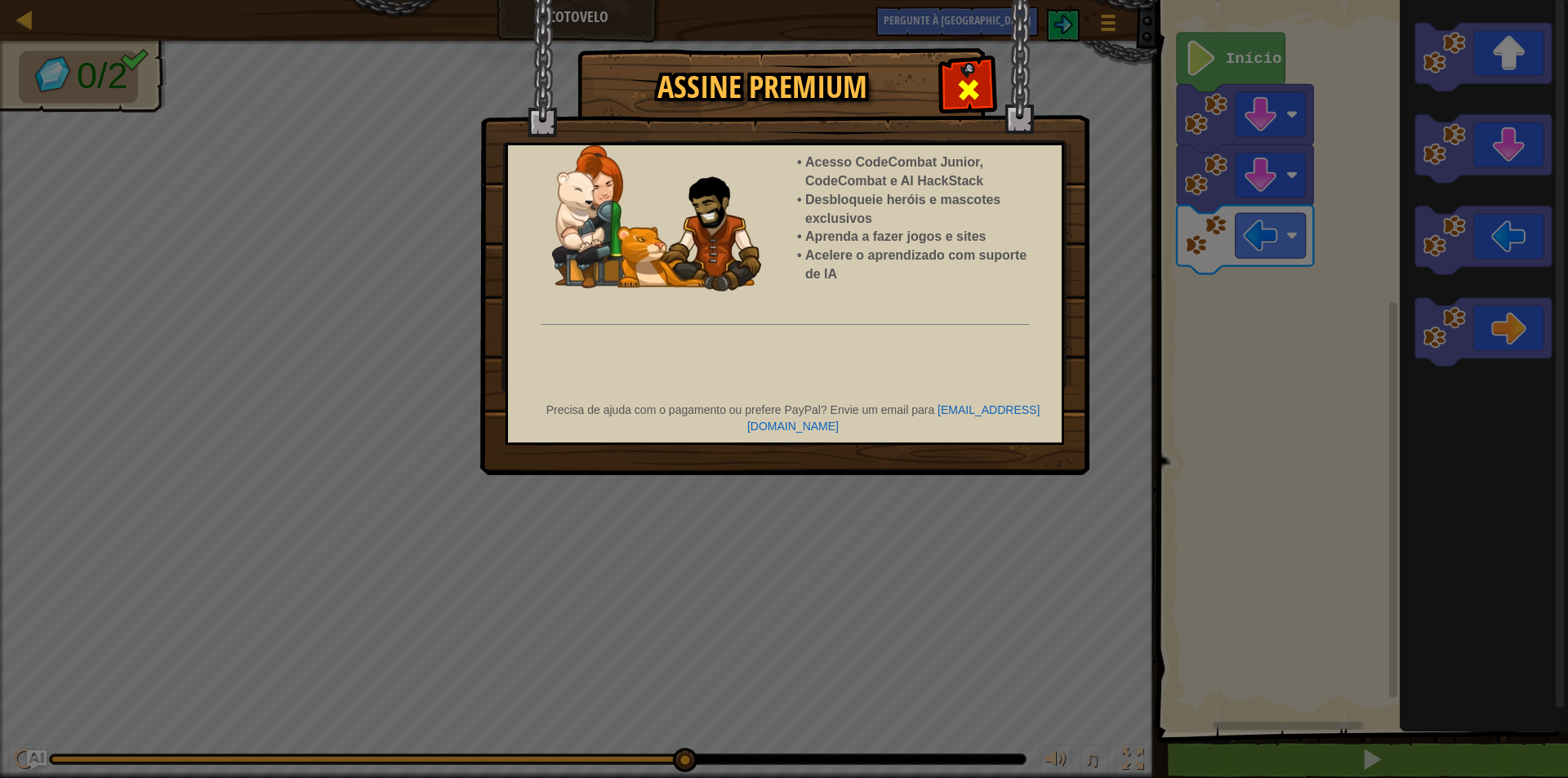
click at [961, 86] on span at bounding box center [968, 89] width 26 height 26
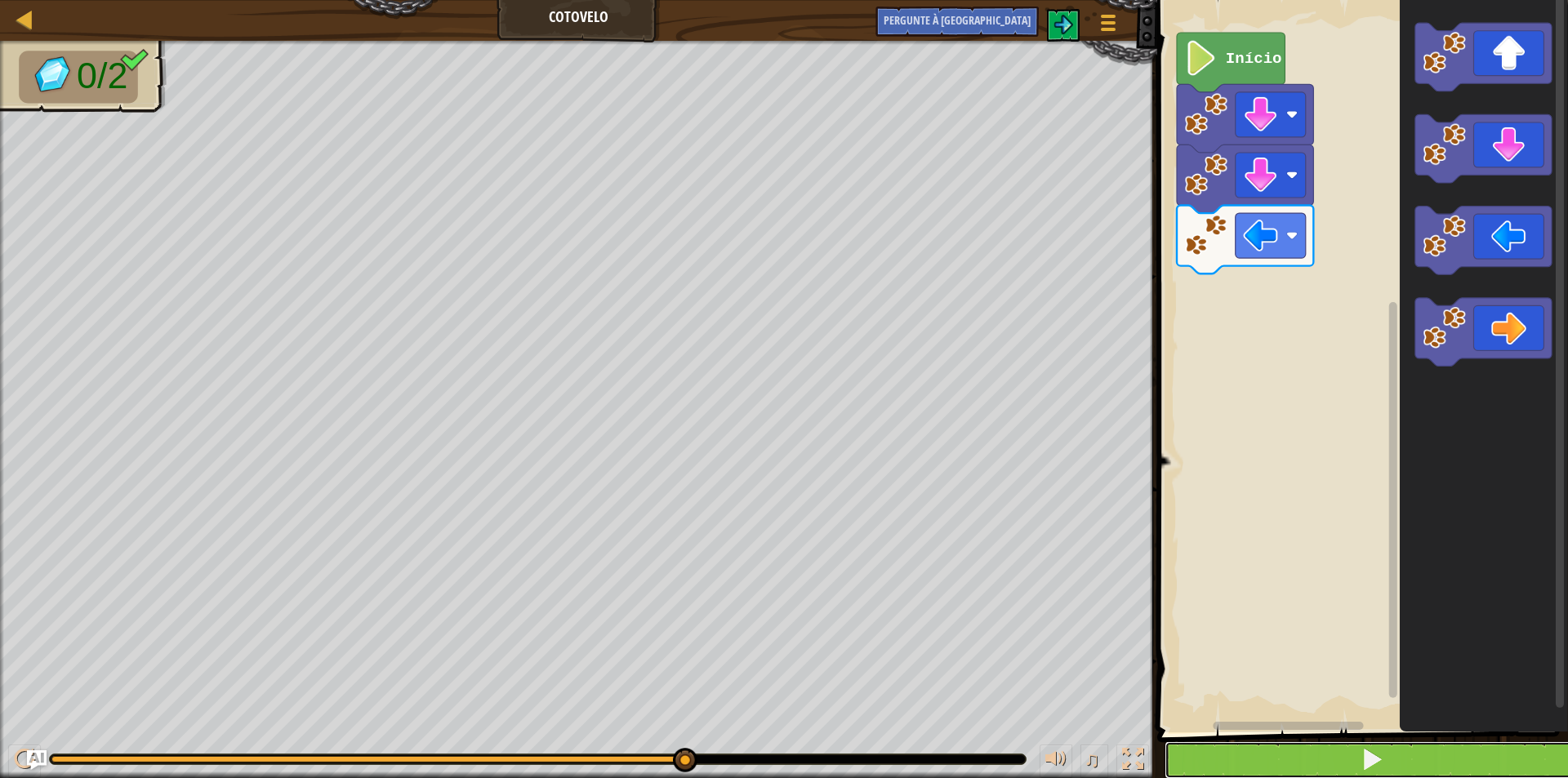
click at [1378, 759] on span at bounding box center [1373, 760] width 23 height 23
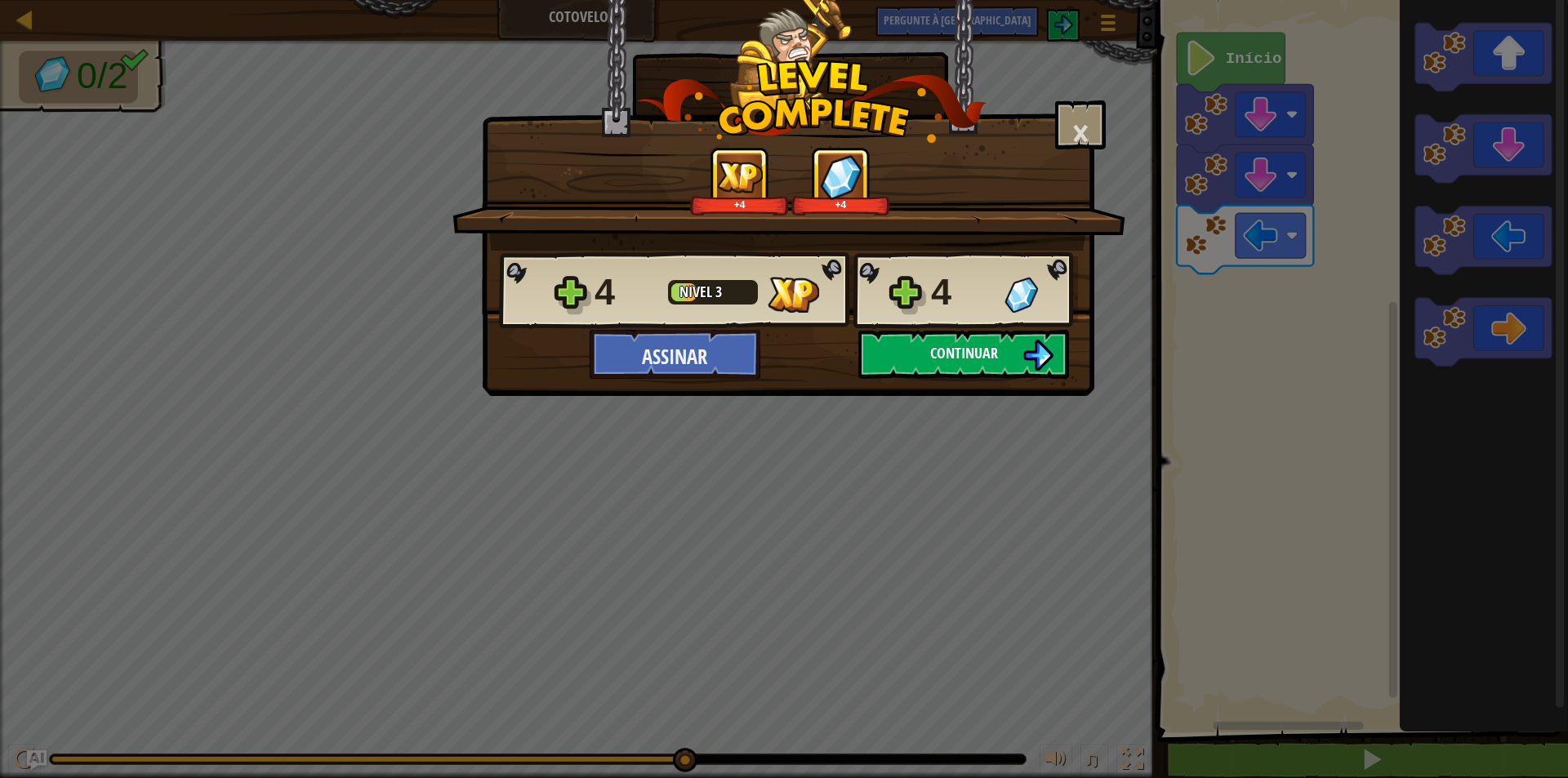
click at [981, 358] on font "Continuar" at bounding box center [964, 352] width 68 height 20
select select "pt-BR"
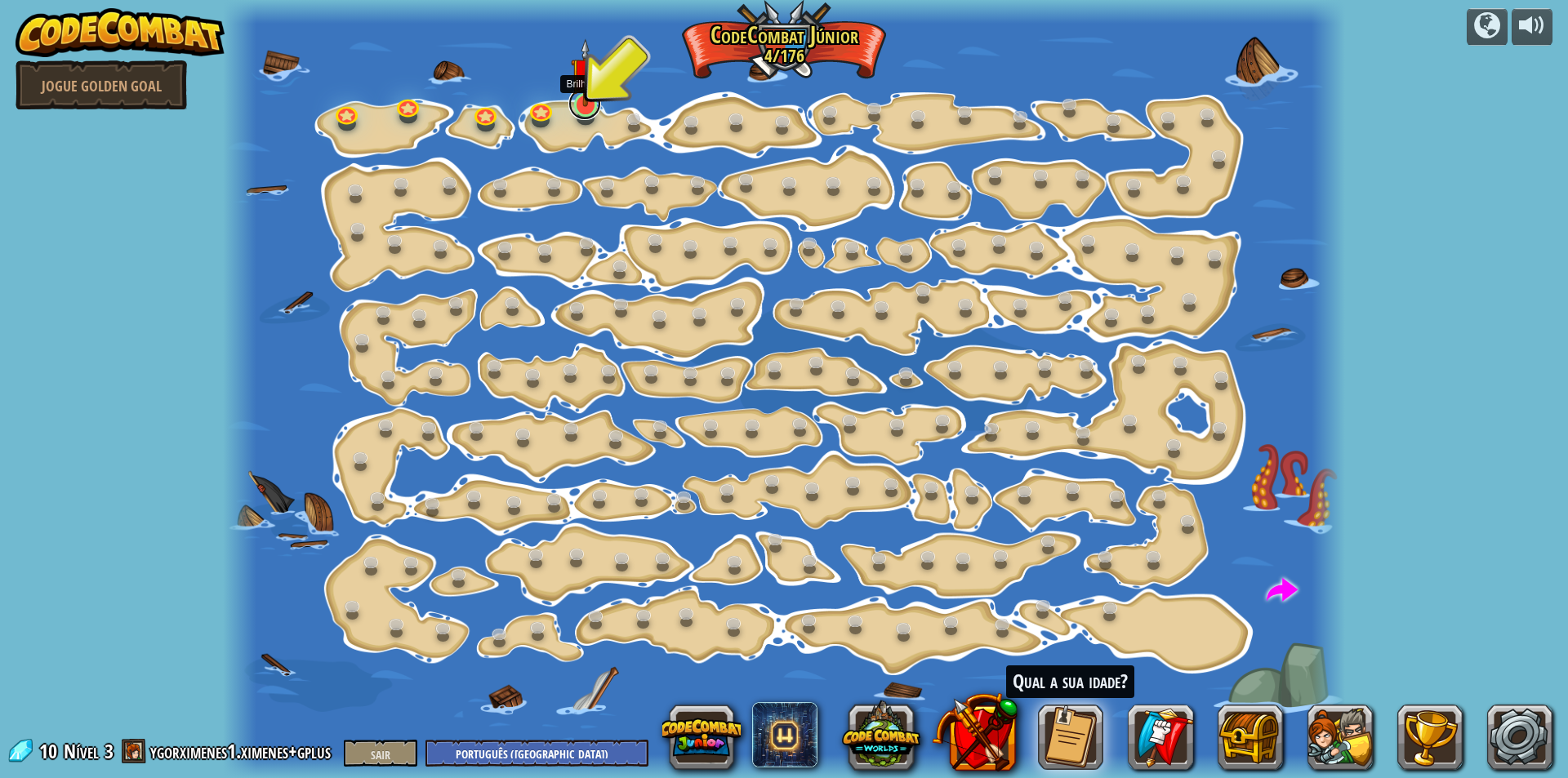
click at [587, 108] on link at bounding box center [585, 103] width 33 height 33
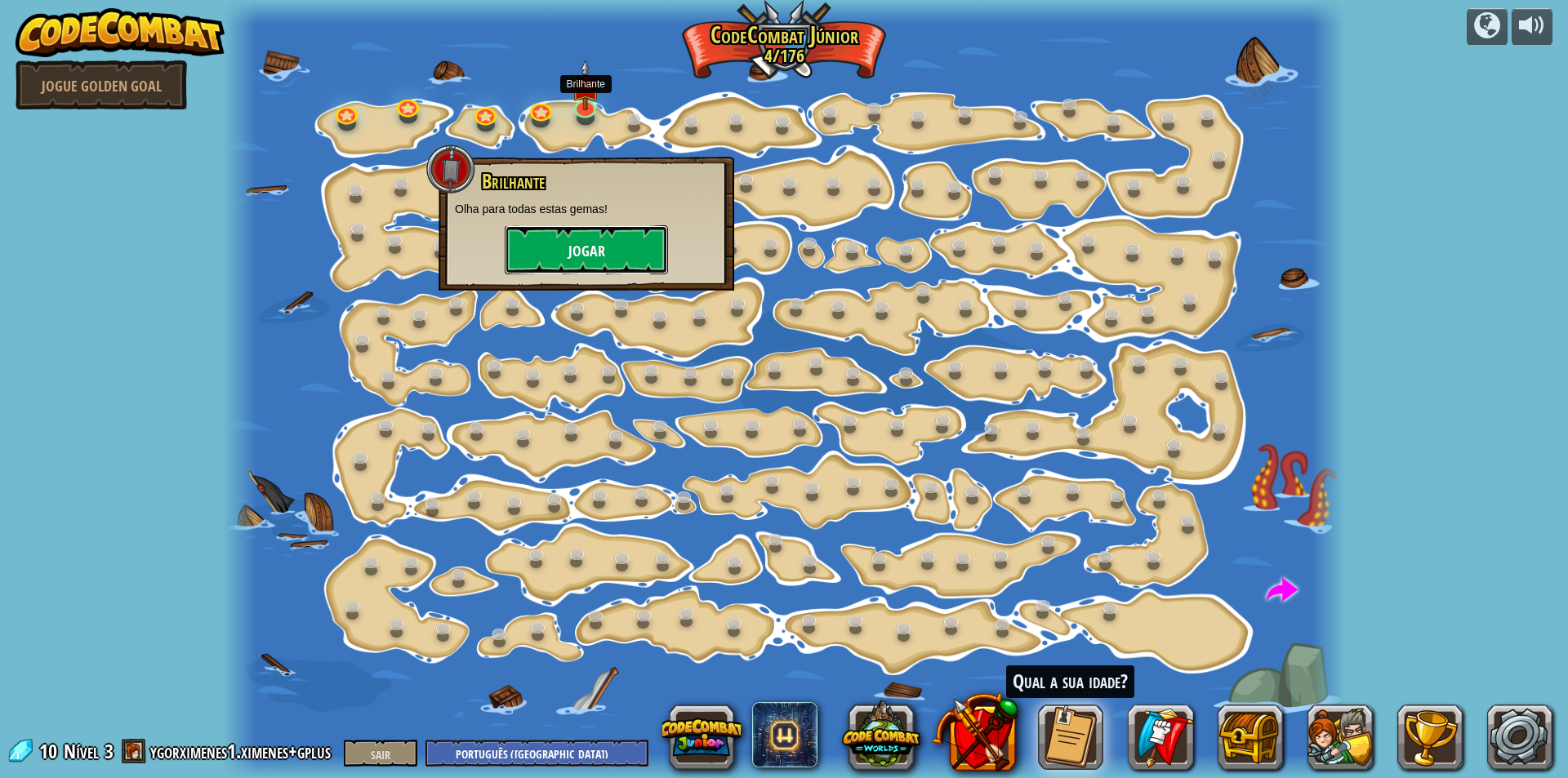
click at [611, 248] on button "Jogar" at bounding box center [586, 250] width 164 height 49
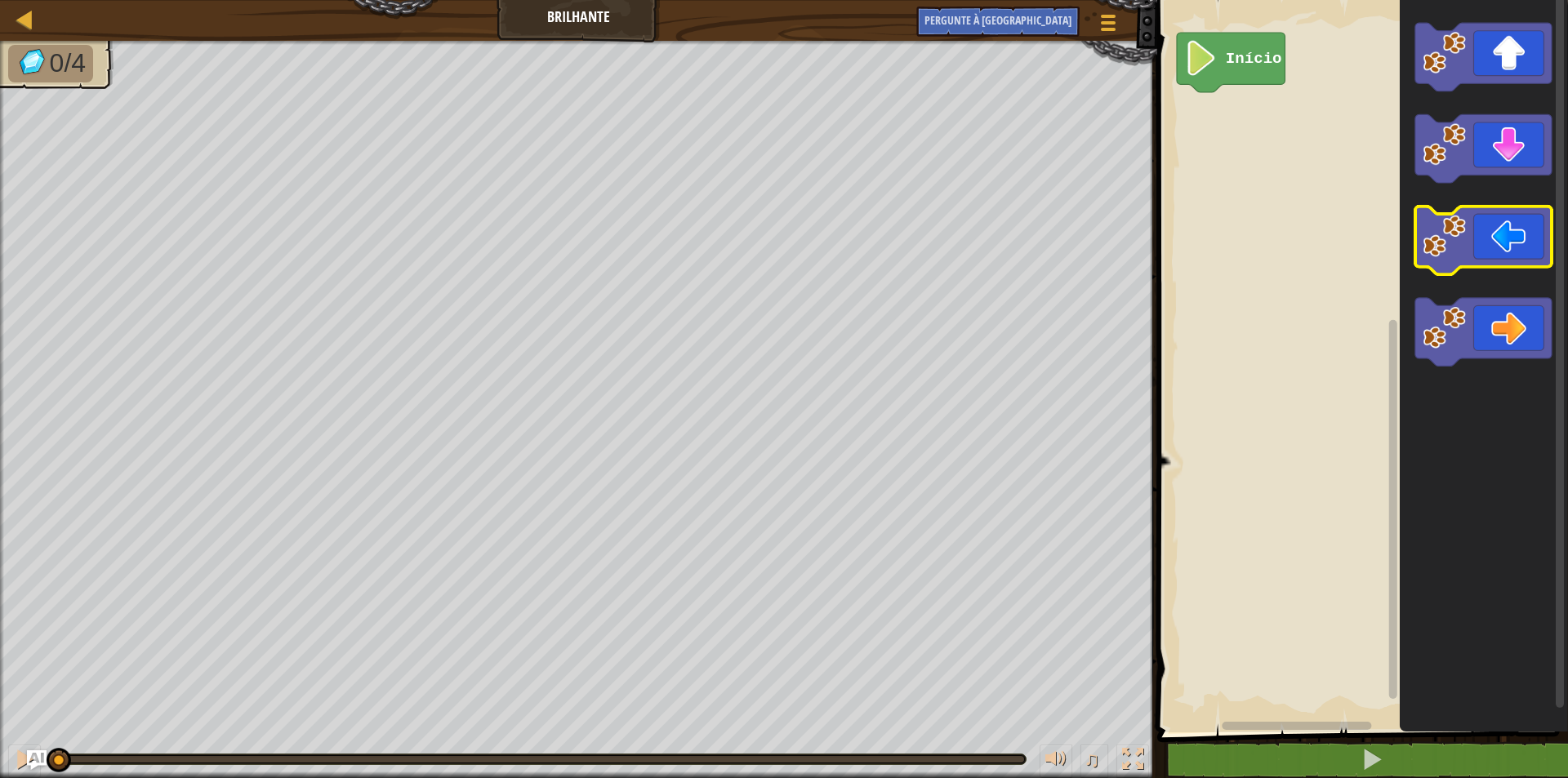
click at [1476, 253] on icon "Espaço de trabalho do Blockly" at bounding box center [1483, 241] width 137 height 69
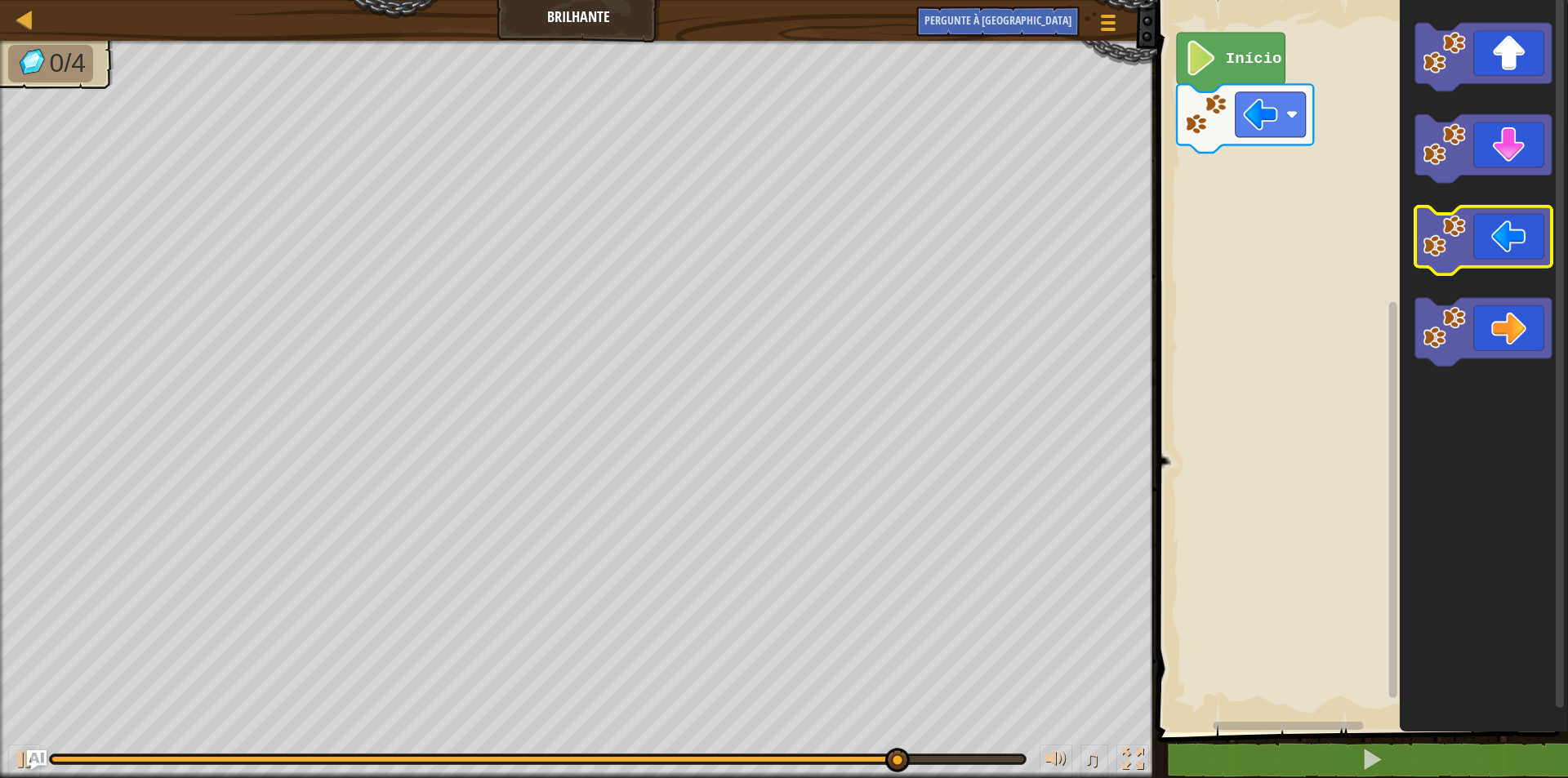
click at [1509, 234] on icon "Espaço de trabalho do Blockly" at bounding box center [1483, 241] width 137 height 69
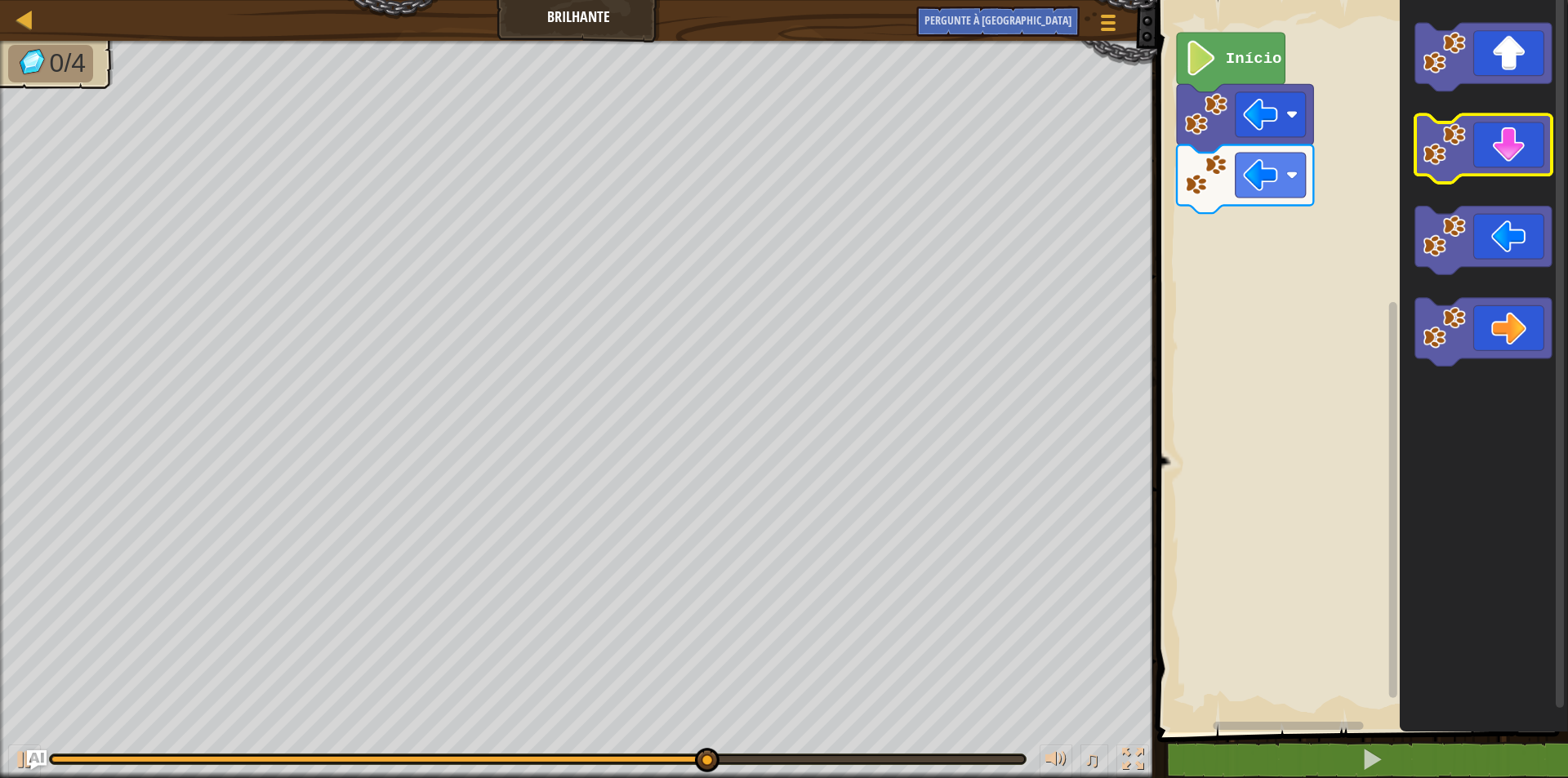
click at [1501, 154] on icon "Espaço de trabalho do Blockly" at bounding box center [1483, 149] width 137 height 69
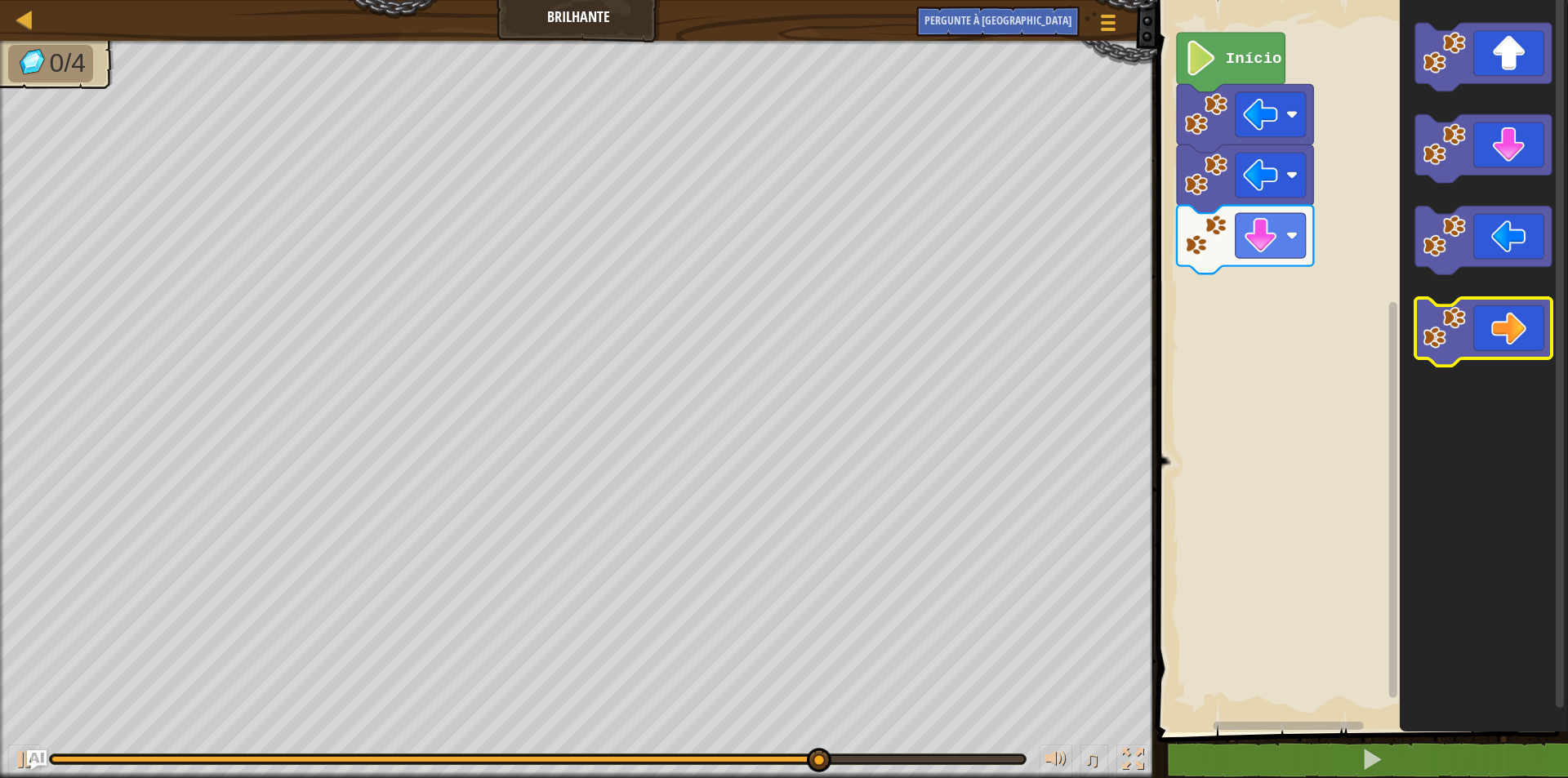
click at [1527, 325] on icon "Espaço de trabalho do Blockly" at bounding box center [1483, 332] width 137 height 69
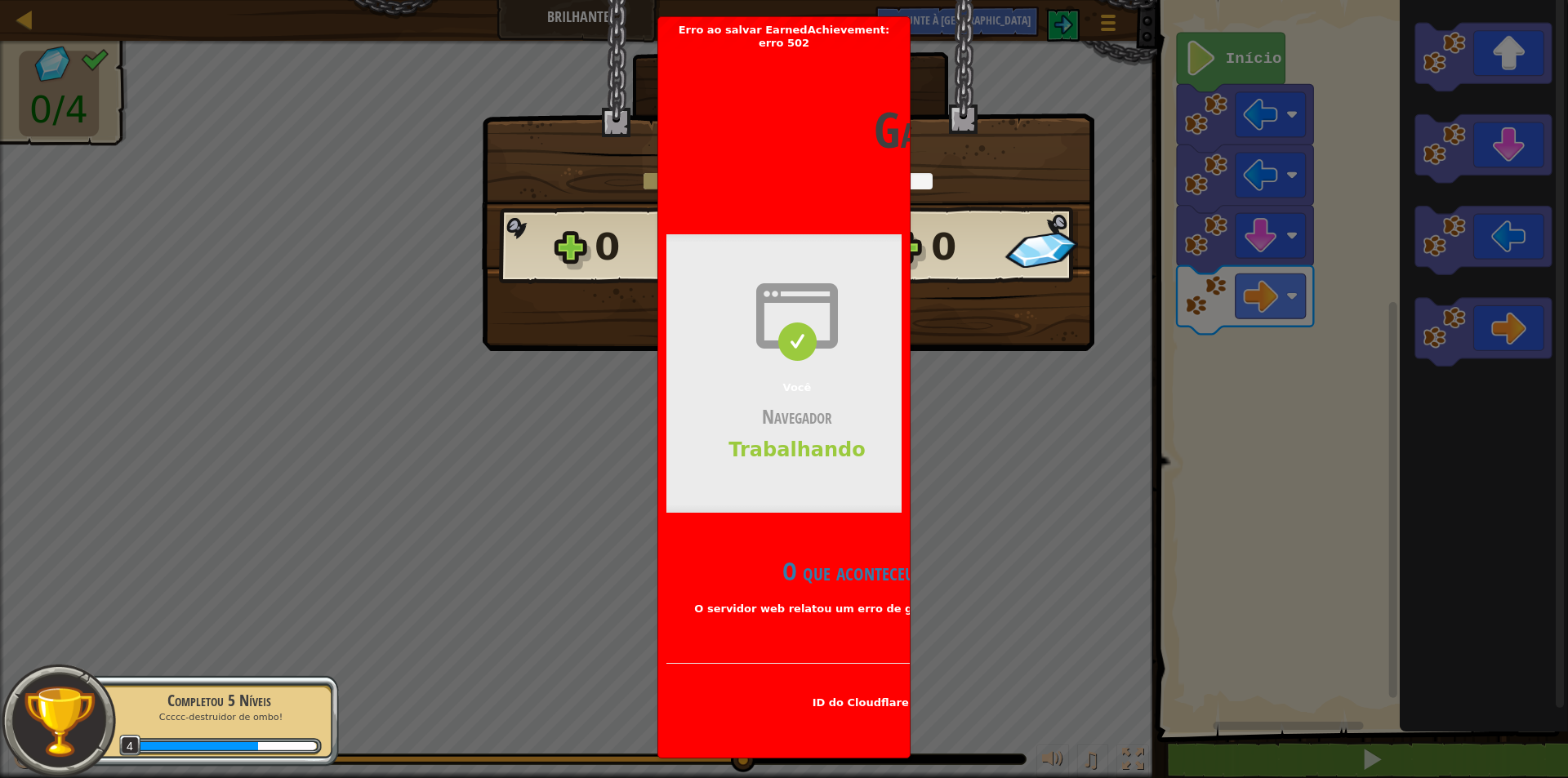
click at [1052, 476] on div "× Este nível foi divertido? Diga-nos mais! [GEOGRAPHIC_DATA]... Splines reticul…" at bounding box center [784, 389] width 1568 height 778
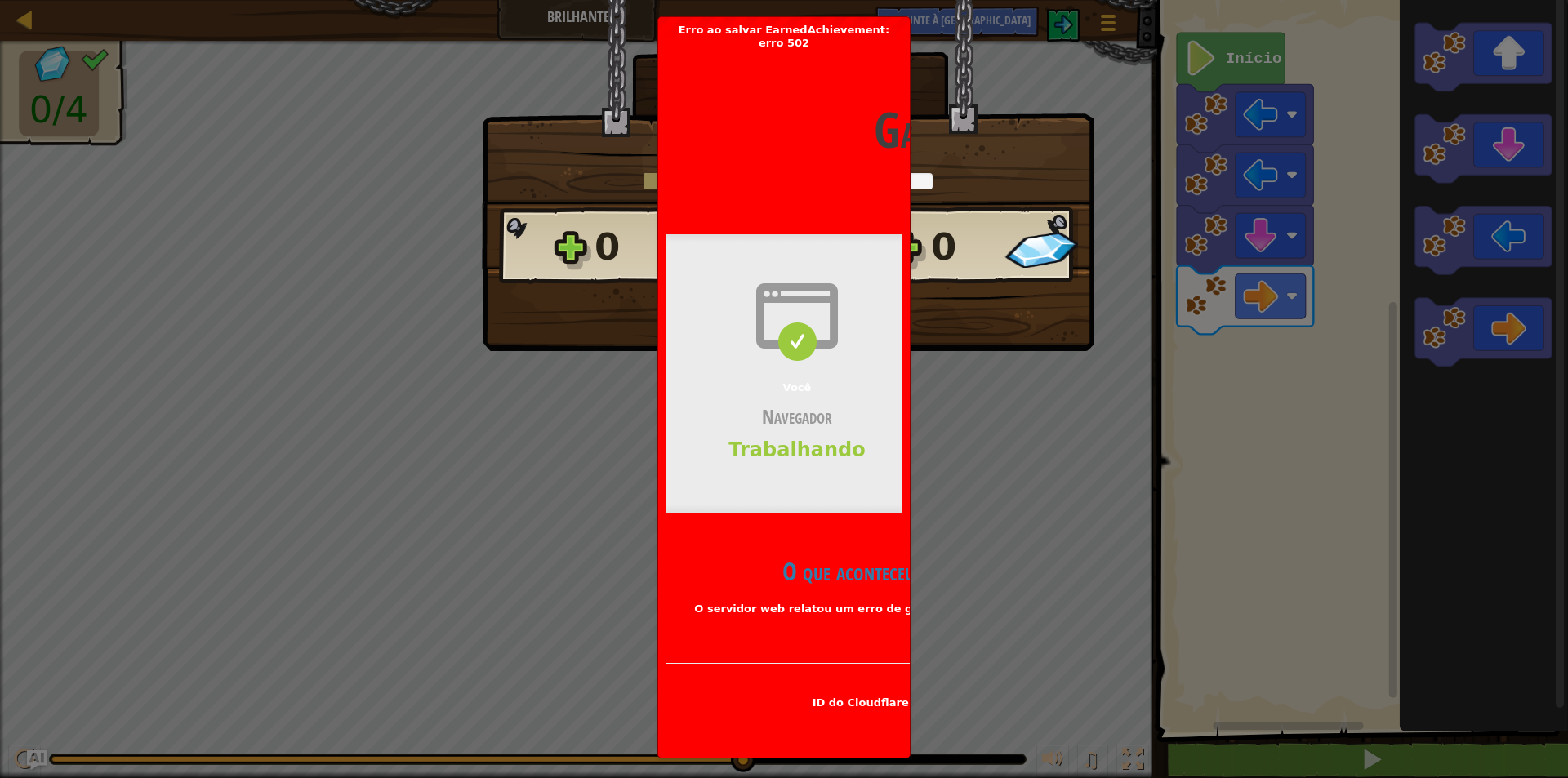
click at [790, 333] on span at bounding box center [796, 342] width 39 height 39
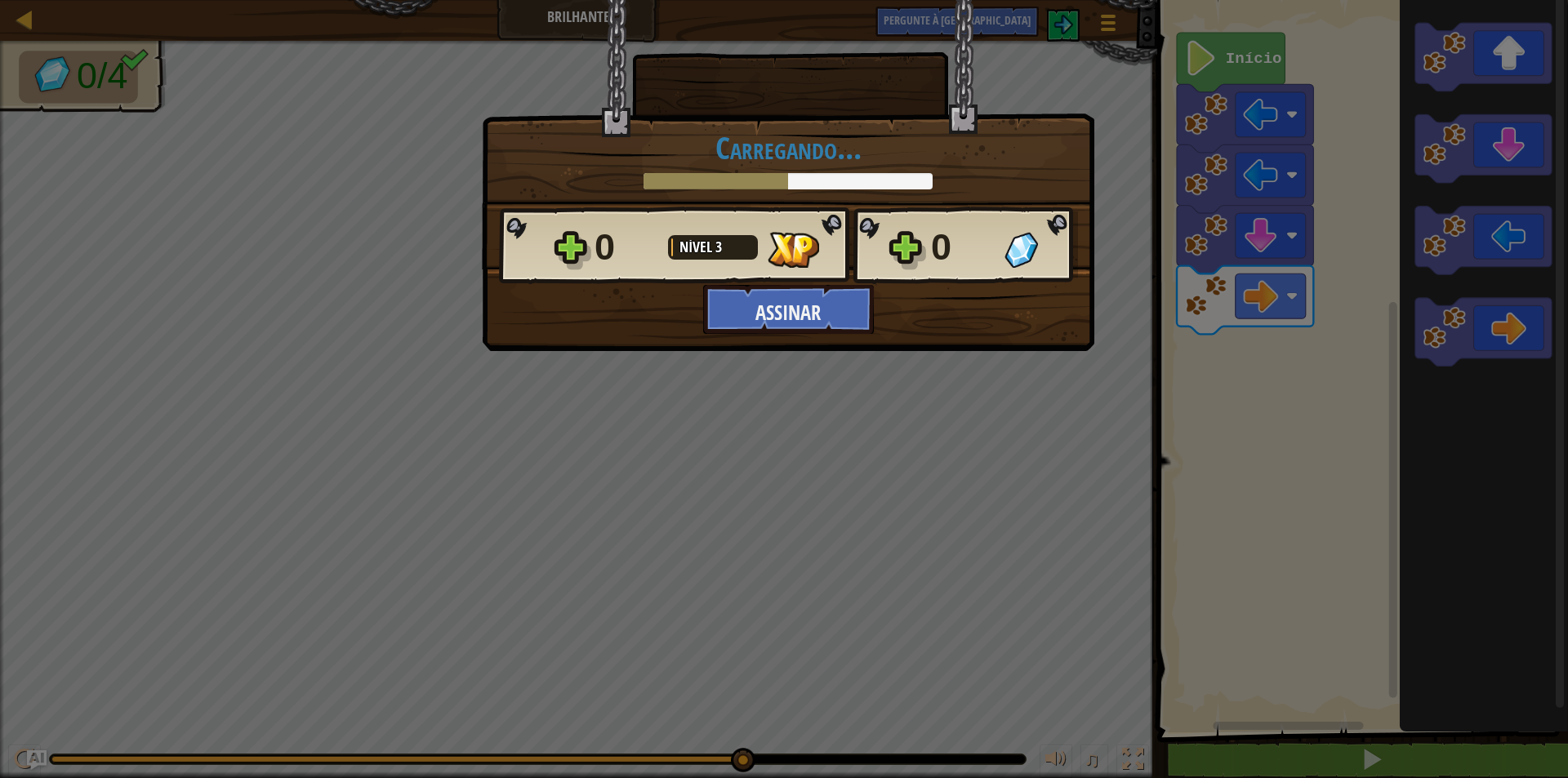
click at [998, 363] on div "× Este nível foi divertido? Diga-nos mais! [GEOGRAPHIC_DATA]... Splines reticul…" at bounding box center [784, 389] width 1568 height 778
click at [818, 678] on div "× Este nível foi divertido? Diga-nos mais! [GEOGRAPHIC_DATA]... Splines reticul…" at bounding box center [784, 389] width 1568 height 778
click at [816, 303] on font "Assinar" at bounding box center [788, 312] width 65 height 28
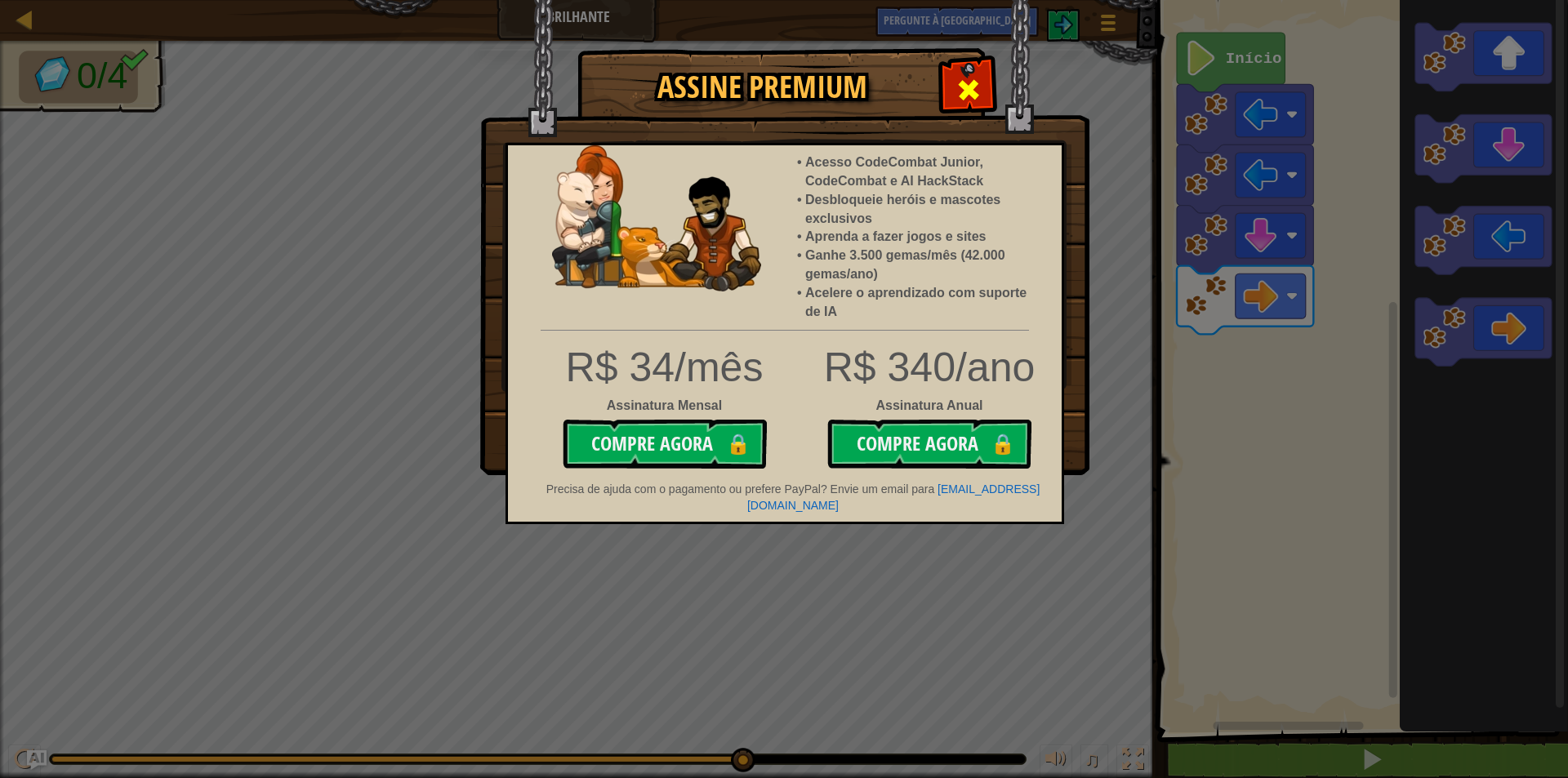
click at [973, 78] on span at bounding box center [968, 89] width 26 height 26
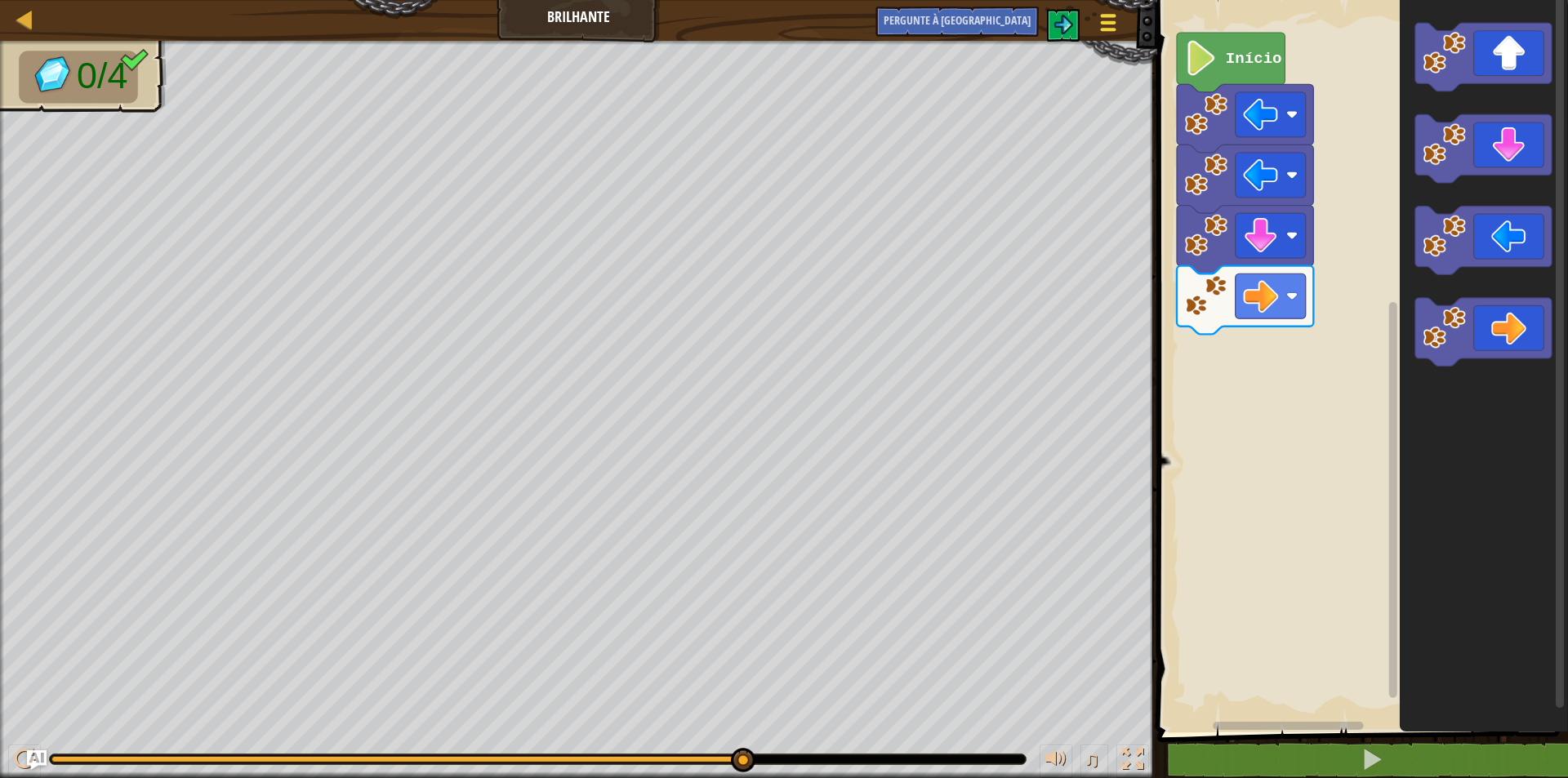
click at [1103, 28] on span at bounding box center [1108, 29] width 15 height 3
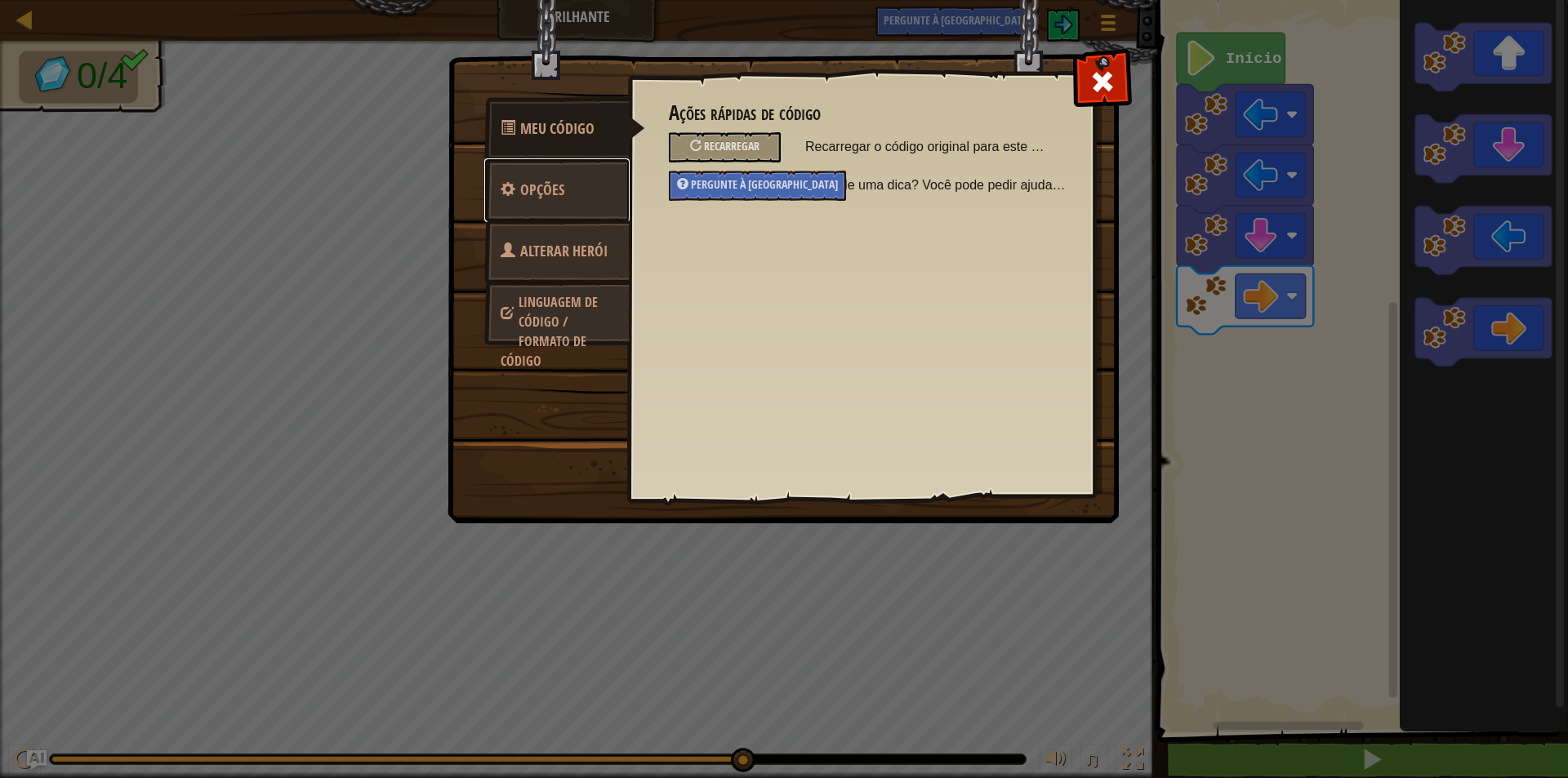
click at [576, 178] on link "Opções" at bounding box center [557, 190] width 146 height 64
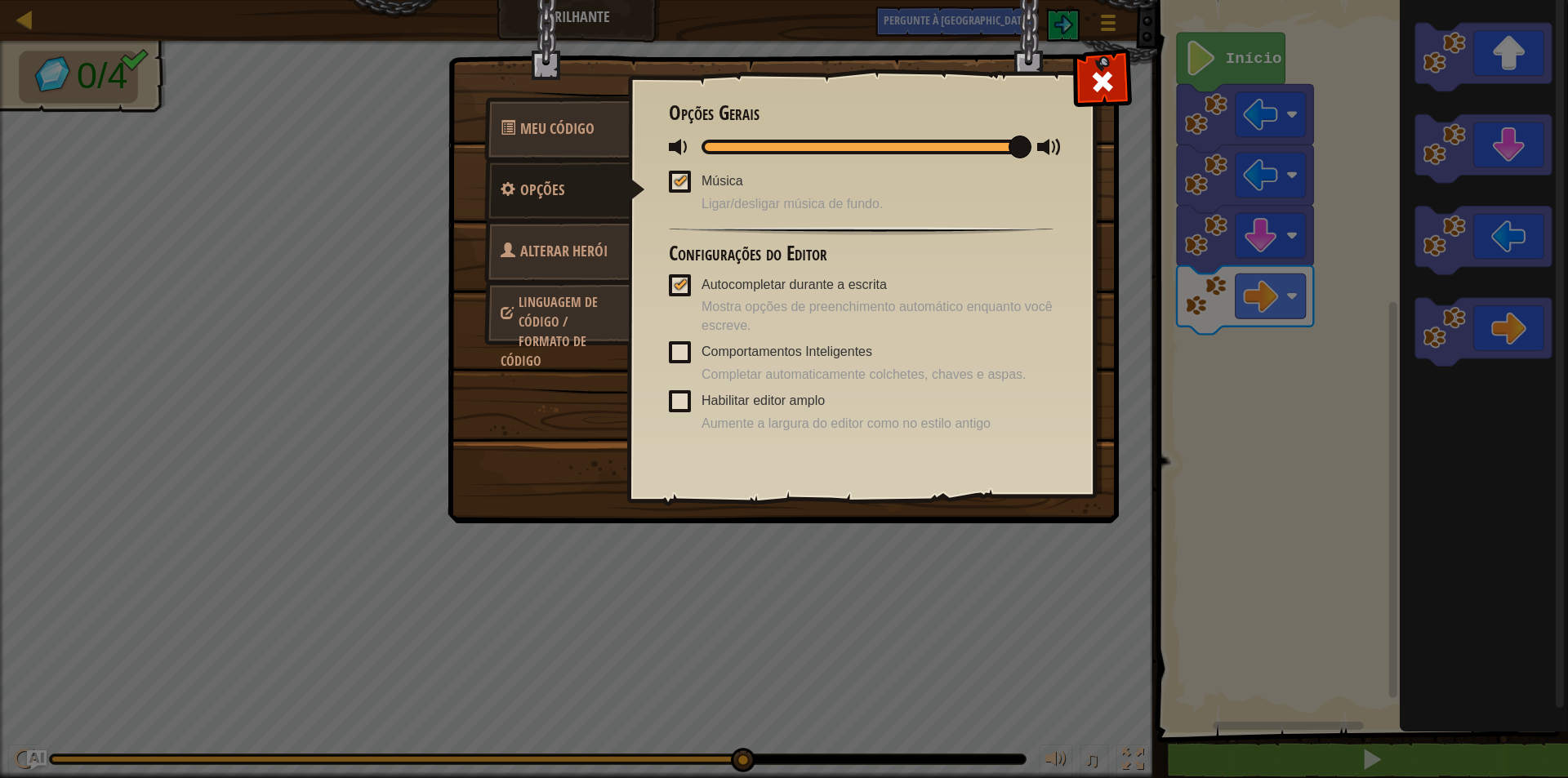
click at [571, 303] on font "Linguagem de código / Formato de código" at bounding box center [549, 331] width 98 height 77
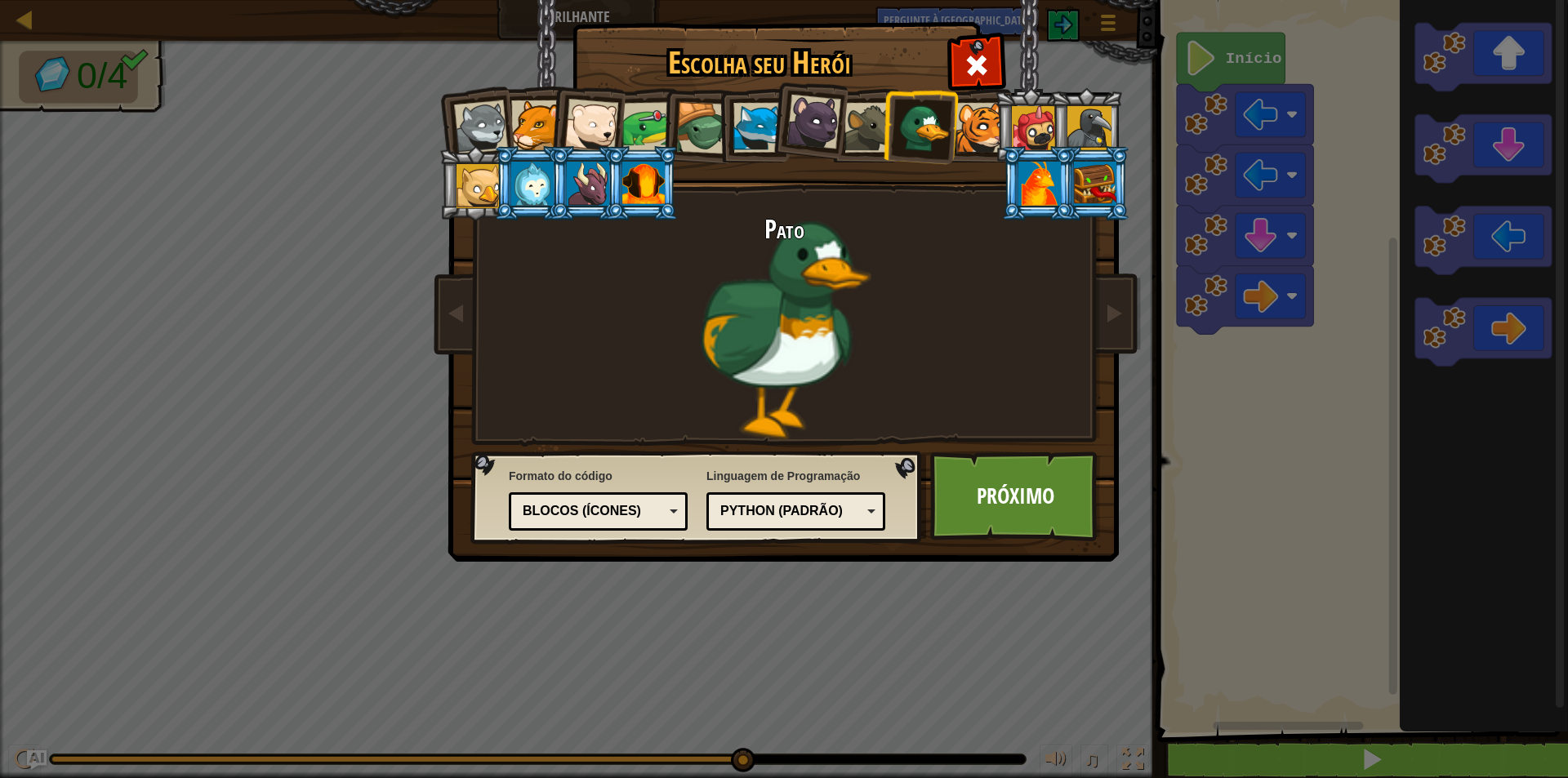
click at [605, 514] on font "Blocos (Ícones)" at bounding box center [582, 511] width 119 height 14
click at [1020, 484] on font "Próximo" at bounding box center [1016, 496] width 78 height 30
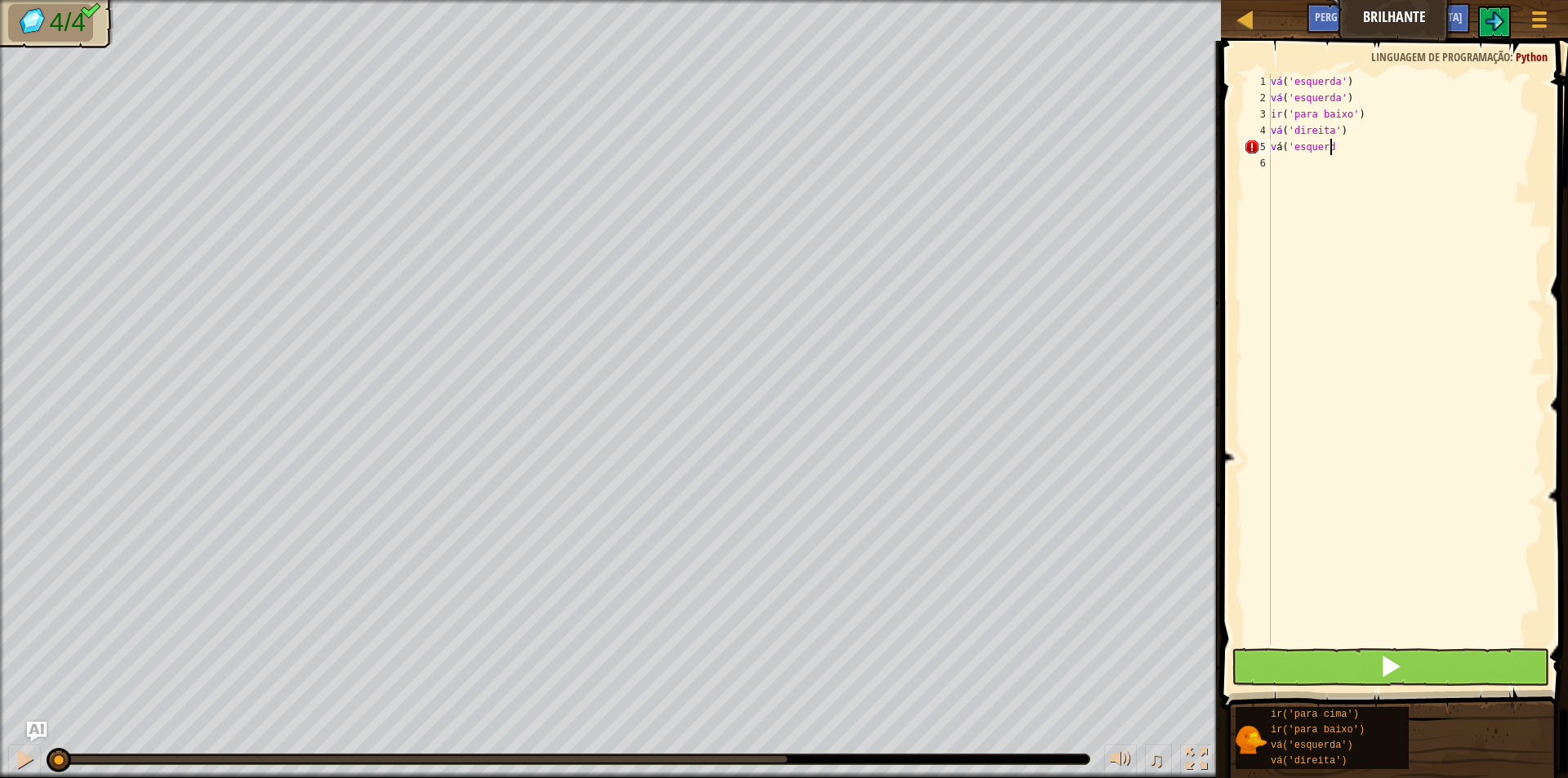
scroll to position [8, 5]
type textarea "vá('esquerda)"
click at [1353, 145] on div "vá ( 'esquerda' ) vá ( 'esquerda' ) ir ( 'para baixo' ) vá ( 'direita' ) vá ( '…" at bounding box center [1405, 375] width 276 height 604
type textarea "vá('esquerda)"
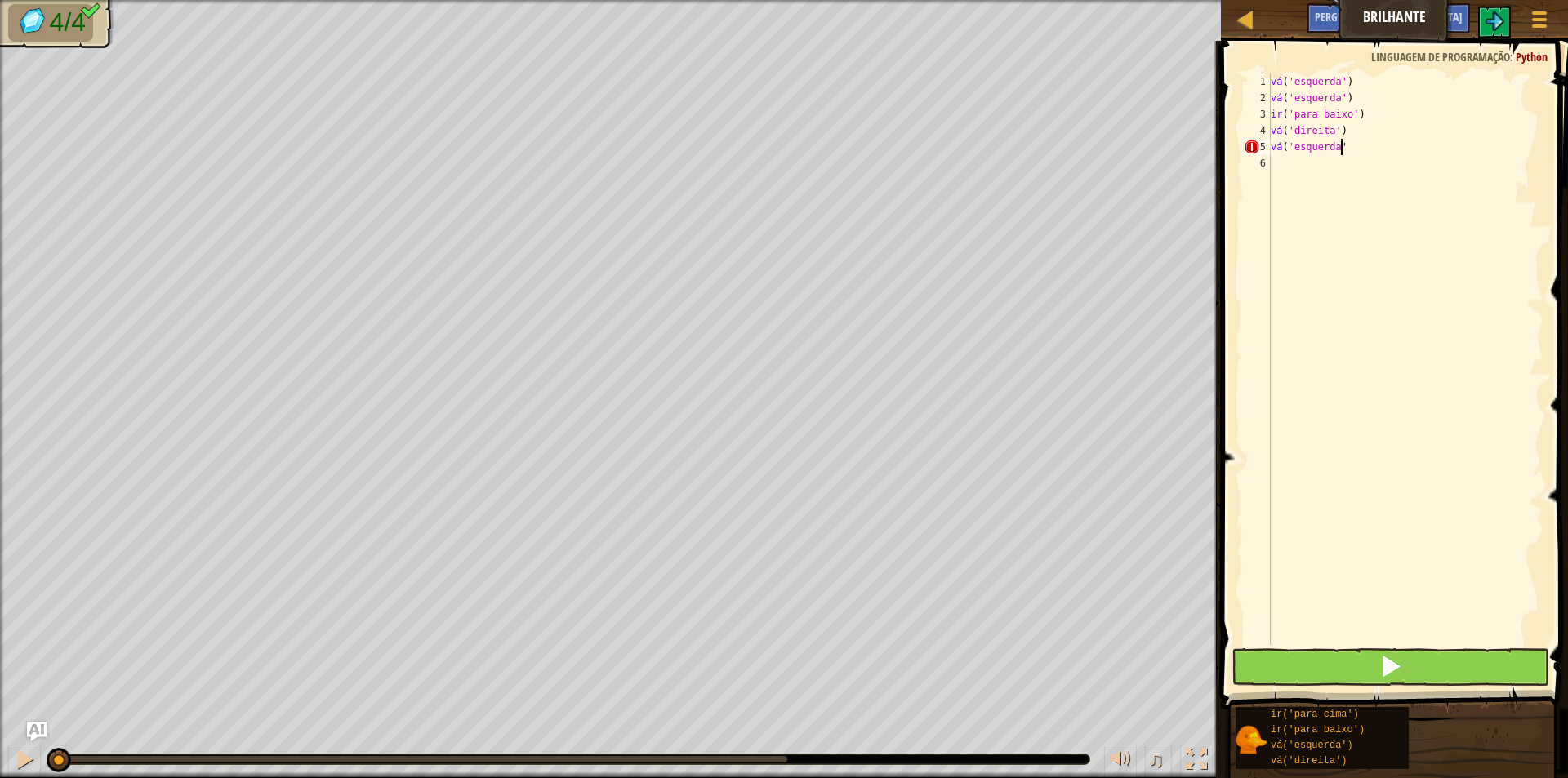
scroll to position [8, 6]
click at [1353, 150] on div "vá ( 'esquerda' ) vá ( 'esquerda' ) ir ( 'para baixo' ) vá ( 'direita' ) vá ( '…" at bounding box center [1405, 375] width 276 height 604
drag, startPoint x: 1380, startPoint y: 150, endPoint x: 1285, endPoint y: 143, distance: 95.3
click at [1285, 143] on div "vá ( 'esquerda' ) vá ( 'esquerda' ) ir ( 'para baixo' ) vá ( 'direita' ) vá ( '…" at bounding box center [1405, 375] width 276 height 604
type textarea "vá("
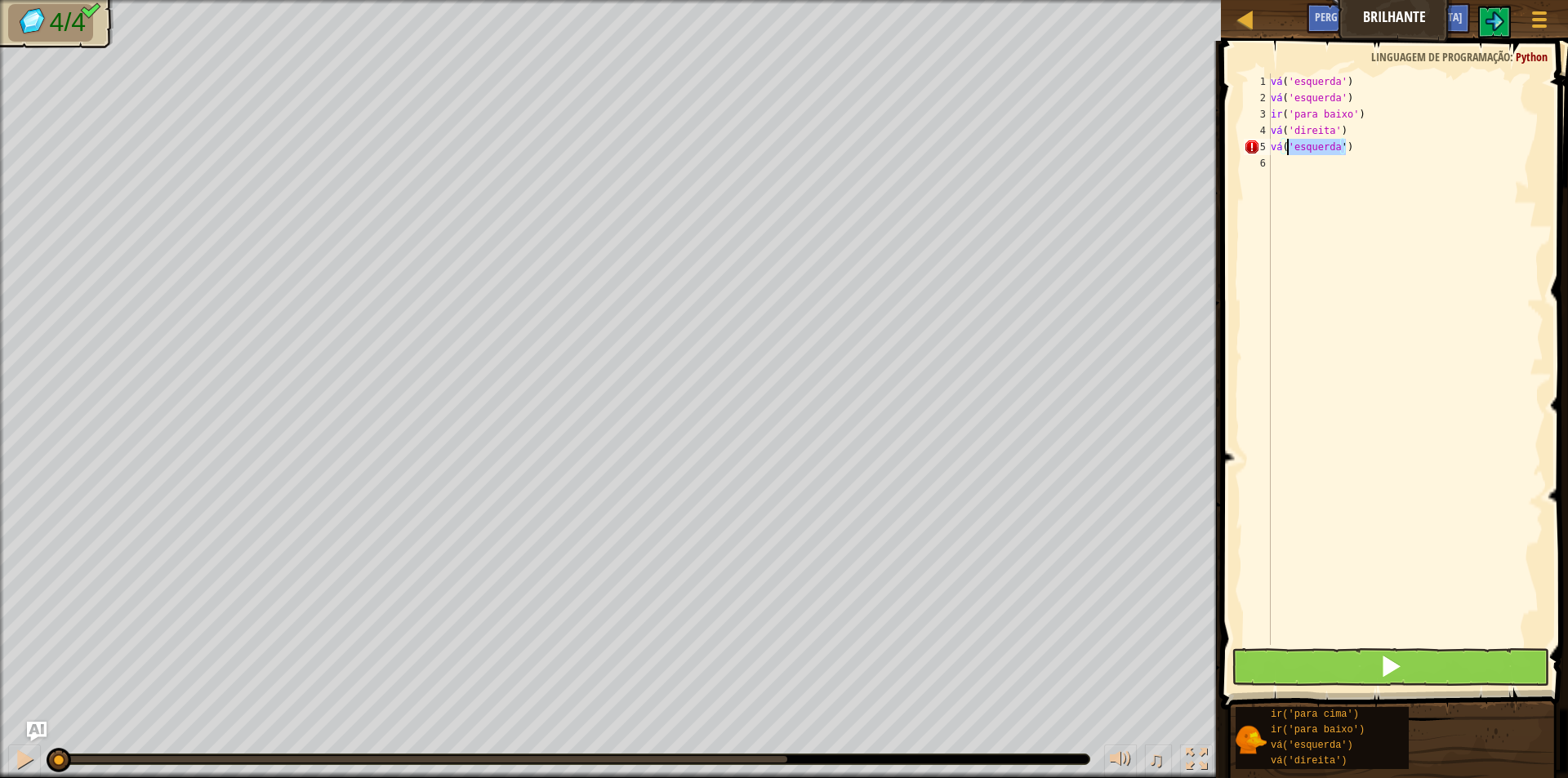
scroll to position [8, 1]
click at [1308, 148] on div "vá ( 'esquerda' ) vá ( 'esquerda' ) ir ( 'para baixo' ) vá ( 'direita' ) vá ( ​" at bounding box center [1405, 375] width 276 height 604
type textarea "vá ('esquerda')"
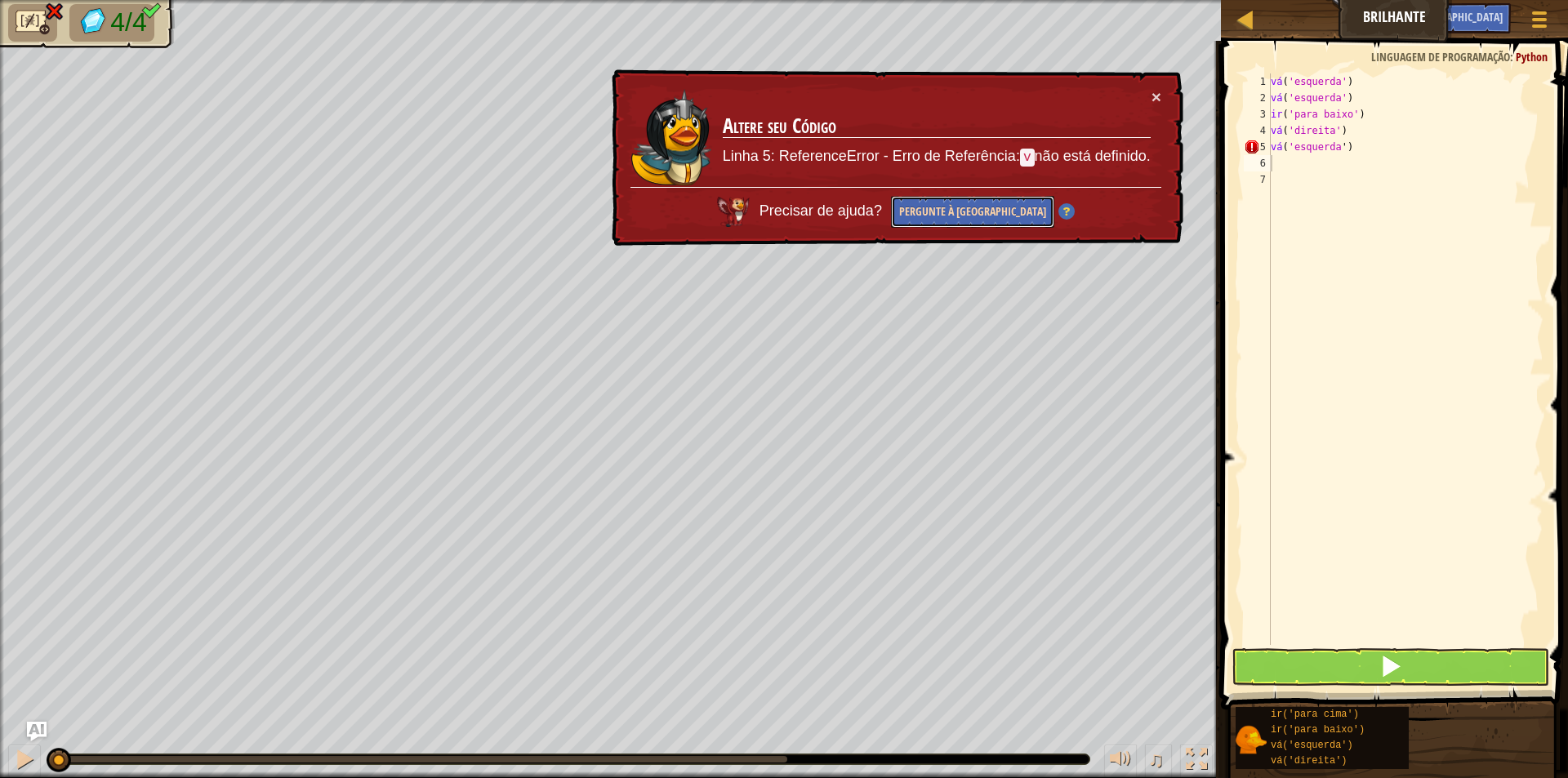
click at [975, 212] on font "Pergunte à [GEOGRAPHIC_DATA]" at bounding box center [974, 211] width 147 height 15
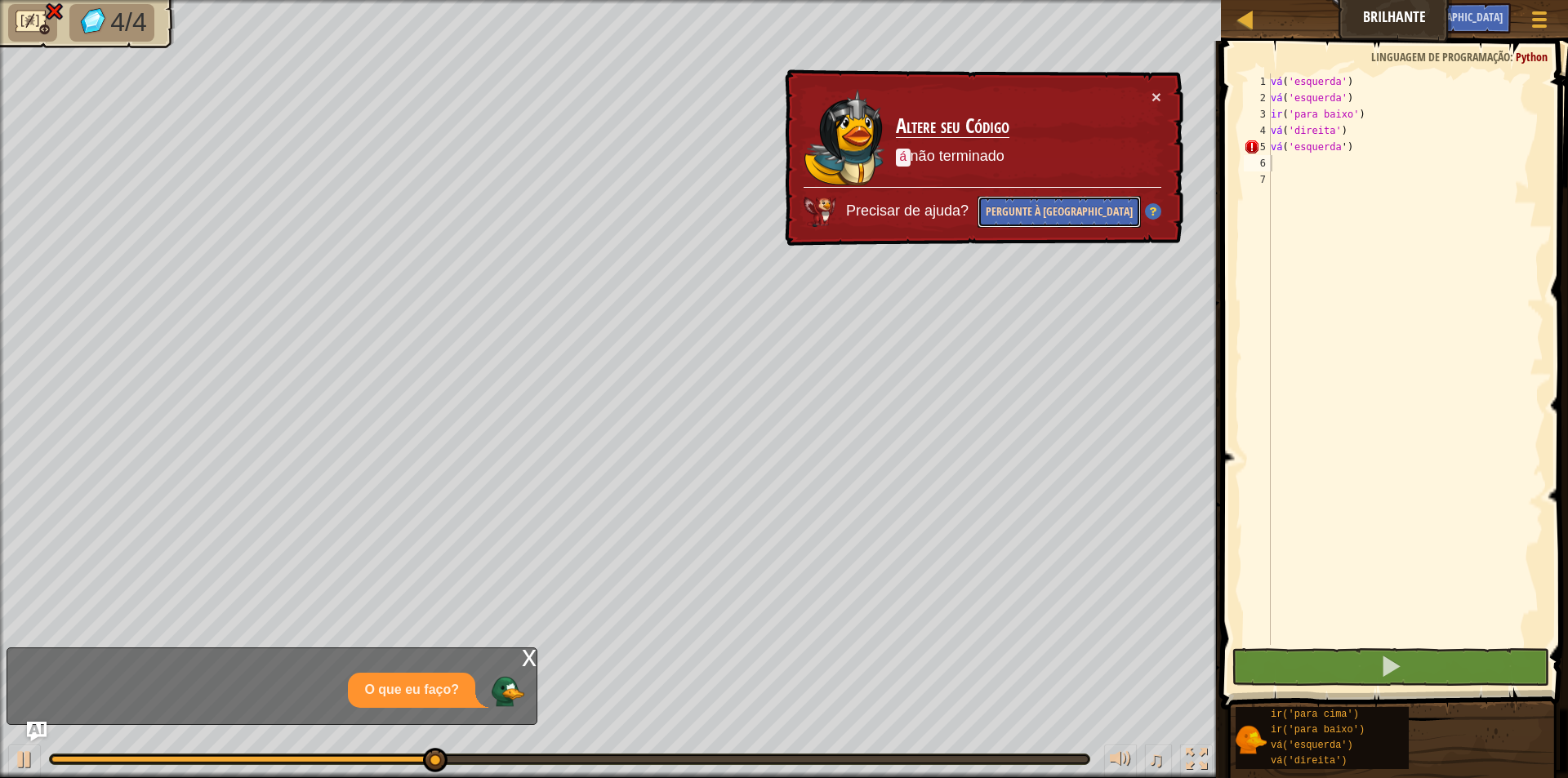
click at [1100, 210] on font "Pergunte à [GEOGRAPHIC_DATA]" at bounding box center [1060, 211] width 147 height 15
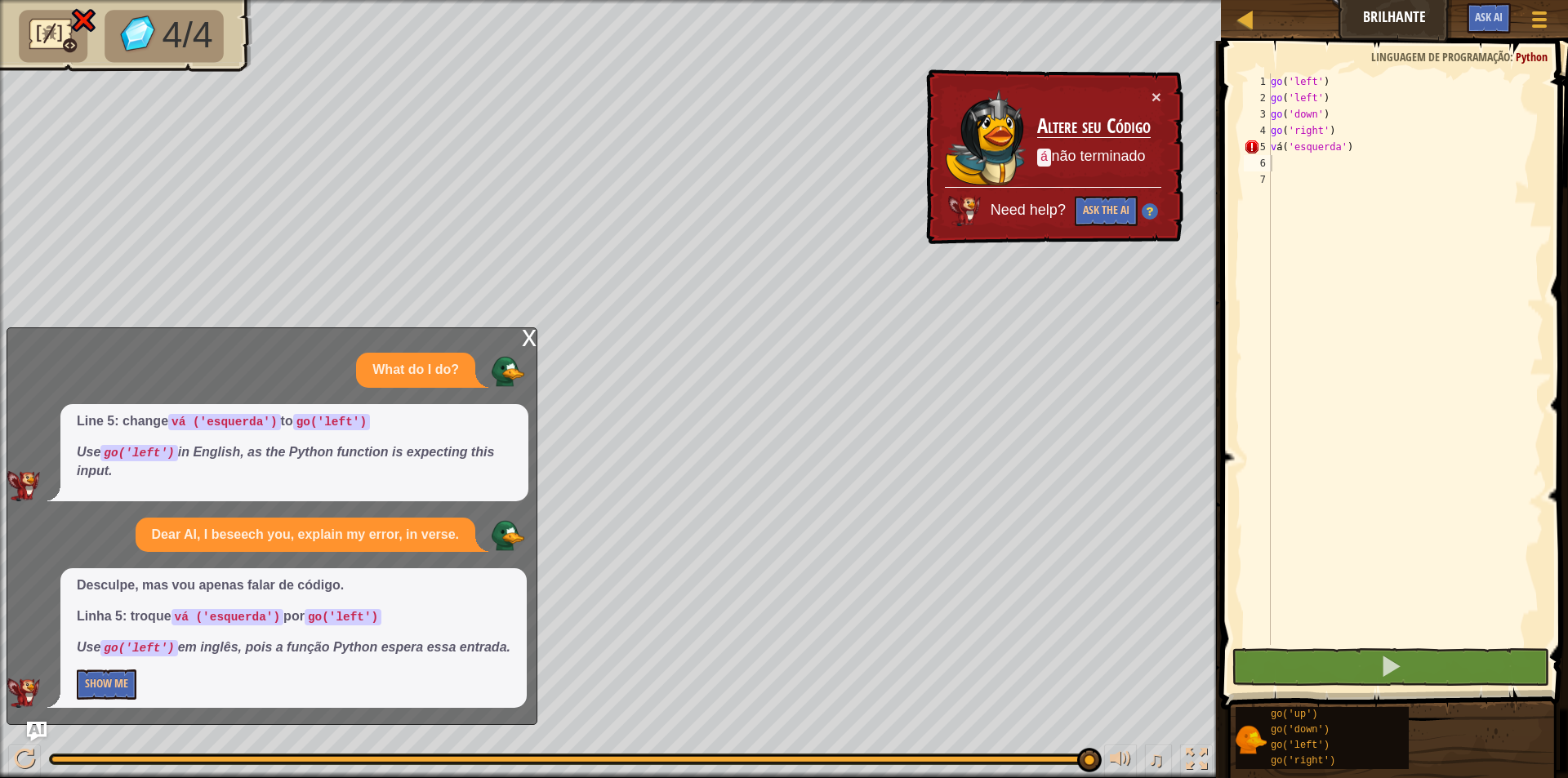
click at [1379, 154] on div "go ( 'left' ) go ( 'left' ) go ( 'down' ) go ( 'right' ) v á ( 'esquerda' )" at bounding box center [1405, 375] width 276 height 604
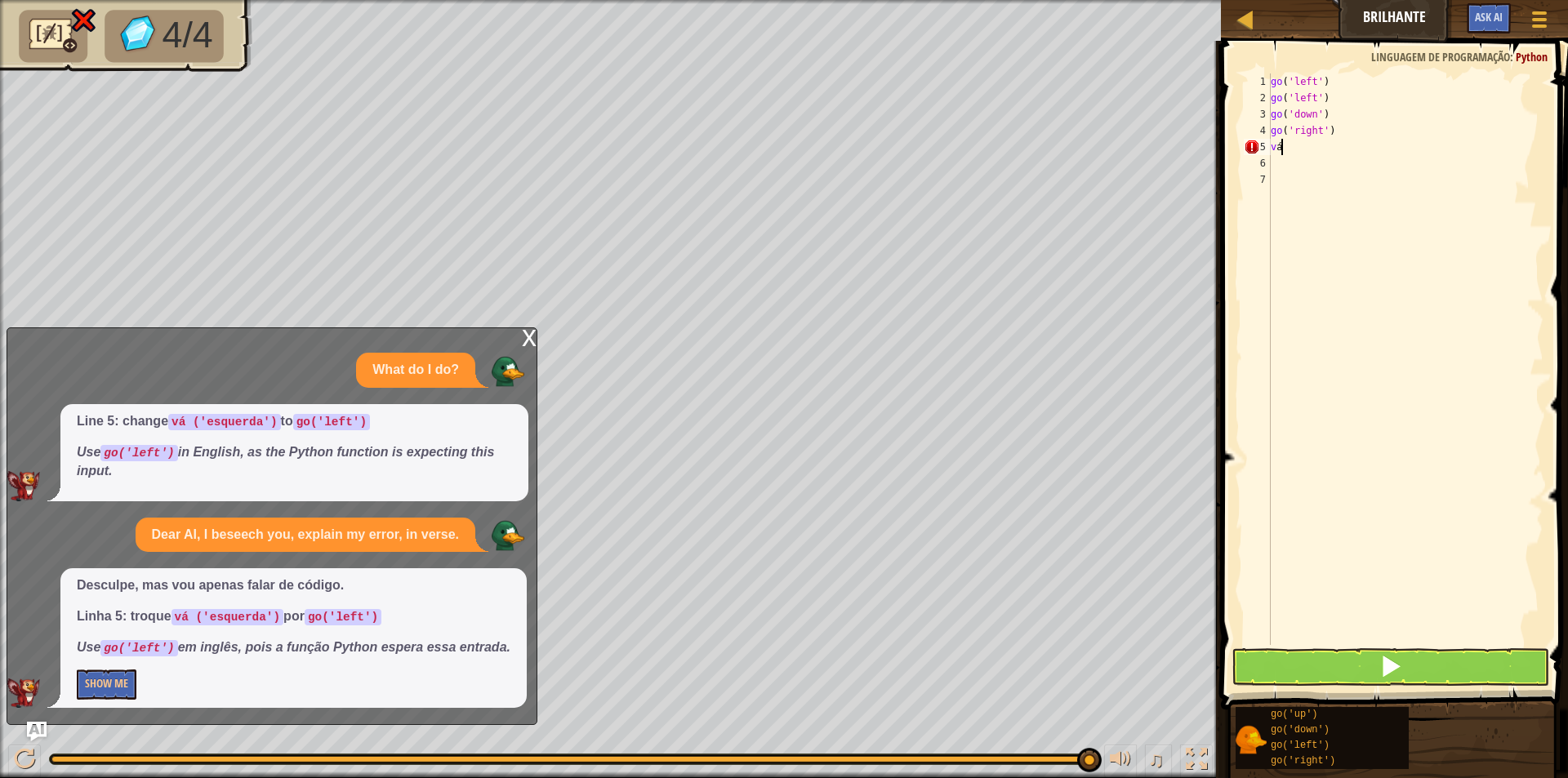
type textarea "v"
type textarea "go('left')"
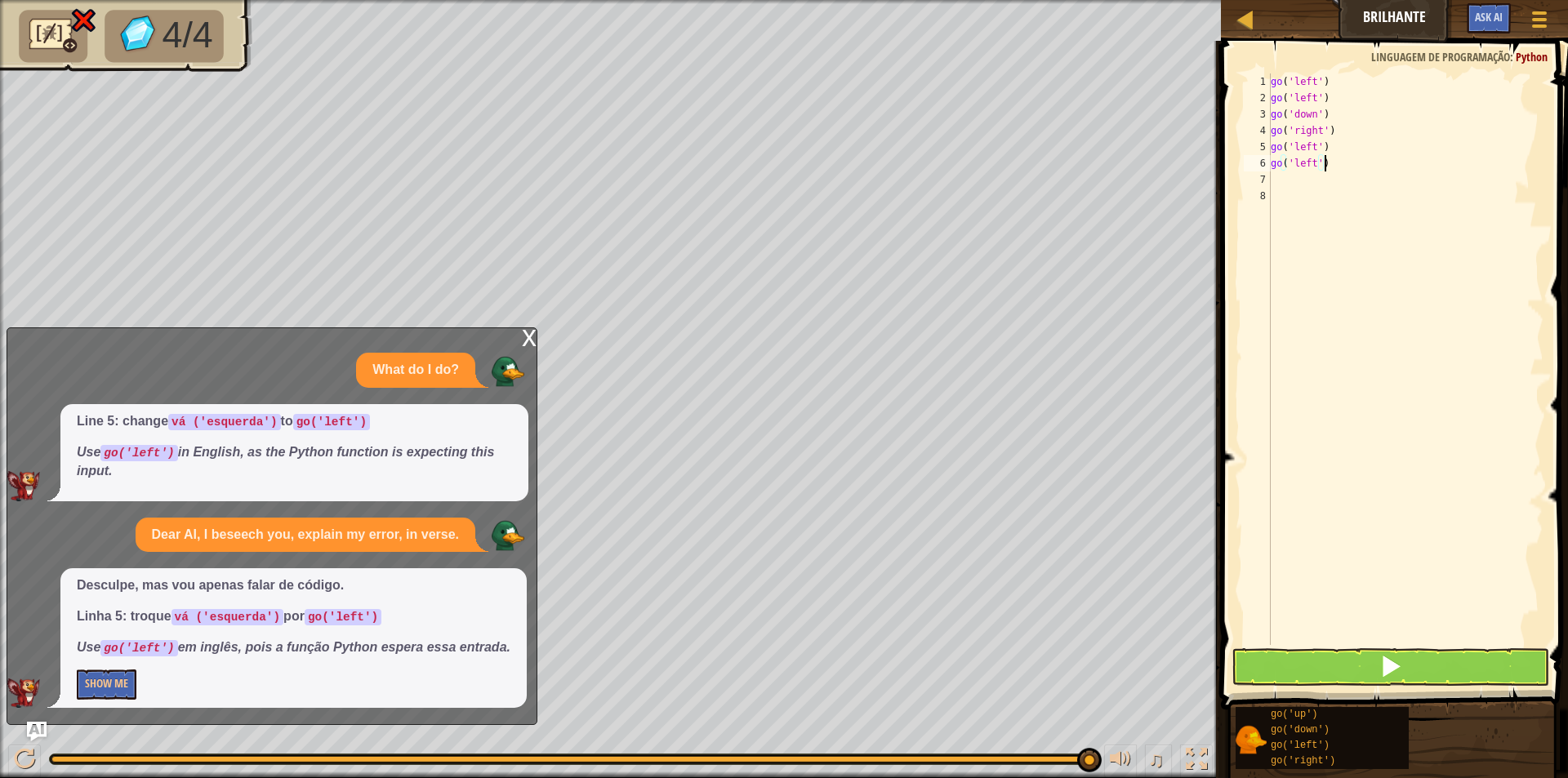
scroll to position [8, 0]
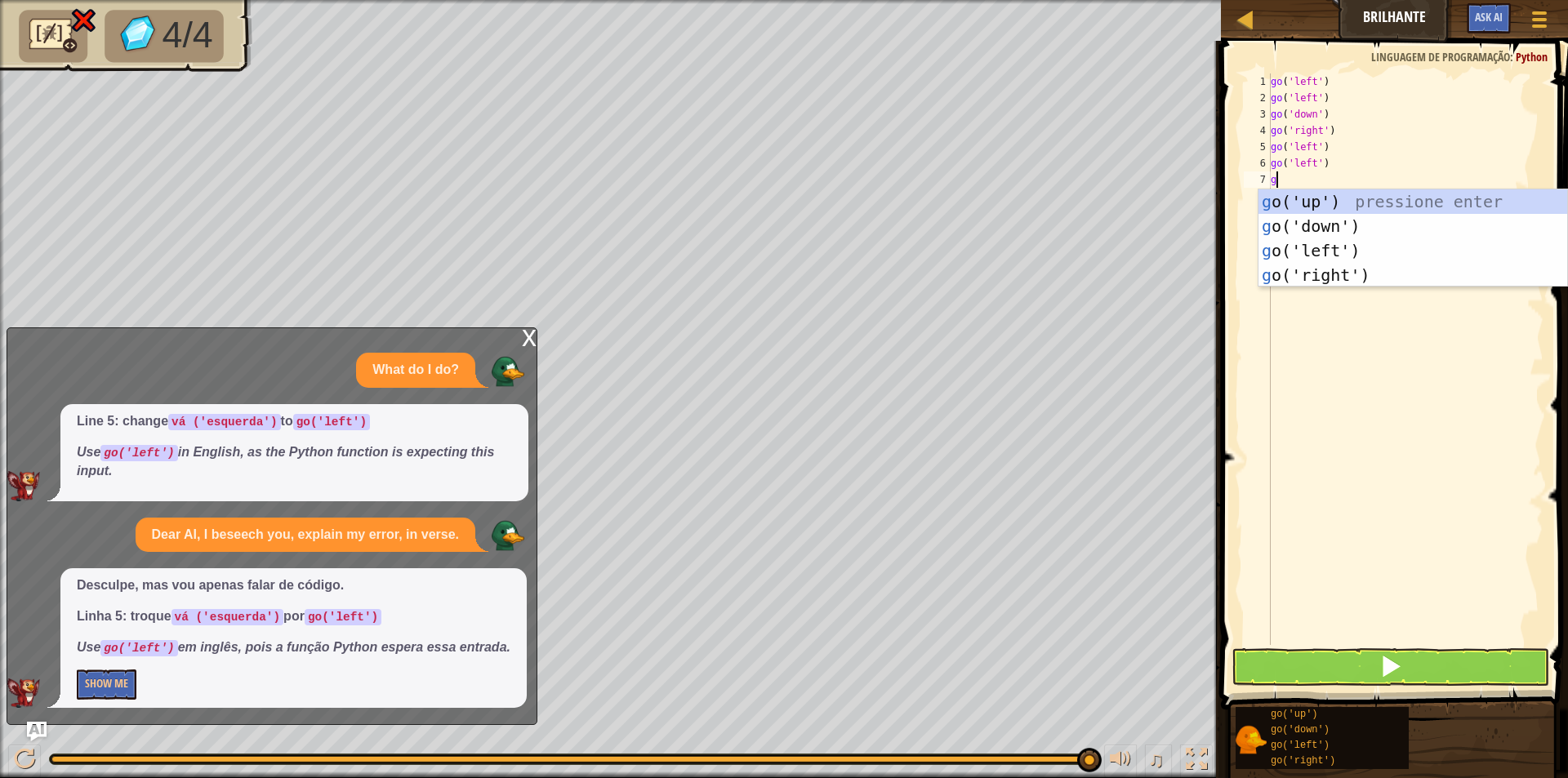
type textarea "go"
click at [1317, 229] on div "go ('up') pressione enter go ('down') pressione enter go ('left') pressione ent…" at bounding box center [1413, 263] width 309 height 147
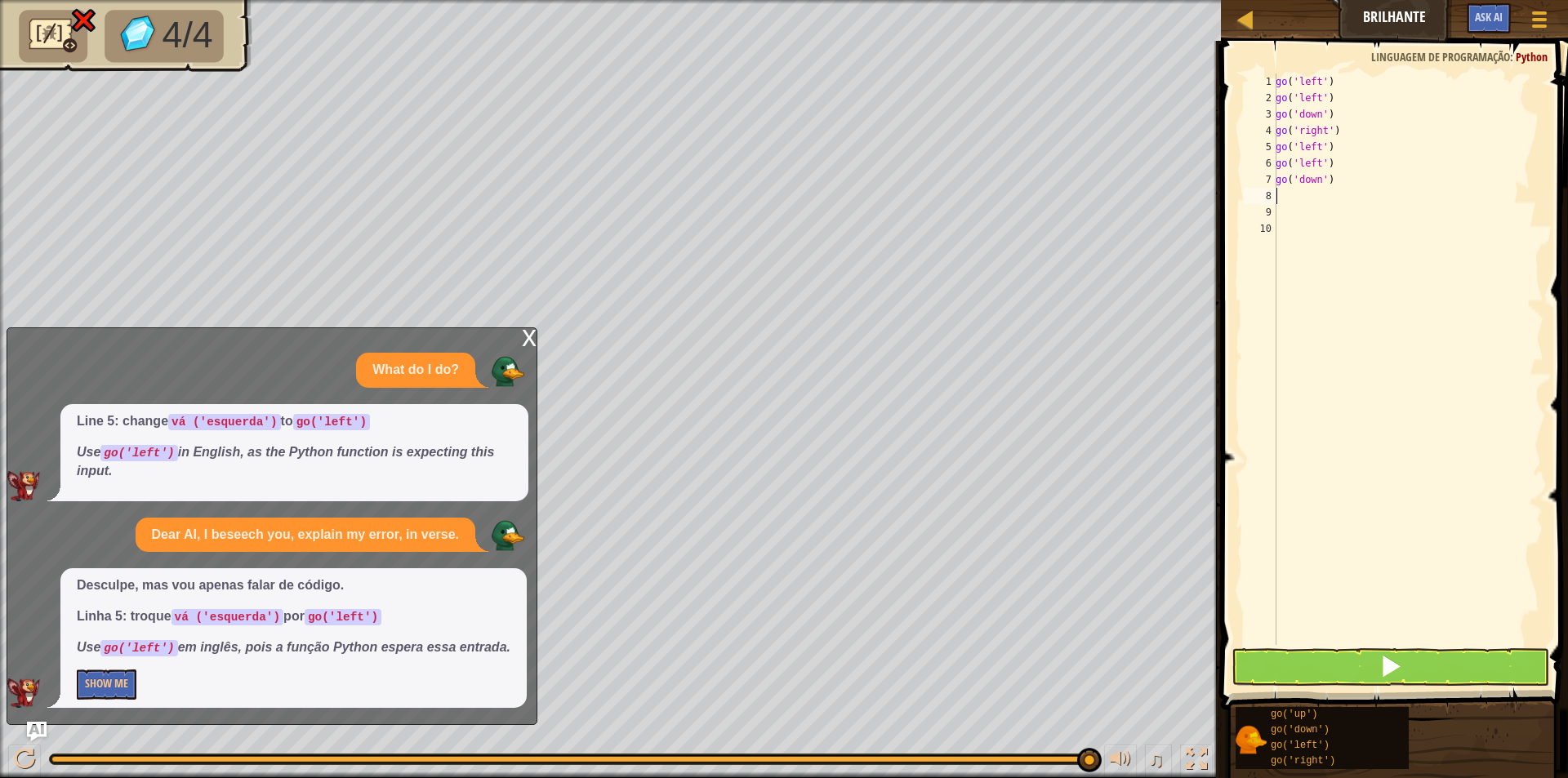
type textarea "go"
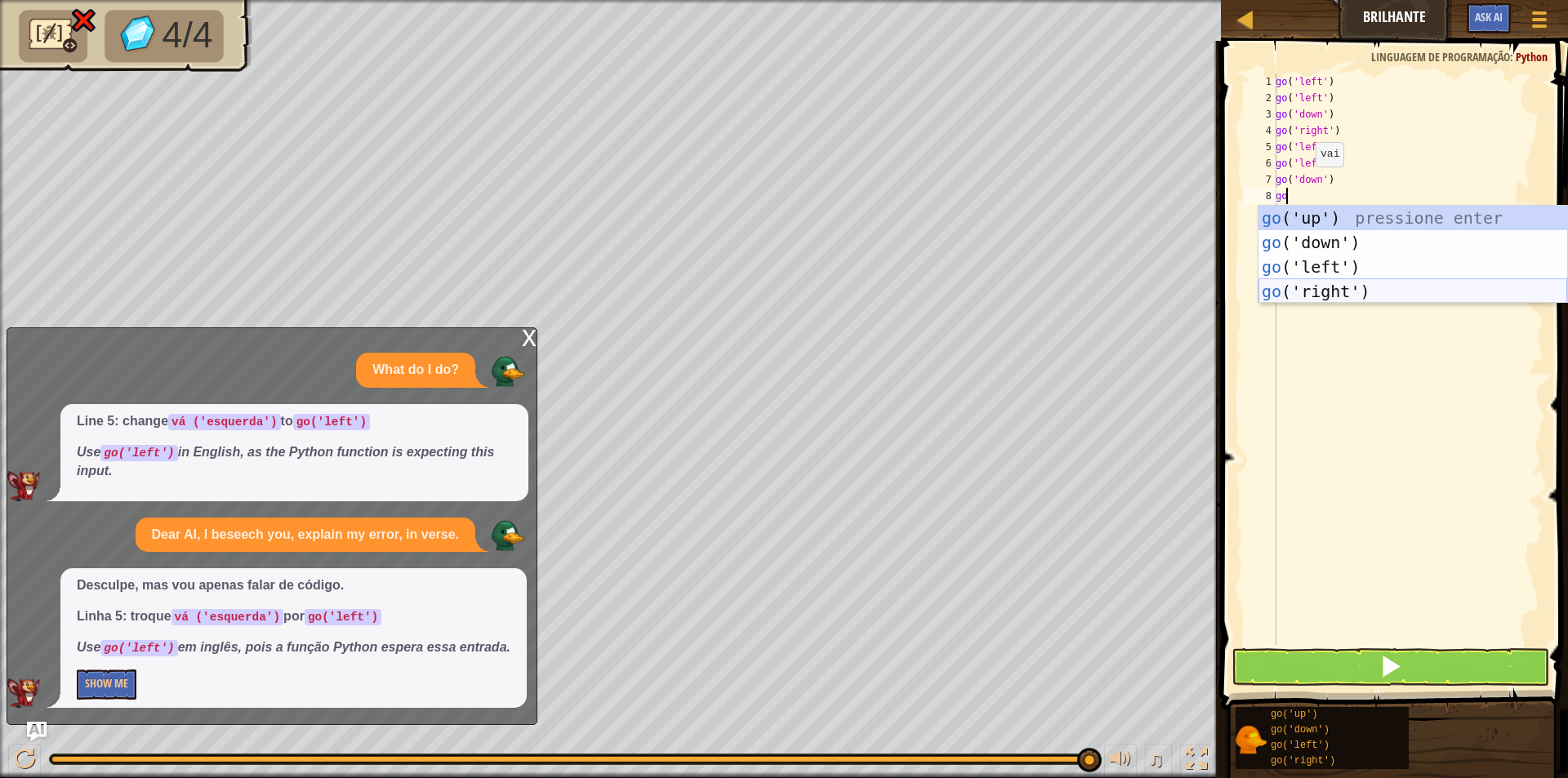
click at [1324, 293] on div "go ('up') pressione enter go ('down') pressione enter go ('left') pressione ent…" at bounding box center [1413, 279] width 309 height 147
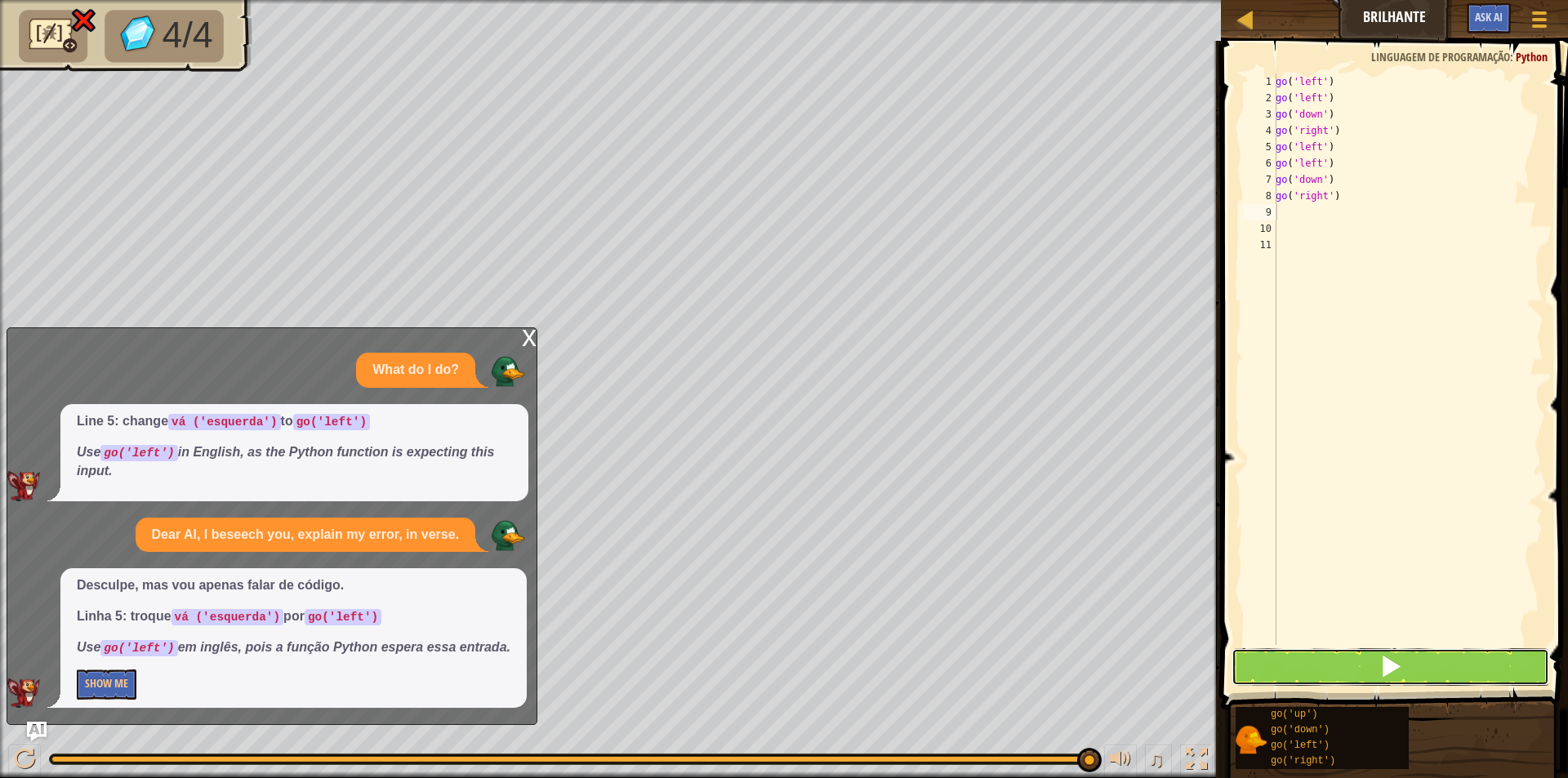
click at [1401, 664] on span at bounding box center [1391, 666] width 23 height 23
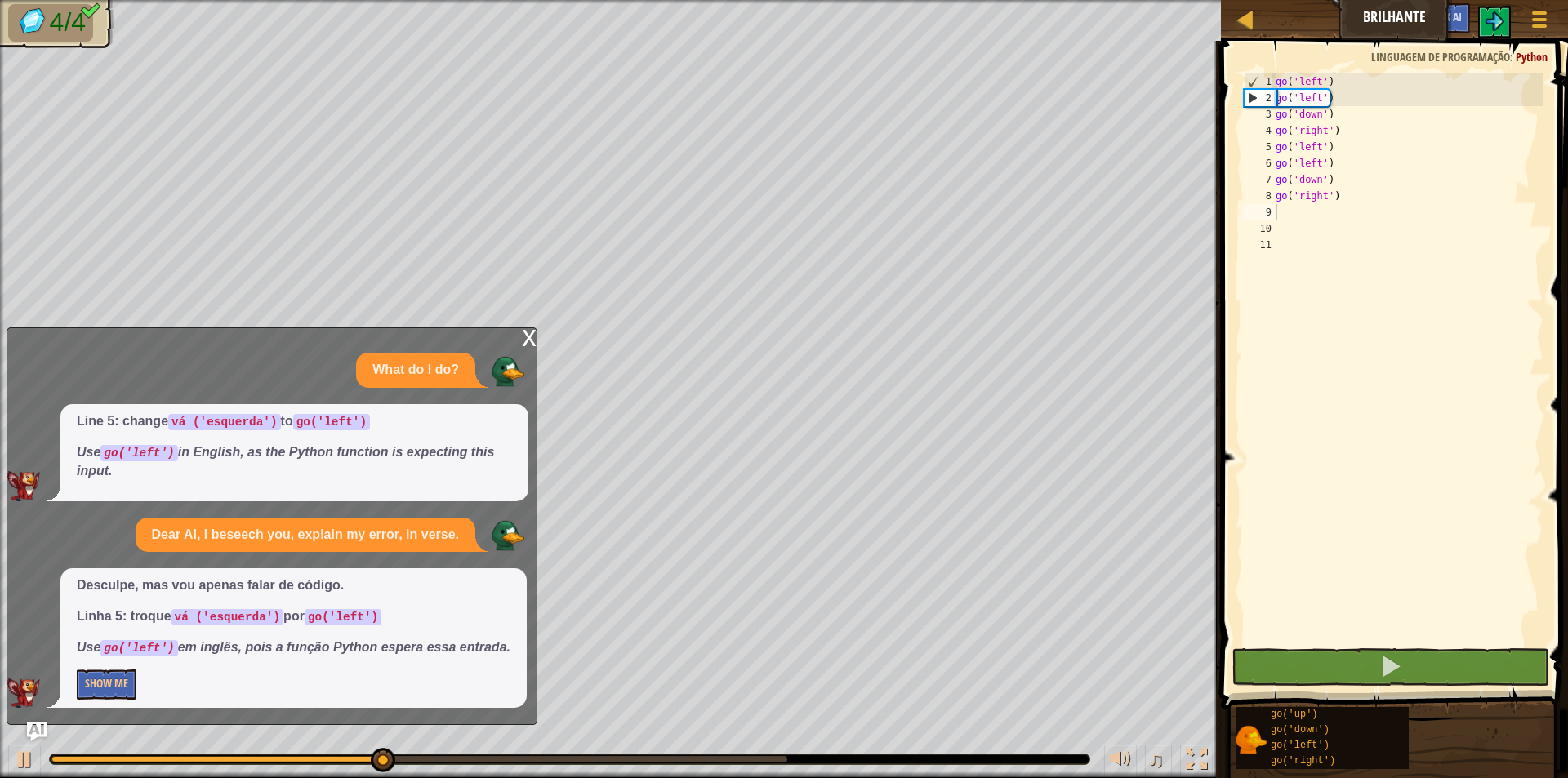
click at [526, 338] on div "x" at bounding box center [528, 336] width 14 height 16
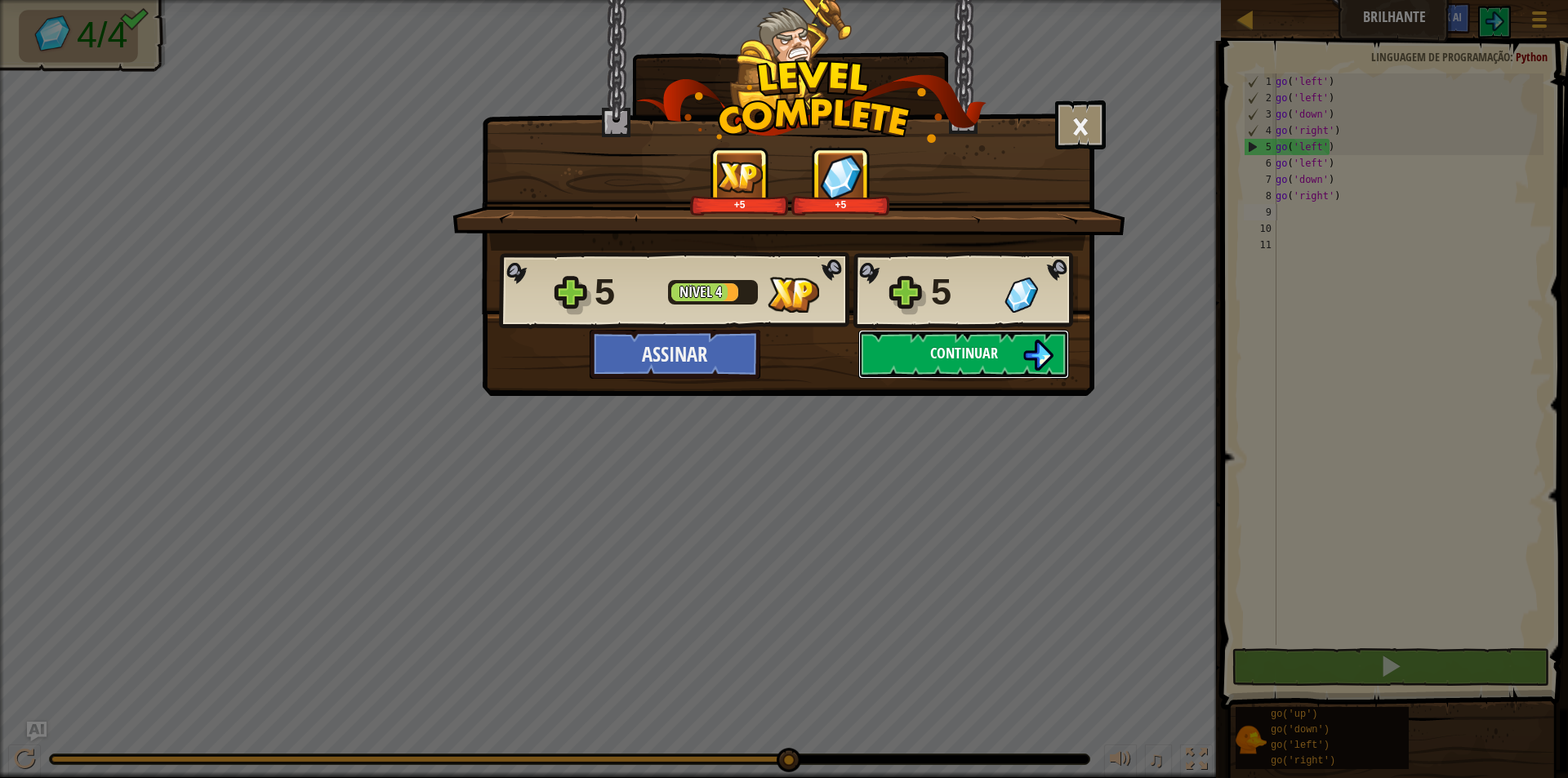
click at [1017, 347] on button "Continuar" at bounding box center [964, 354] width 211 height 49
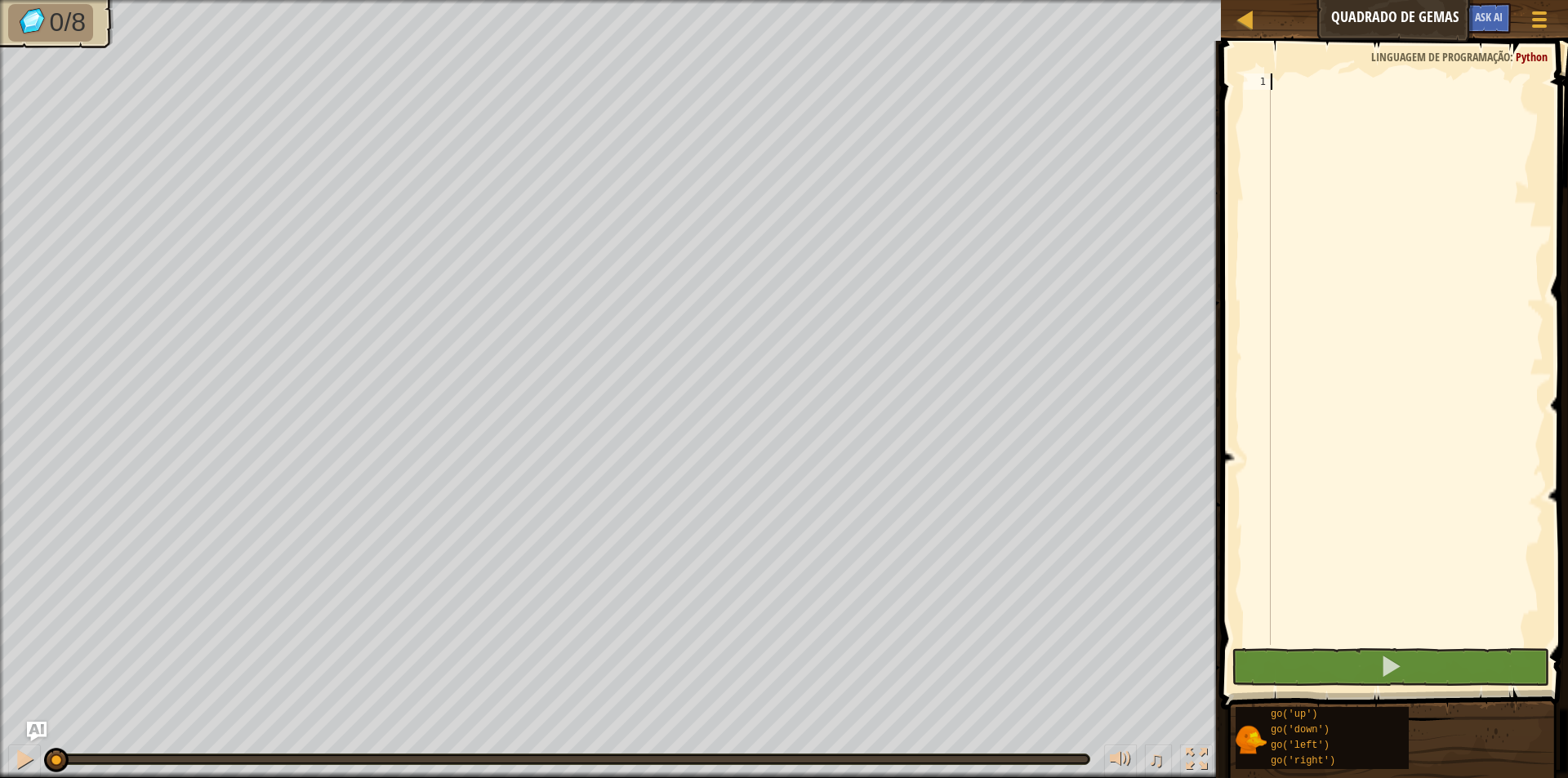
scroll to position [8, 0]
type textarea "go"
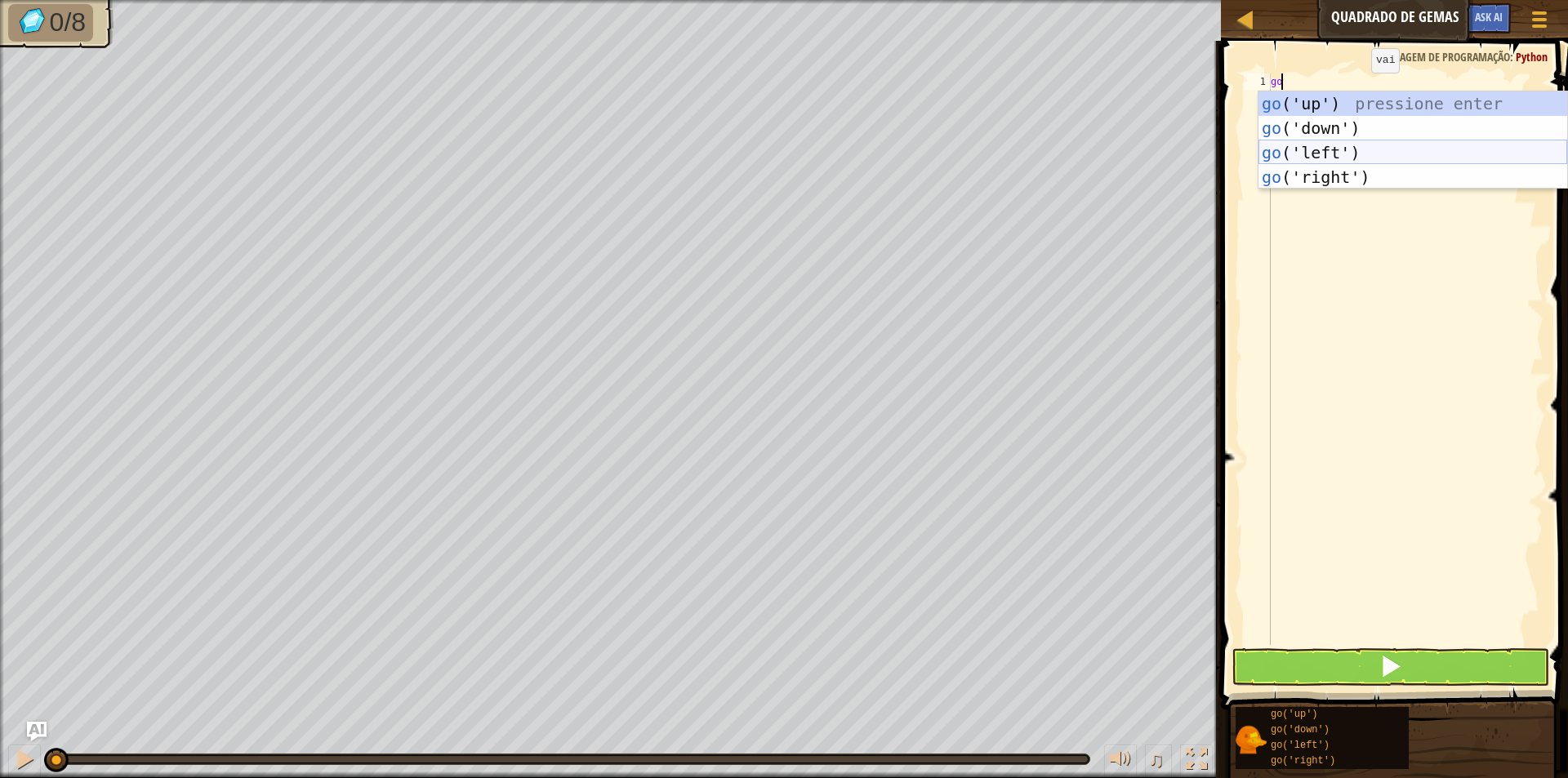
click at [1336, 147] on div "go ('up') pressione enter go ('down') pressione enter go ('left') pressione ent…" at bounding box center [1413, 166] width 309 height 147
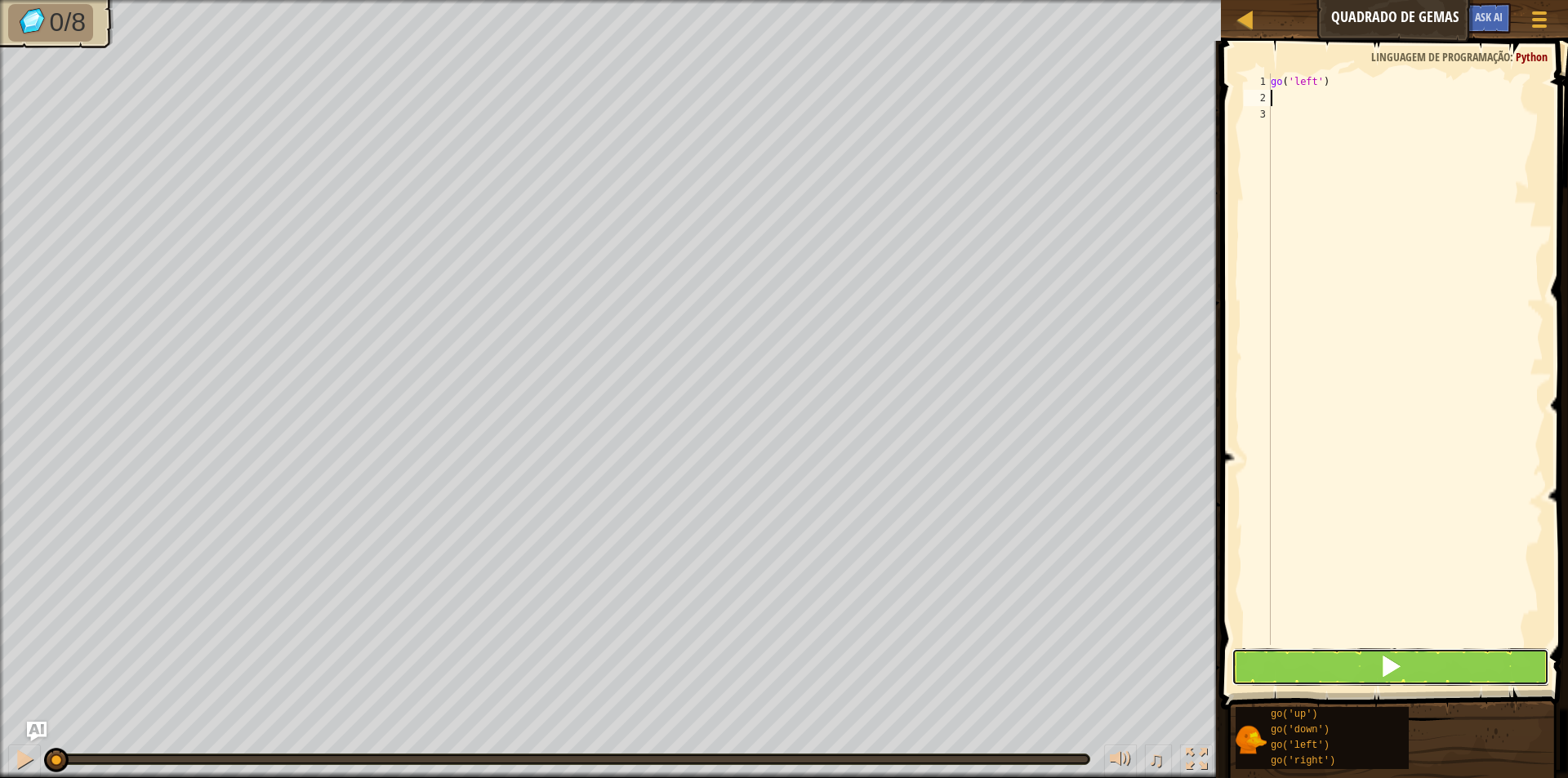
click at [1374, 660] on button at bounding box center [1391, 667] width 318 height 37
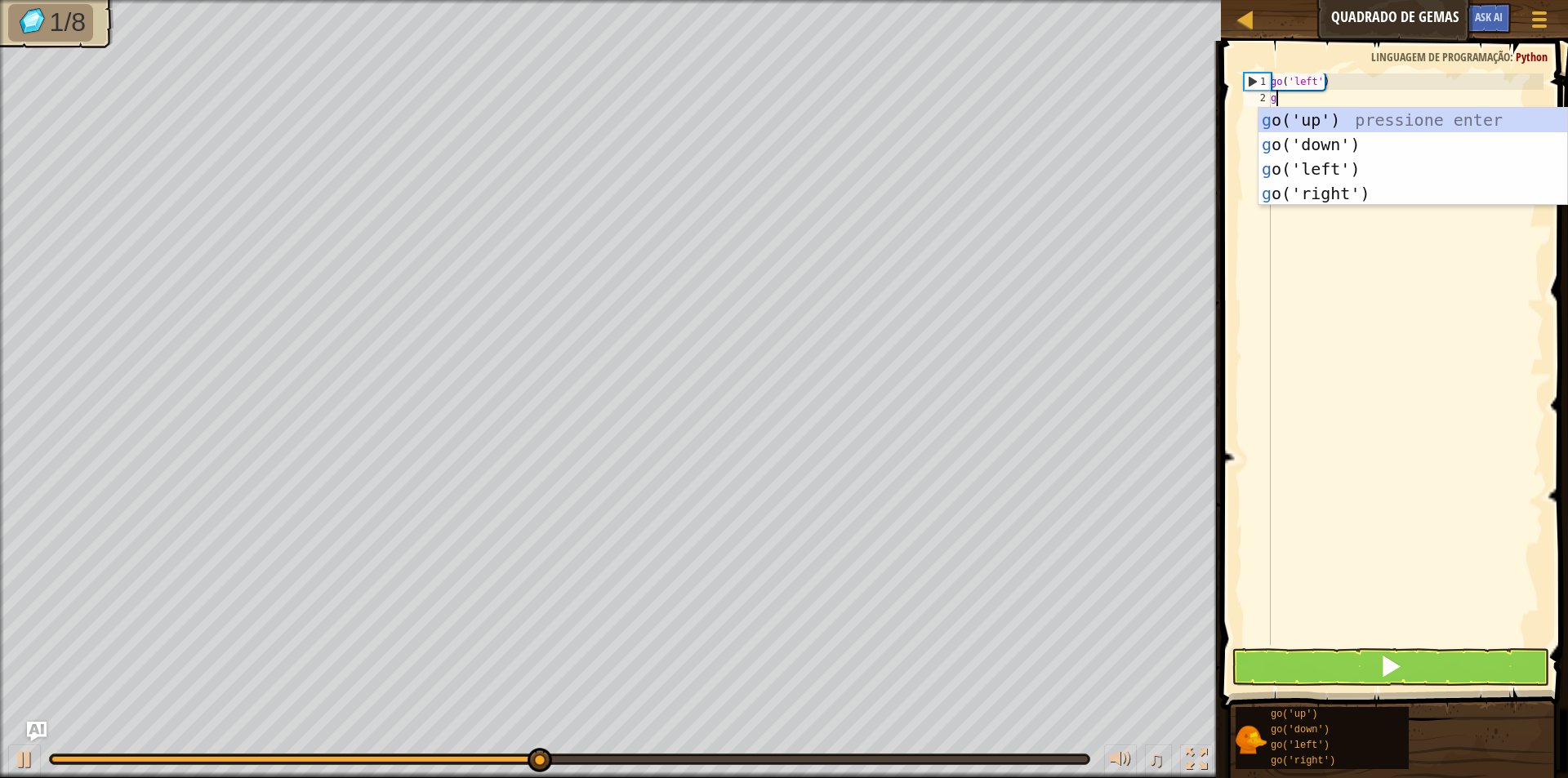
type textarea "go"
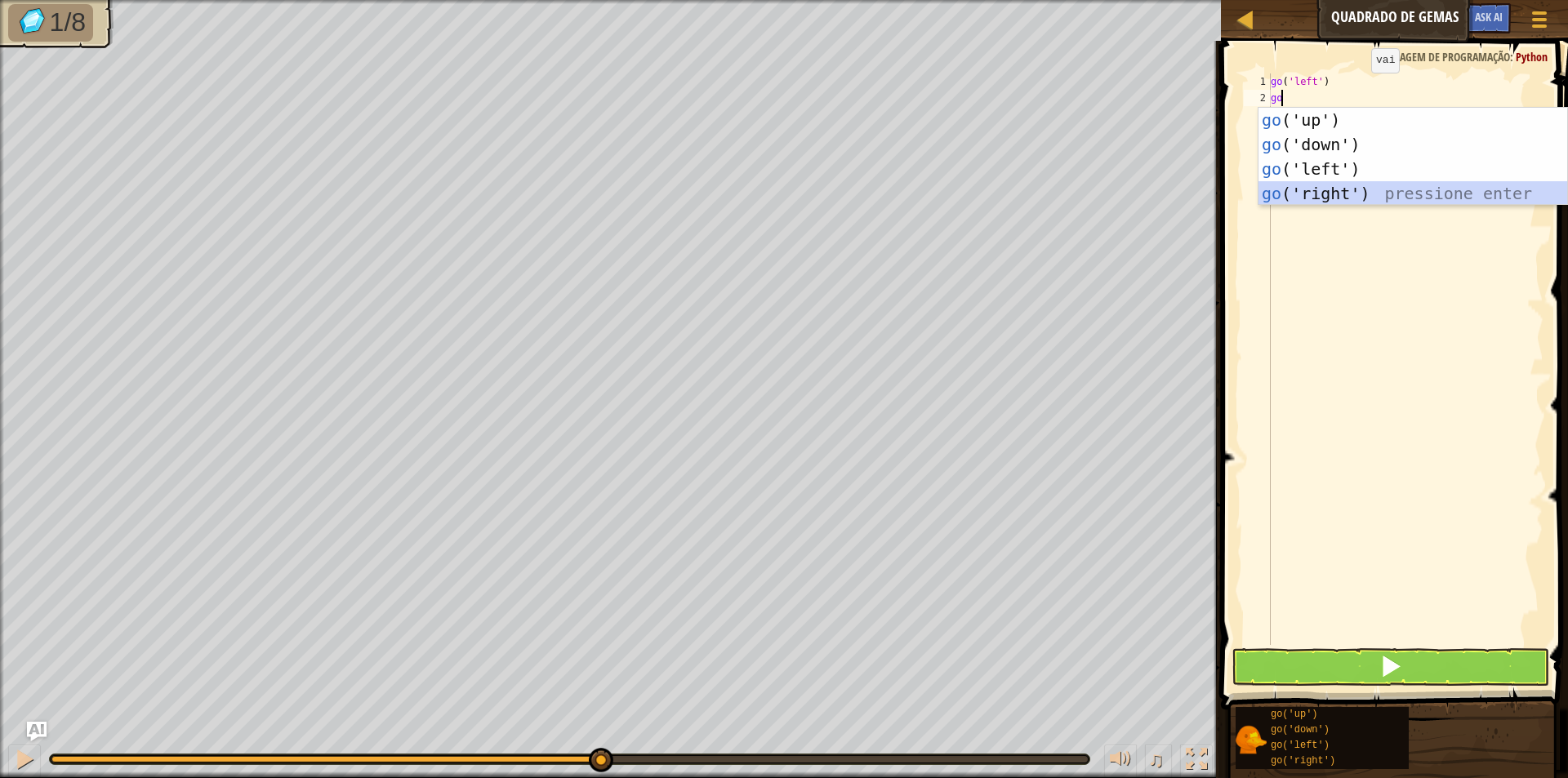
click at [1347, 193] on div "go ('up') pressione enter go ('down') pressione enter go ('left') pressione ent…" at bounding box center [1413, 182] width 309 height 147
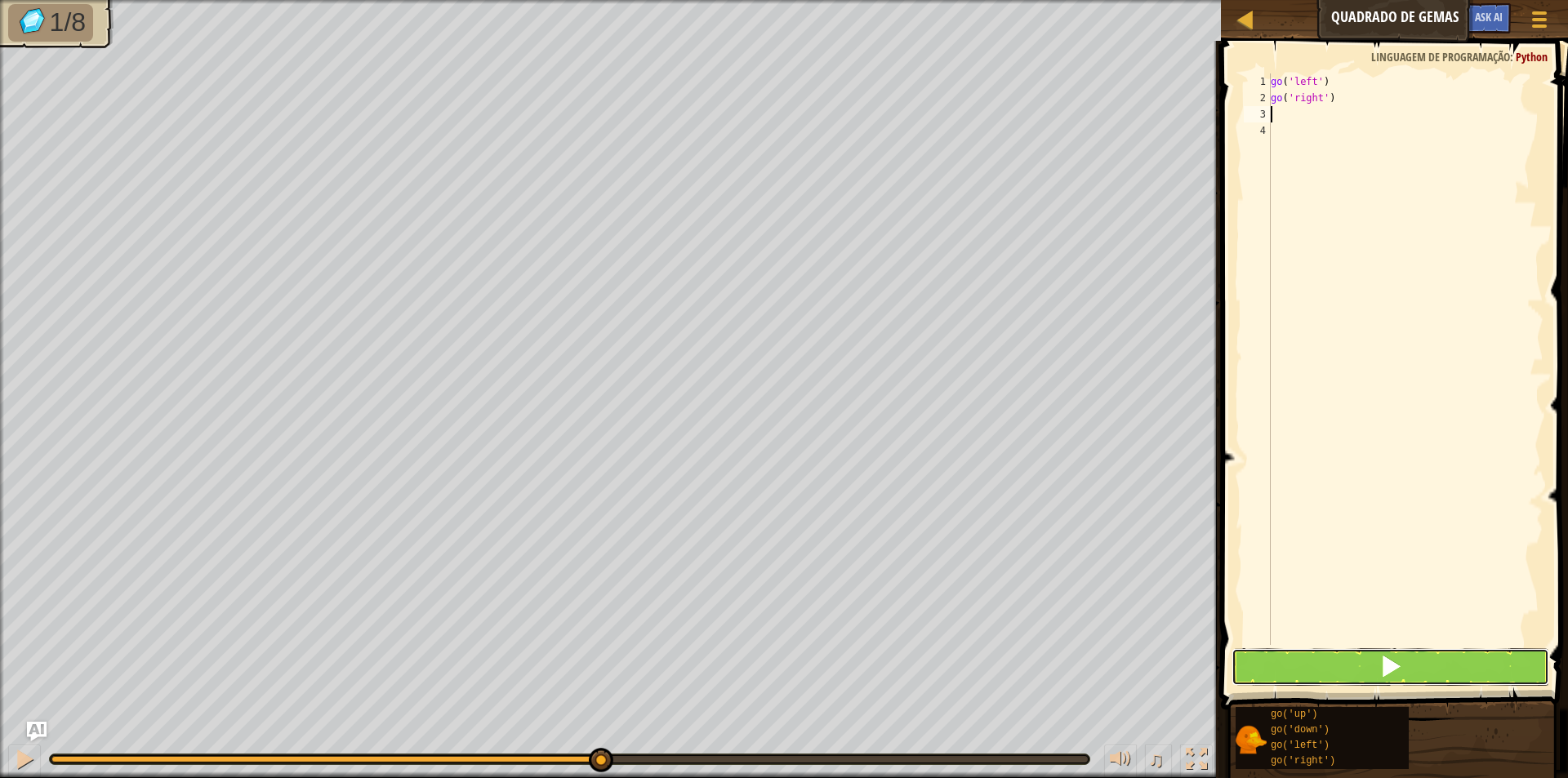
click at [1381, 665] on span at bounding box center [1391, 666] width 23 height 23
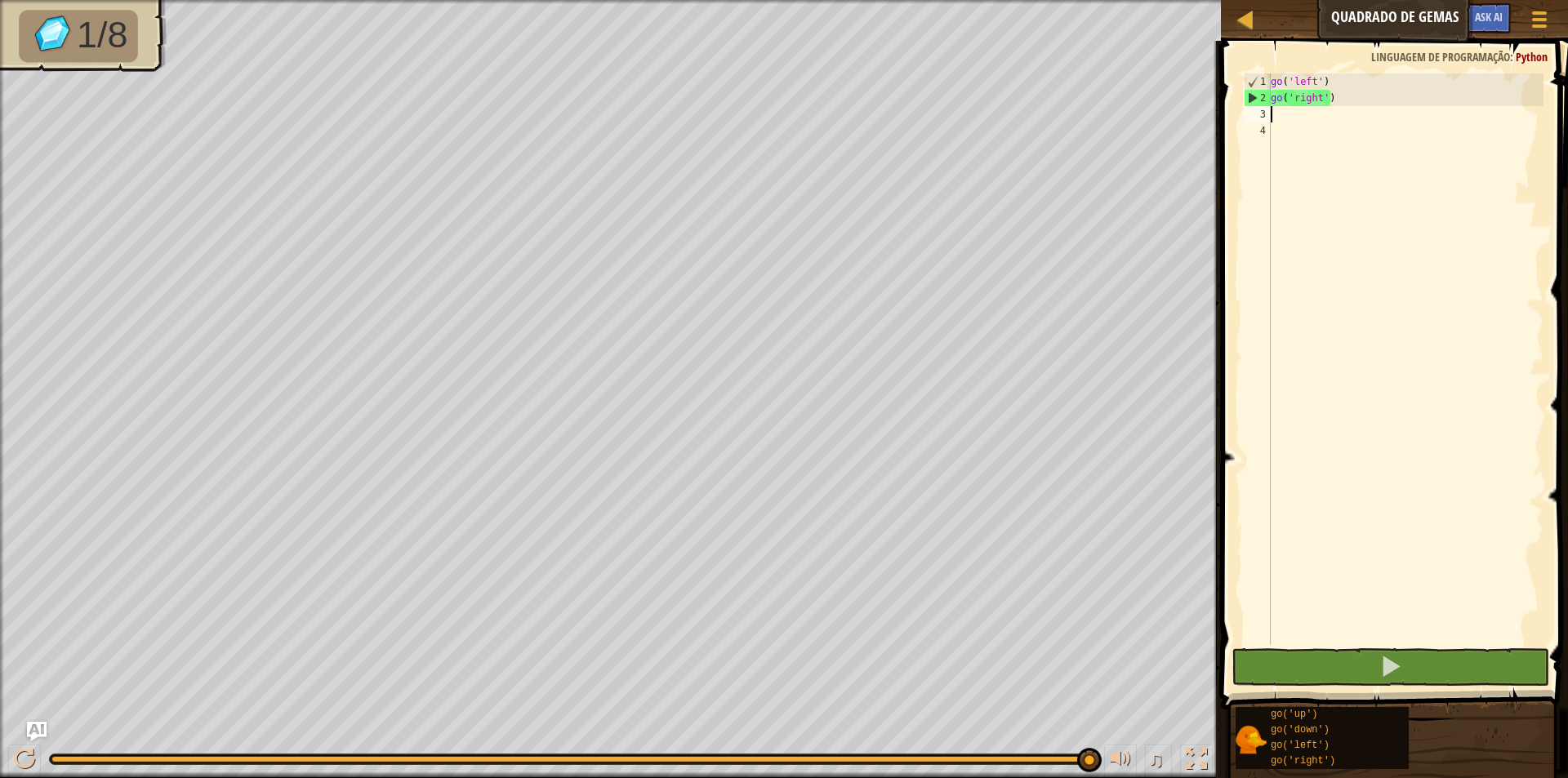
type textarea "go"
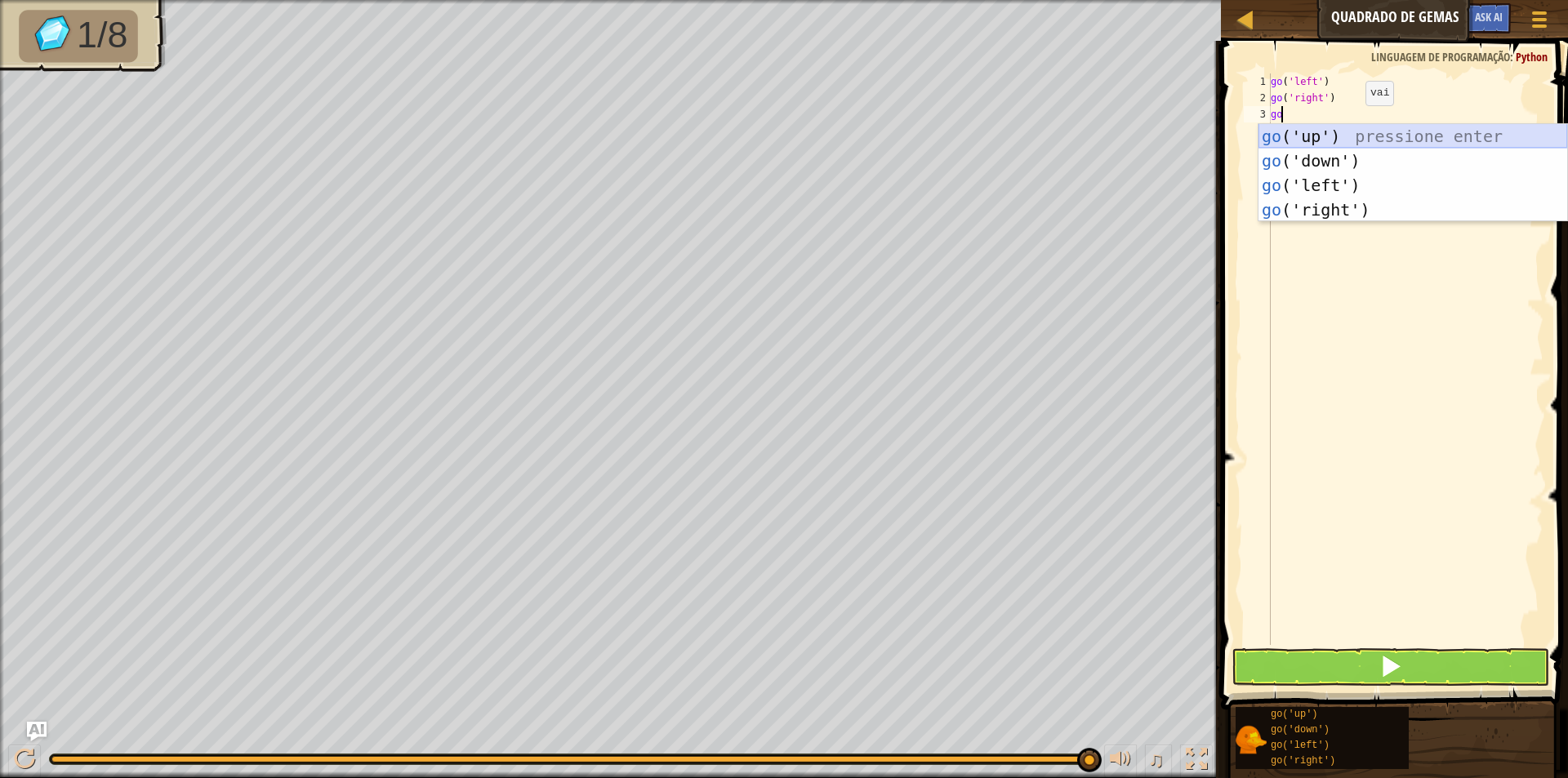
click at [1332, 130] on div "go ('up') pressione enter go ('down') pressione enter go ('left') pressione ent…" at bounding box center [1413, 198] width 309 height 147
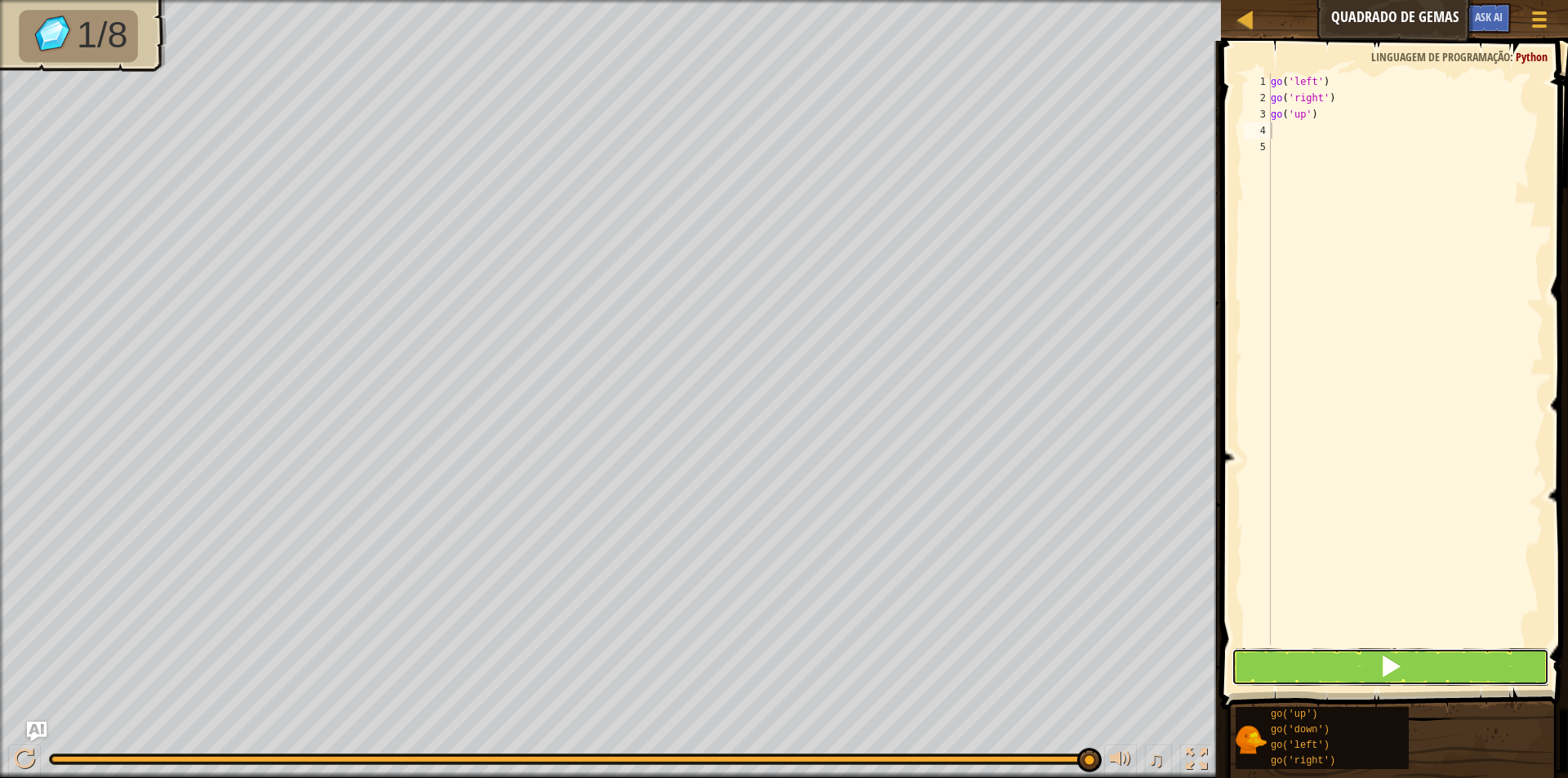
click at [1410, 667] on button at bounding box center [1391, 667] width 318 height 37
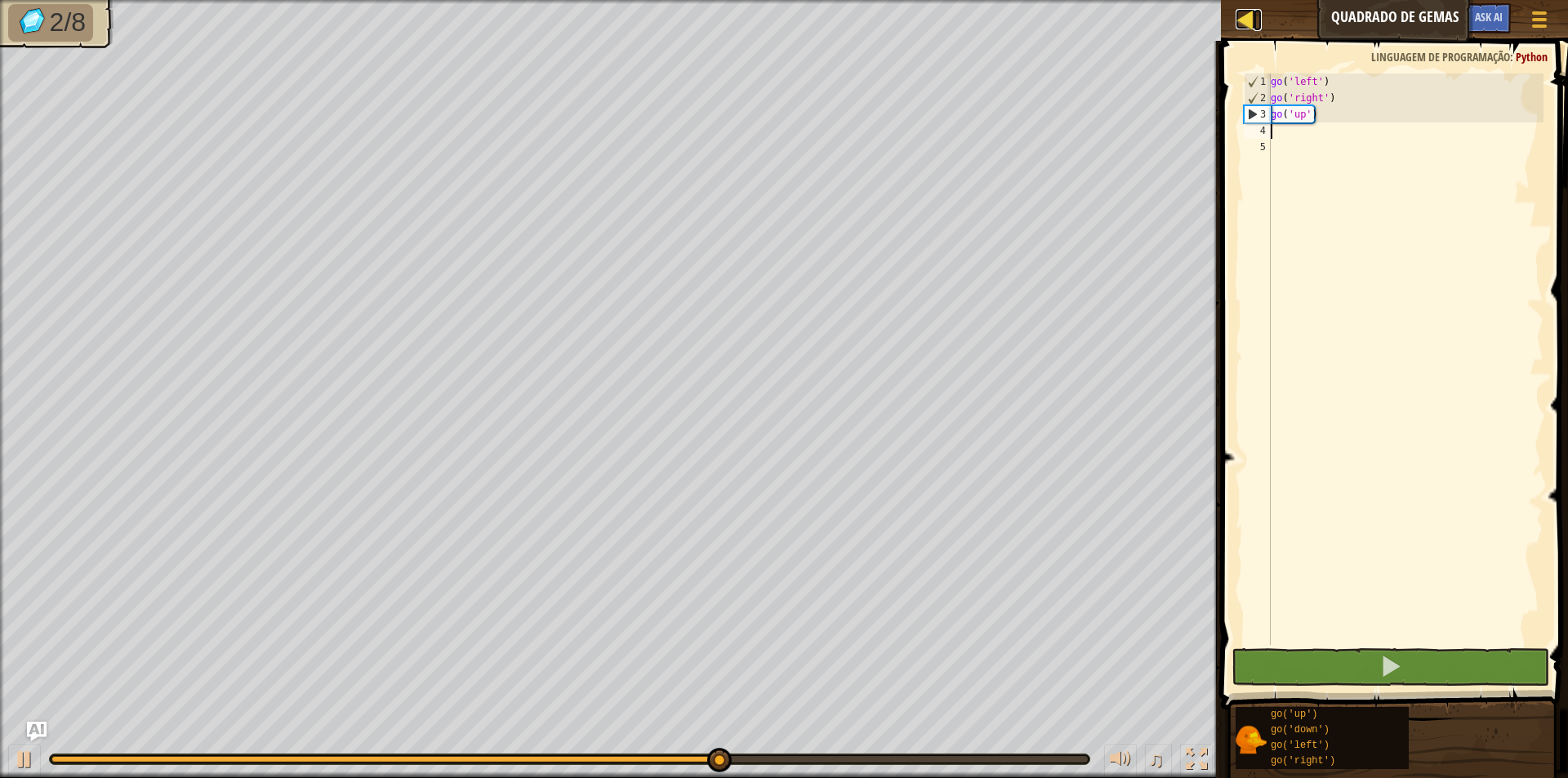
click at [1244, 27] on div at bounding box center [1245, 18] width 20 height 20
select select "pt-BR"
